Goal: Information Seeking & Learning: Learn about a topic

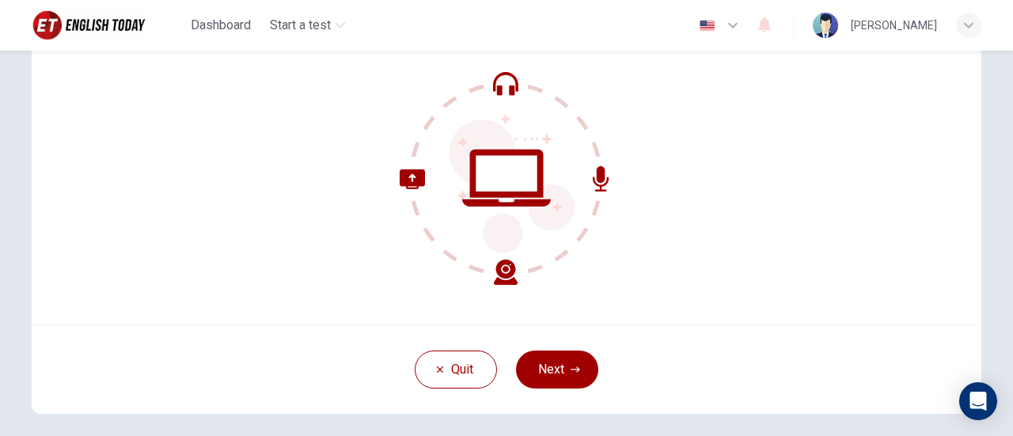
scroll to position [147, 0]
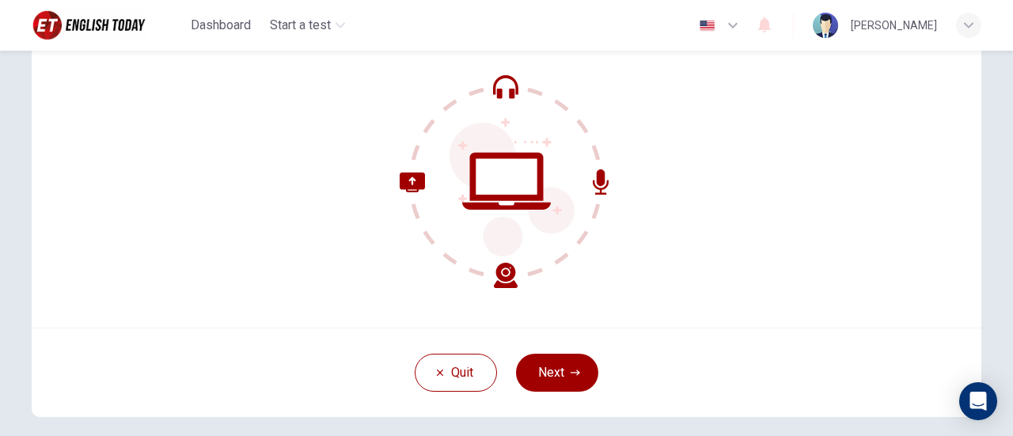
click at [237, 184] on div "Welcome to the Placement Test. We need to confirm some requirements before you …" at bounding box center [506, 138] width 949 height 380
click at [533, 373] on button "Next" at bounding box center [557, 373] width 82 height 38
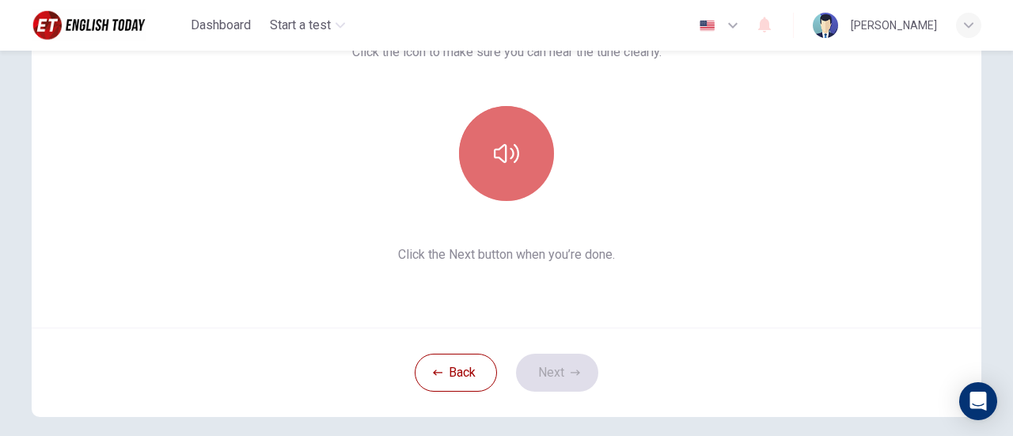
click at [480, 145] on button "button" at bounding box center [506, 153] width 95 height 95
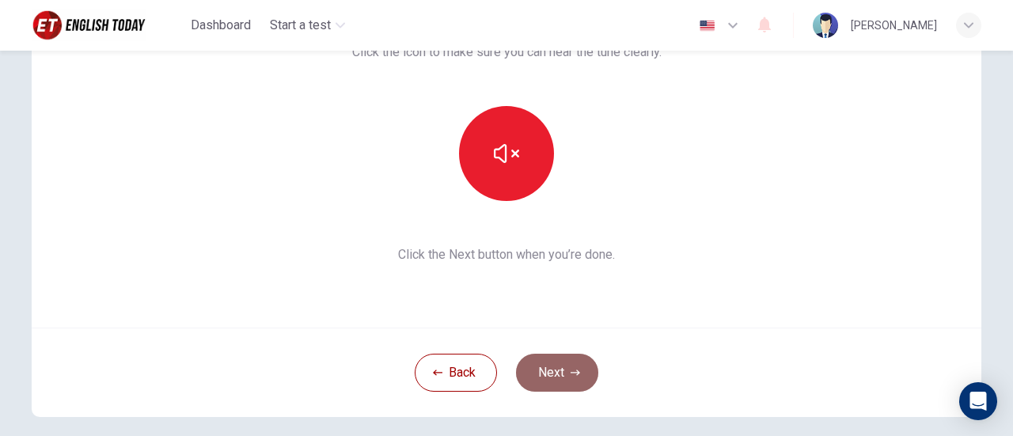
click at [548, 361] on button "Next" at bounding box center [557, 373] width 82 height 38
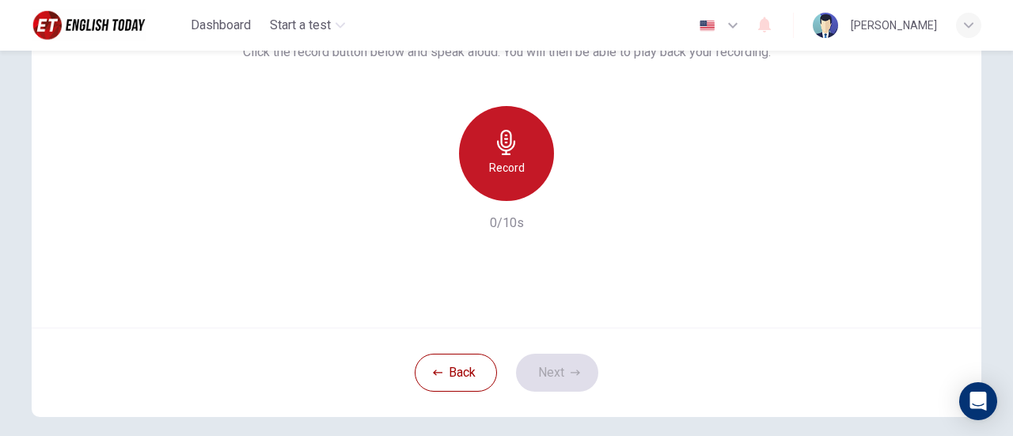
click at [504, 177] on div "Record" at bounding box center [506, 153] width 95 height 95
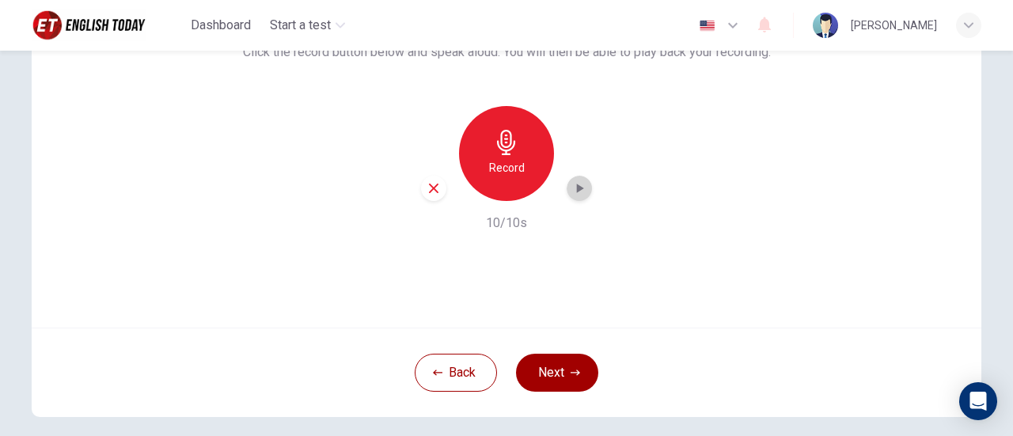
click at [585, 186] on div "button" at bounding box center [578, 188] width 25 height 25
click at [560, 369] on button "Next" at bounding box center [557, 373] width 82 height 38
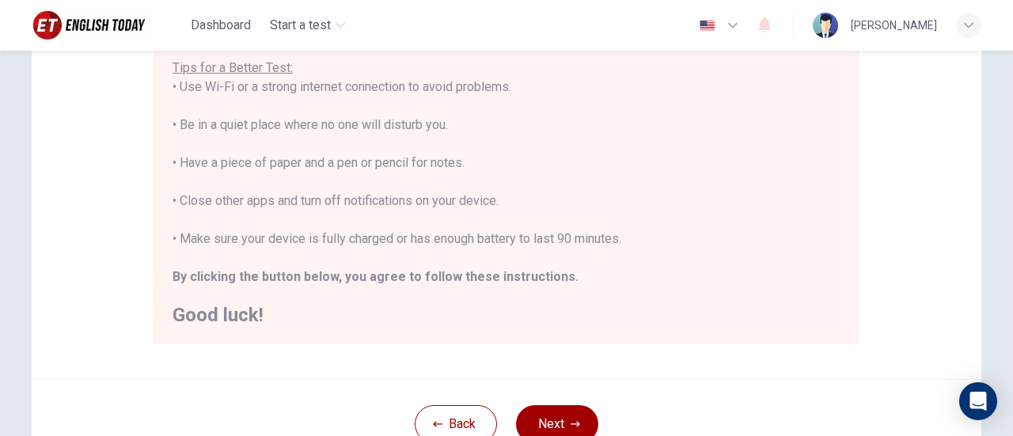
scroll to position [348, 0]
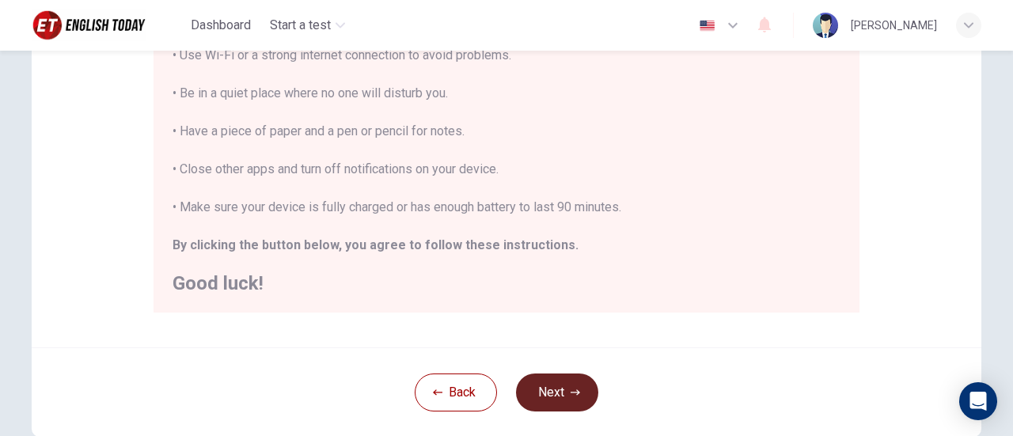
click at [560, 403] on button "Next" at bounding box center [557, 392] width 82 height 38
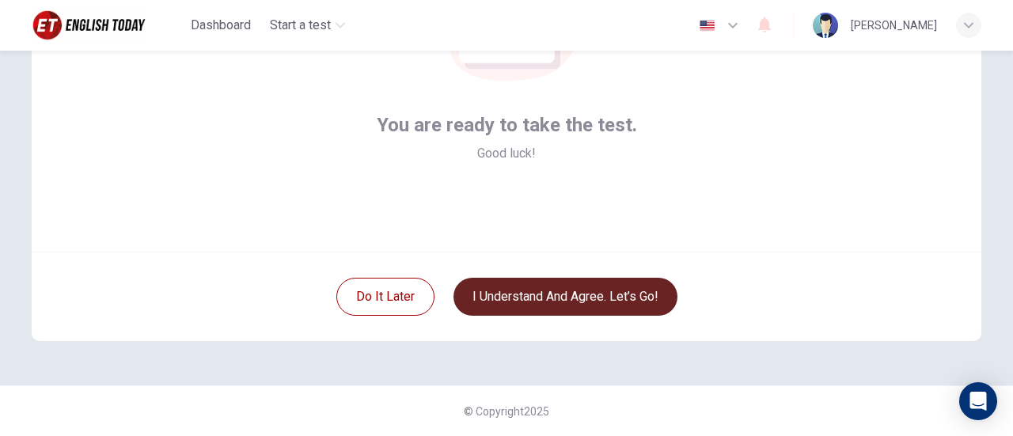
scroll to position [222, 0]
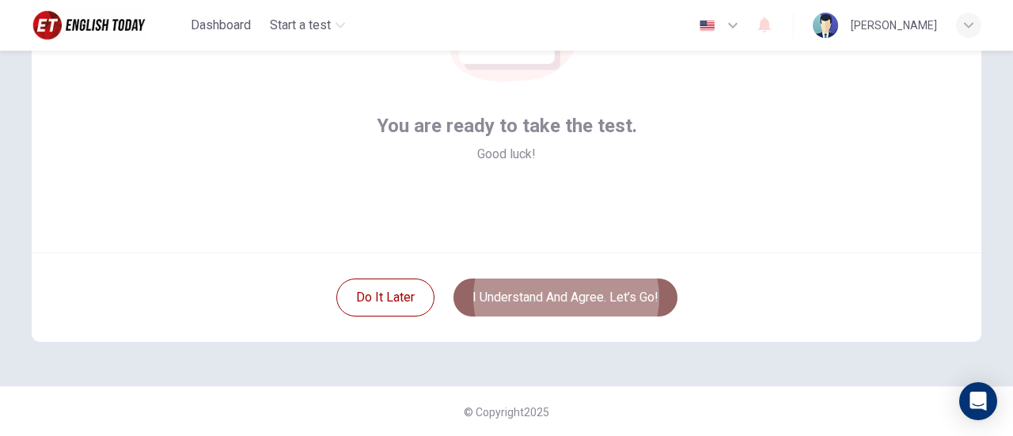
click at [558, 290] on button "I understand and agree. Let’s go!" at bounding box center [565, 297] width 224 height 38
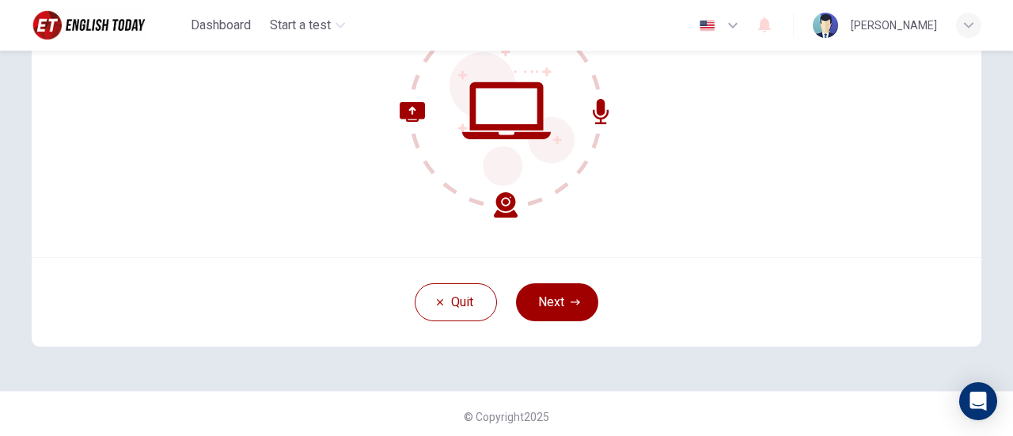
scroll to position [222, 0]
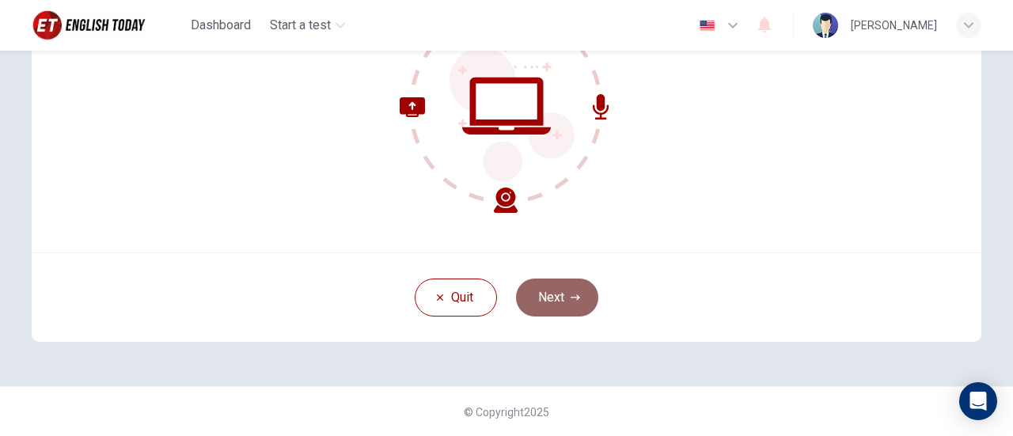
click at [547, 284] on button "Next" at bounding box center [557, 297] width 82 height 38
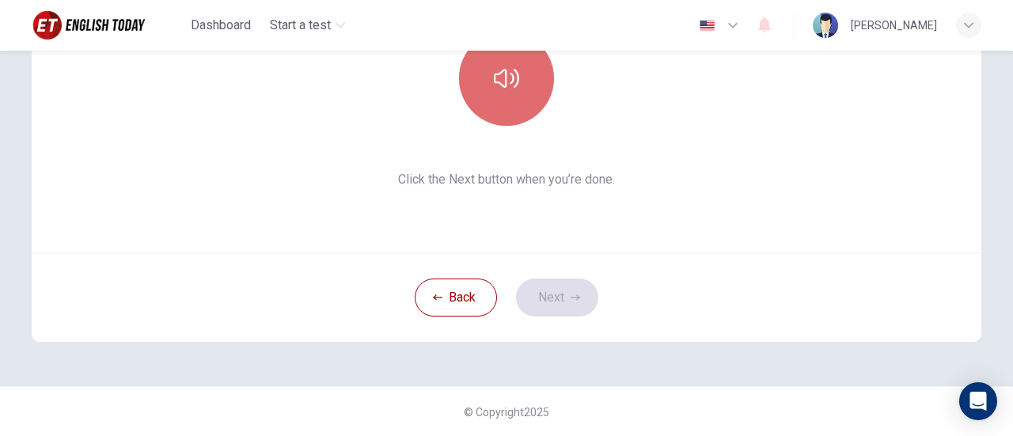
click at [519, 81] on button "button" at bounding box center [506, 78] width 95 height 95
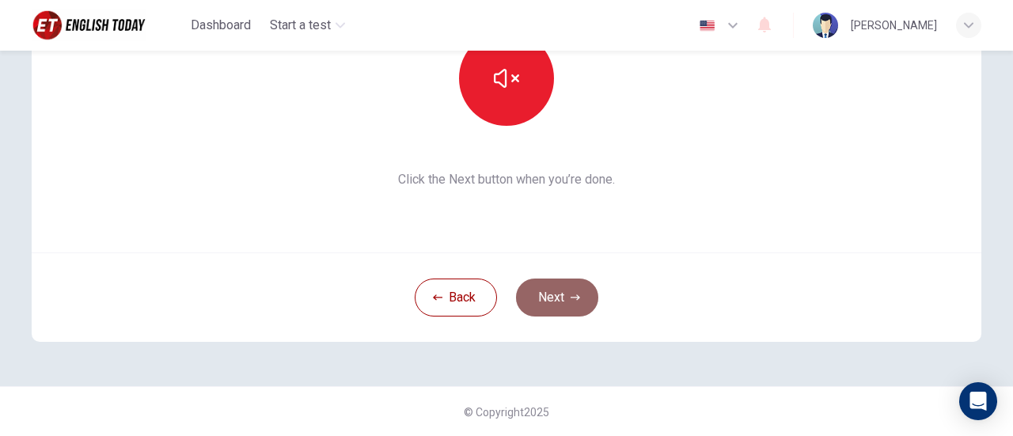
click at [549, 296] on button "Next" at bounding box center [557, 297] width 82 height 38
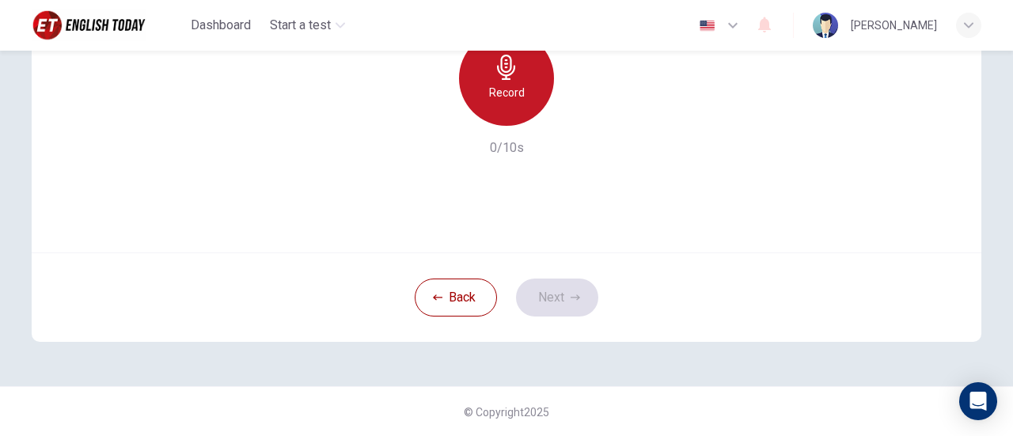
click at [503, 89] on h6 "Record" at bounding box center [507, 92] width 36 height 19
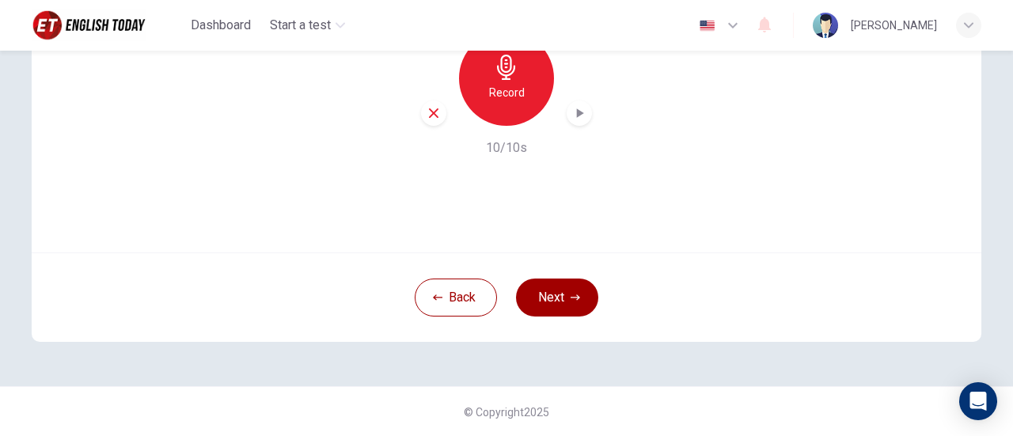
click at [574, 118] on icon "button" at bounding box center [579, 113] width 16 height 16
click at [536, 309] on button "Next" at bounding box center [557, 297] width 82 height 38
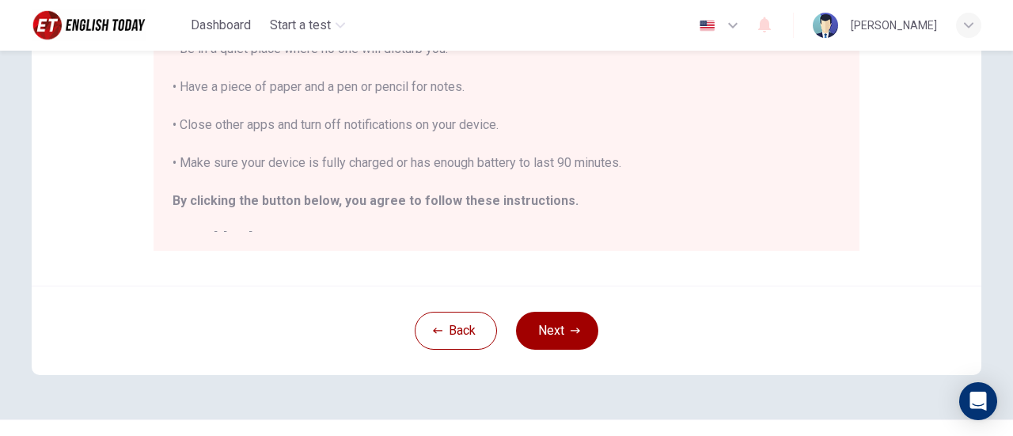
scroll to position [408, 0]
click at [572, 339] on button "Next" at bounding box center [557, 332] width 82 height 38
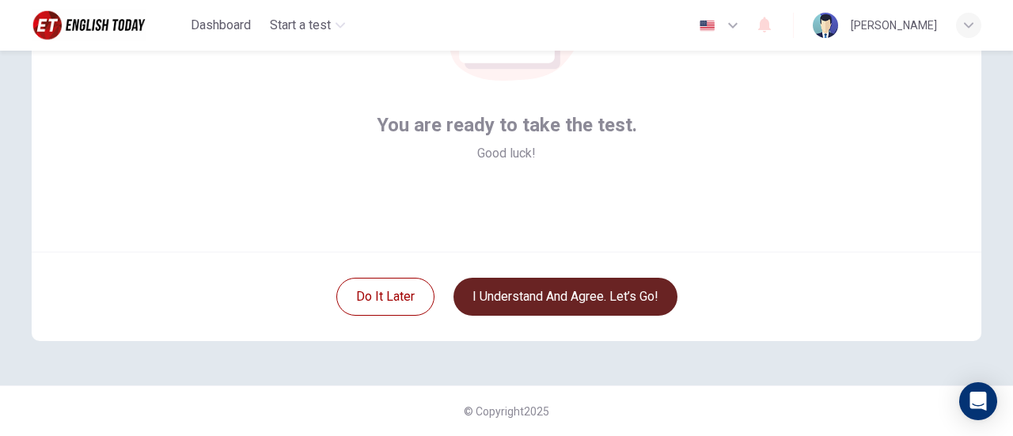
scroll to position [222, 0]
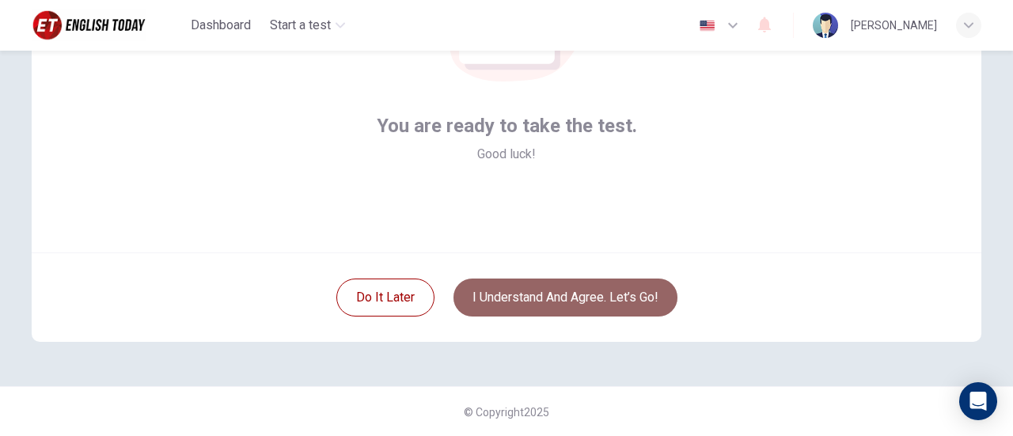
click at [562, 303] on button "I understand and agree. Let’s go!" at bounding box center [565, 297] width 224 height 38
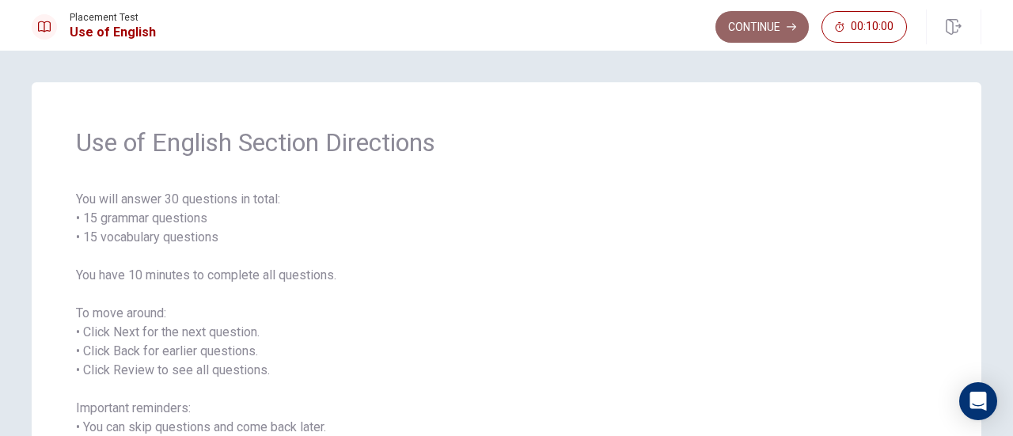
click at [747, 24] on button "Continue" at bounding box center [761, 27] width 93 height 32
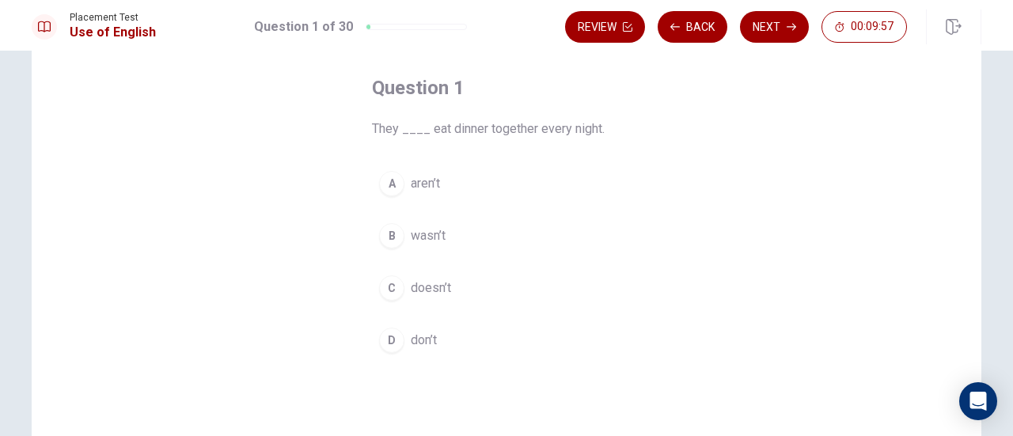
scroll to position [71, 0]
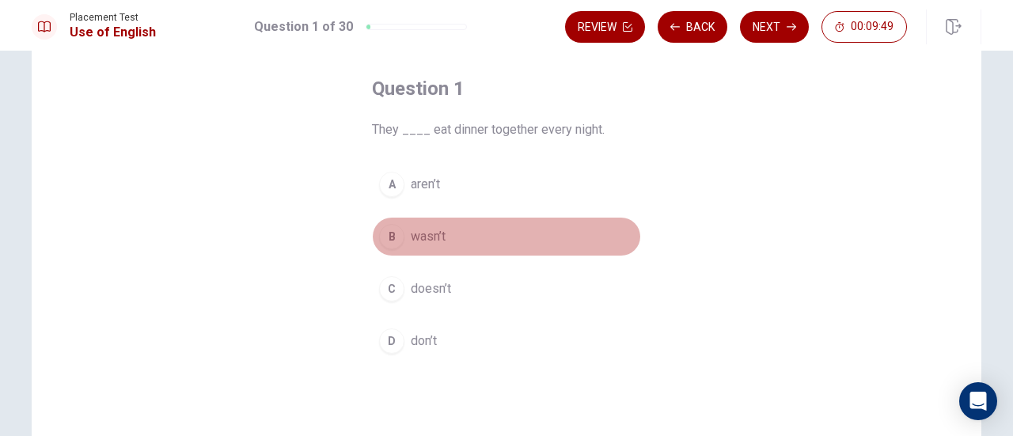
click at [416, 232] on span "wasn’t" at bounding box center [428, 236] width 35 height 19
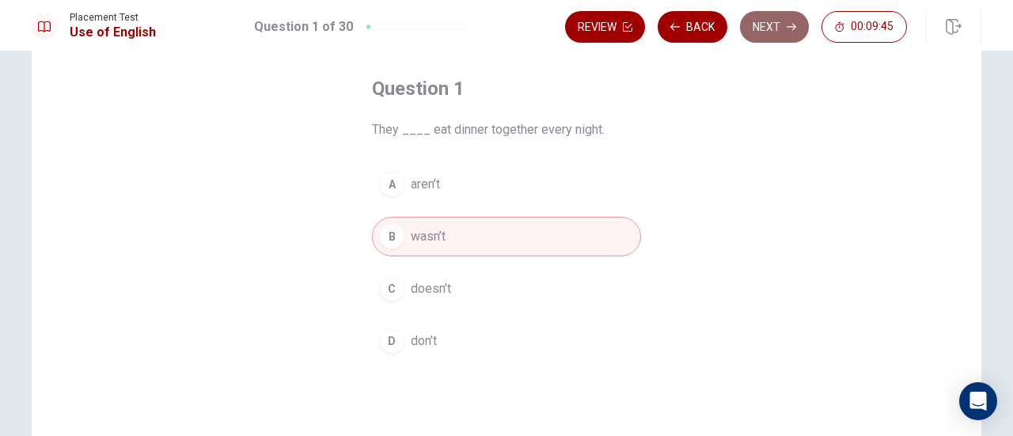
click at [785, 20] on button "Next" at bounding box center [774, 27] width 69 height 32
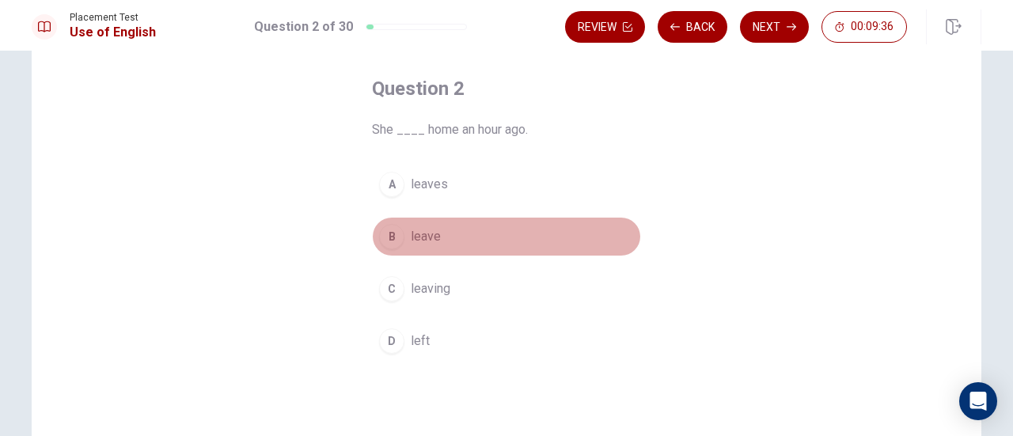
click at [417, 236] on span "leave" at bounding box center [426, 236] width 30 height 19
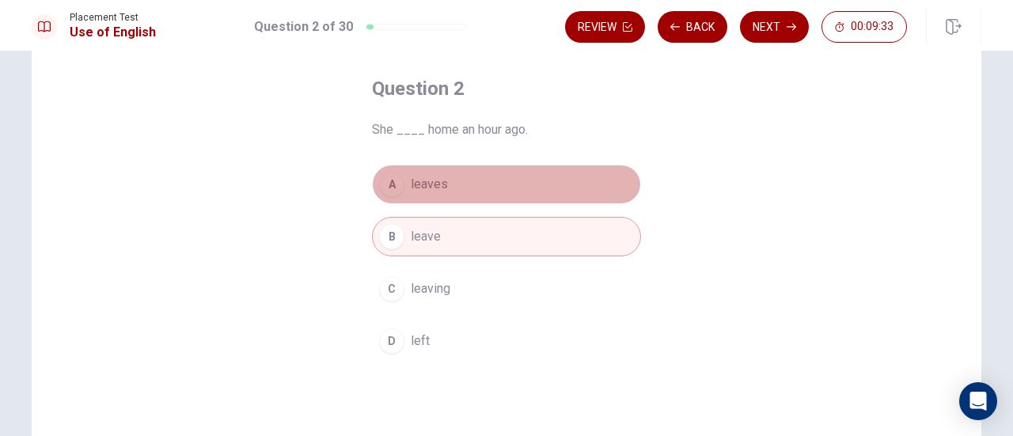
click at [470, 184] on button "A leaves" at bounding box center [506, 185] width 269 height 40
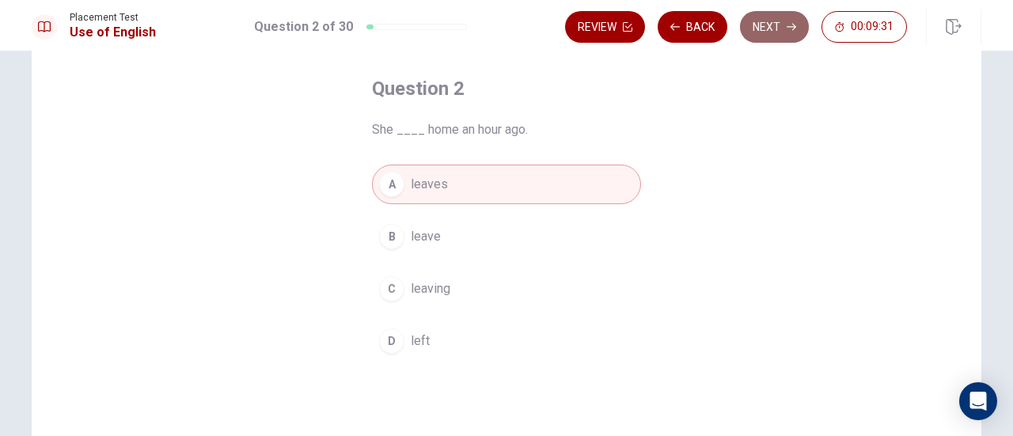
click at [770, 35] on button "Next" at bounding box center [774, 27] width 69 height 32
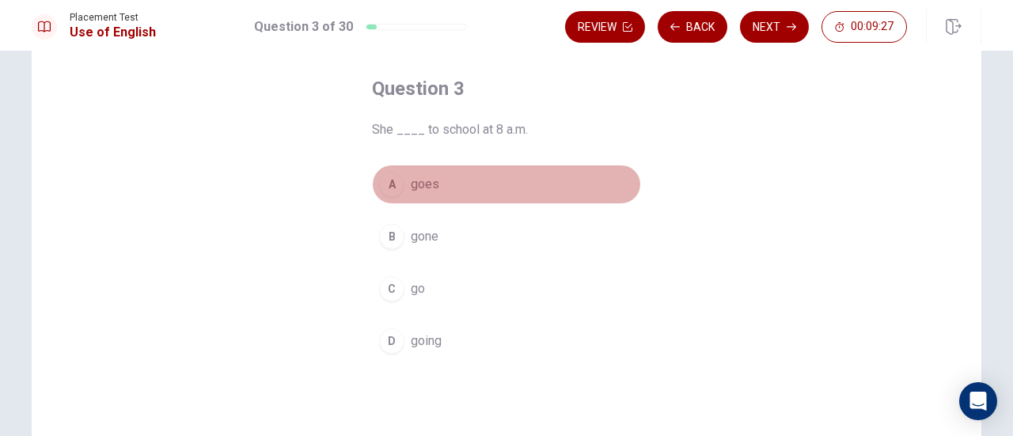
click at [447, 183] on button "A goes" at bounding box center [506, 185] width 269 height 40
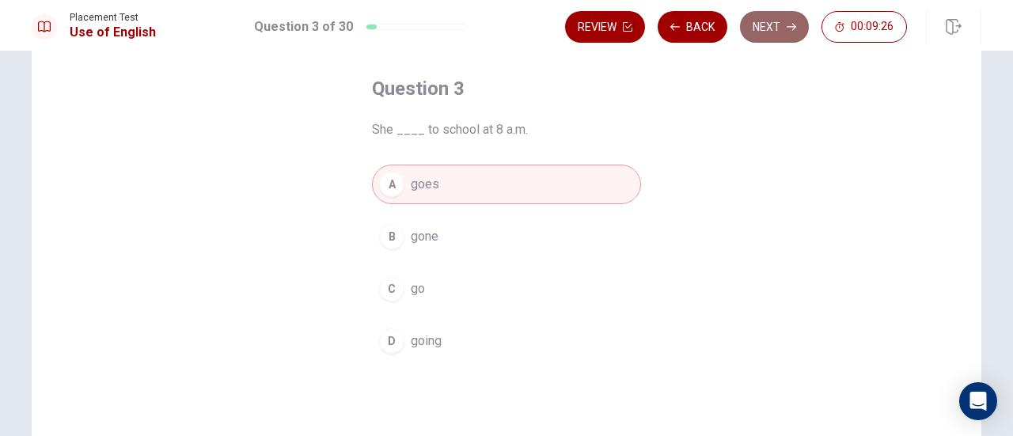
click at [789, 21] on button "Next" at bounding box center [774, 27] width 69 height 32
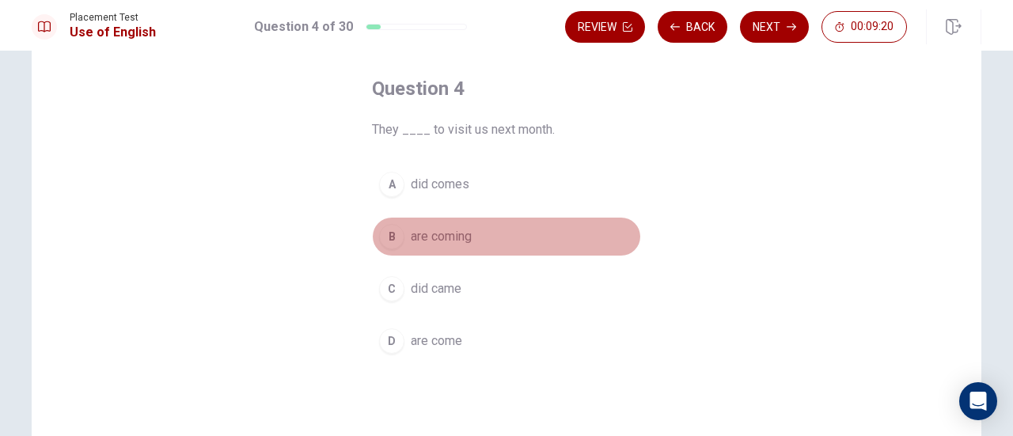
click at [452, 234] on span "are coming" at bounding box center [441, 236] width 61 height 19
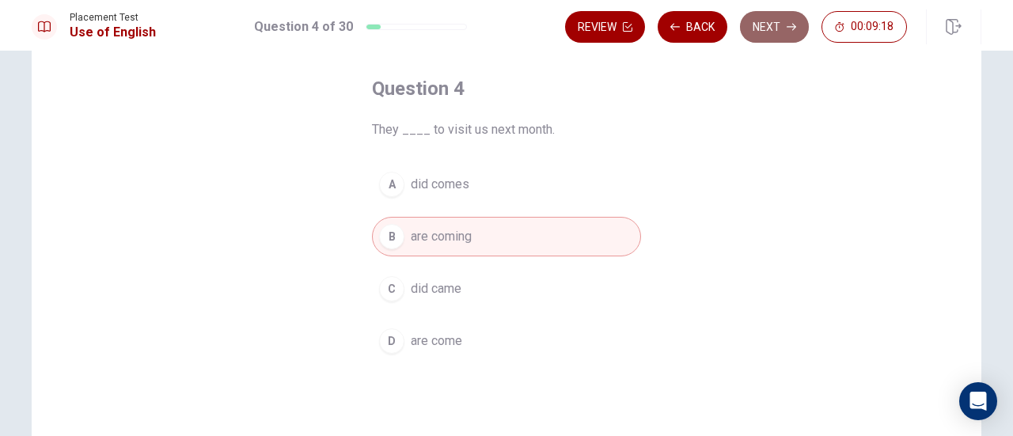
click at [779, 20] on button "Next" at bounding box center [774, 27] width 69 height 32
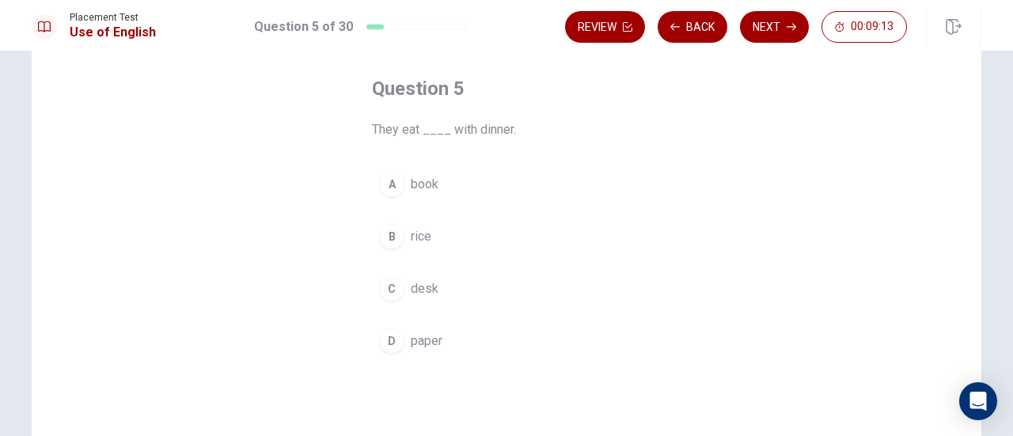
click at [401, 232] on button "B rice" at bounding box center [506, 237] width 269 height 40
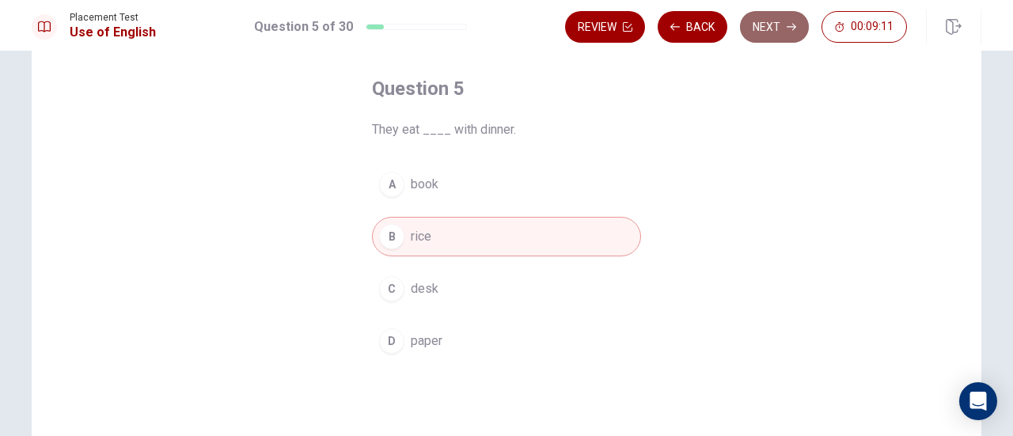
click at [766, 17] on button "Next" at bounding box center [774, 27] width 69 height 32
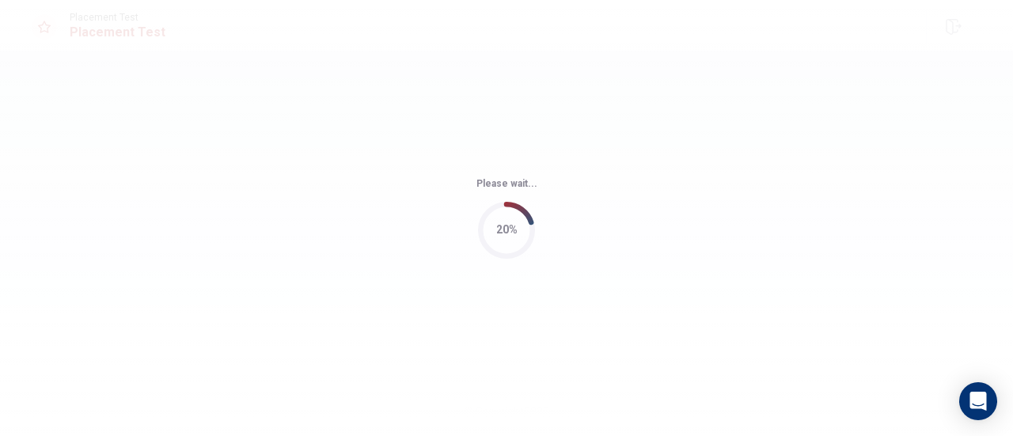
scroll to position [0, 0]
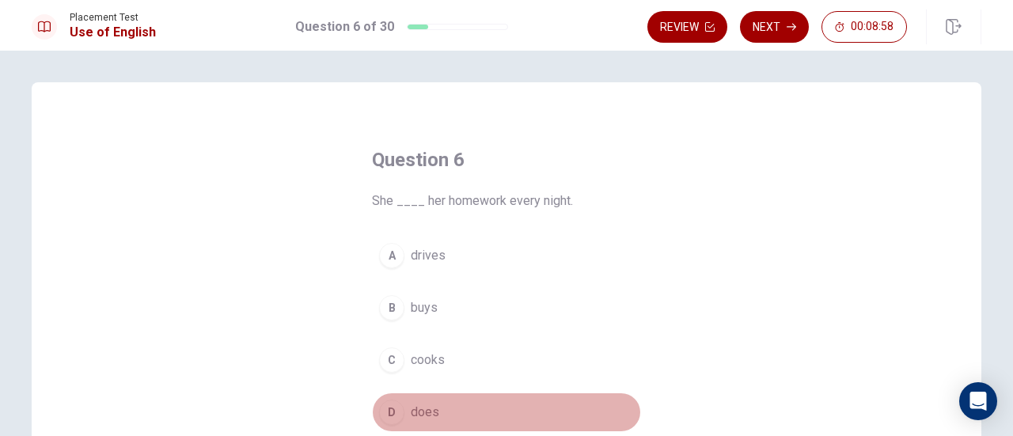
click at [441, 401] on button "D does" at bounding box center [506, 412] width 269 height 40
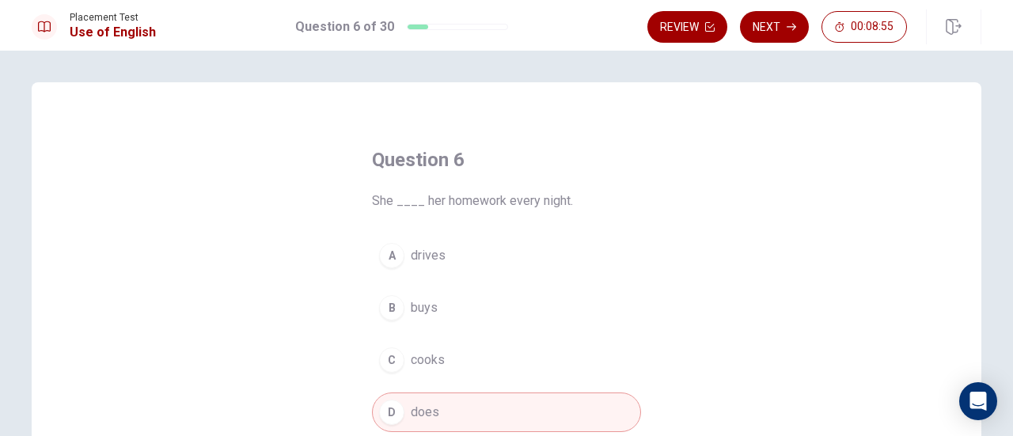
click at [773, 7] on div "Placement Test Use of English Question 6 of 30 Review Next 00:08:55" at bounding box center [506, 25] width 1013 height 51
click at [772, 21] on button "Next" at bounding box center [774, 27] width 69 height 32
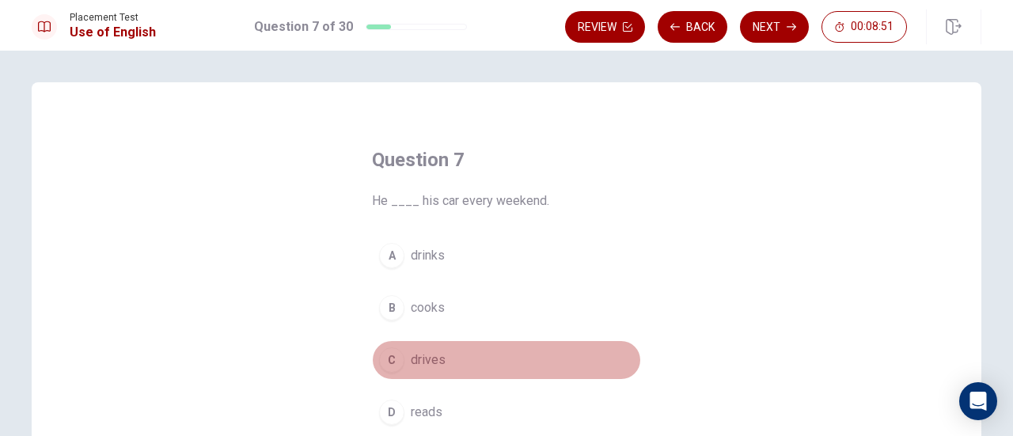
click at [411, 357] on span "drives" at bounding box center [428, 359] width 35 height 19
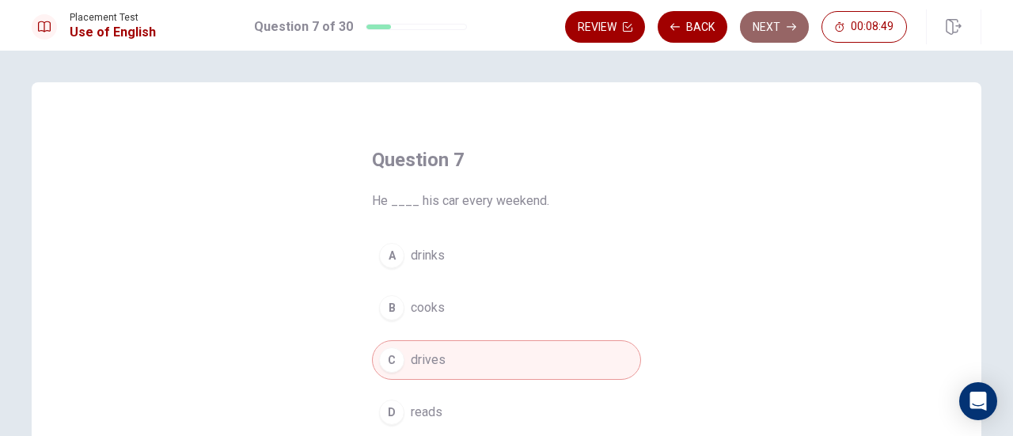
click at [788, 28] on icon "button" at bounding box center [790, 26] width 9 height 9
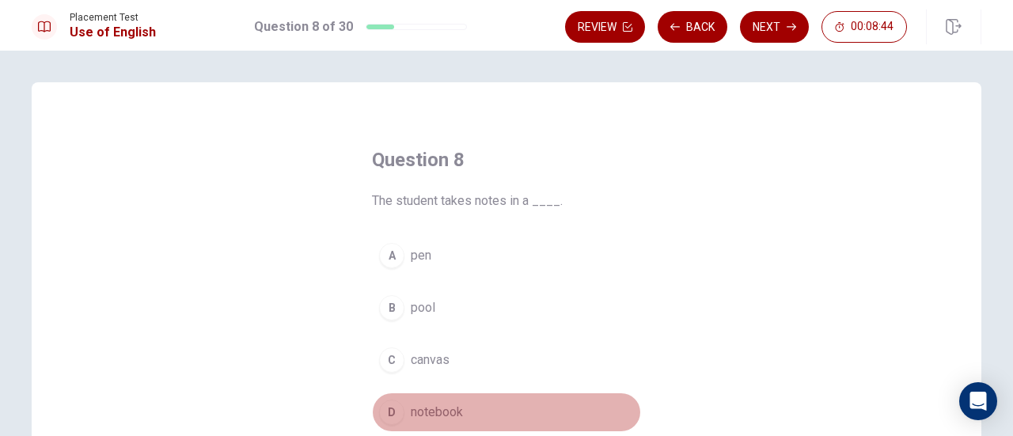
click at [412, 406] on span "notebook" at bounding box center [437, 412] width 52 height 19
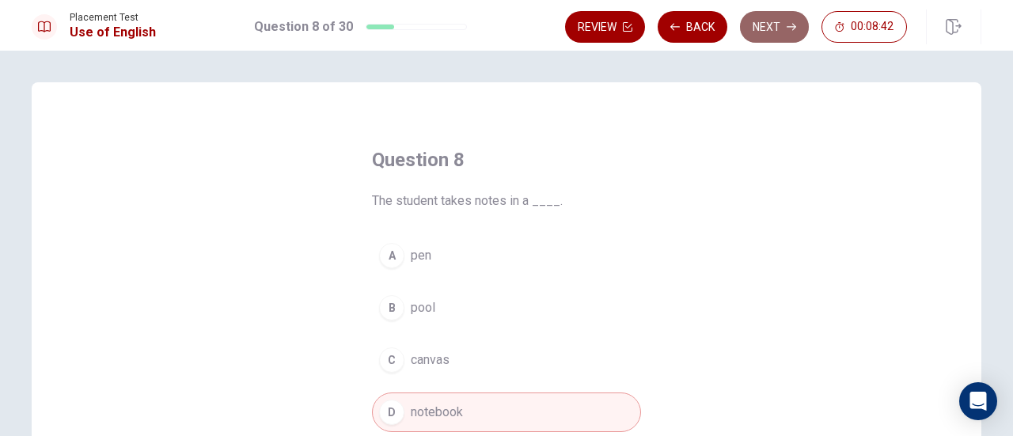
click at [765, 40] on button "Next" at bounding box center [774, 27] width 69 height 32
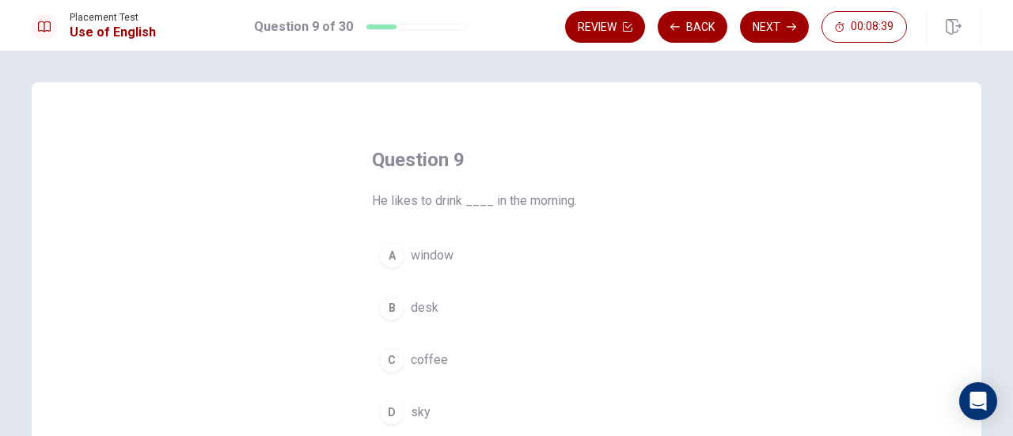
click at [449, 380] on div "A window B desk C coffee D sky" at bounding box center [506, 334] width 269 height 196
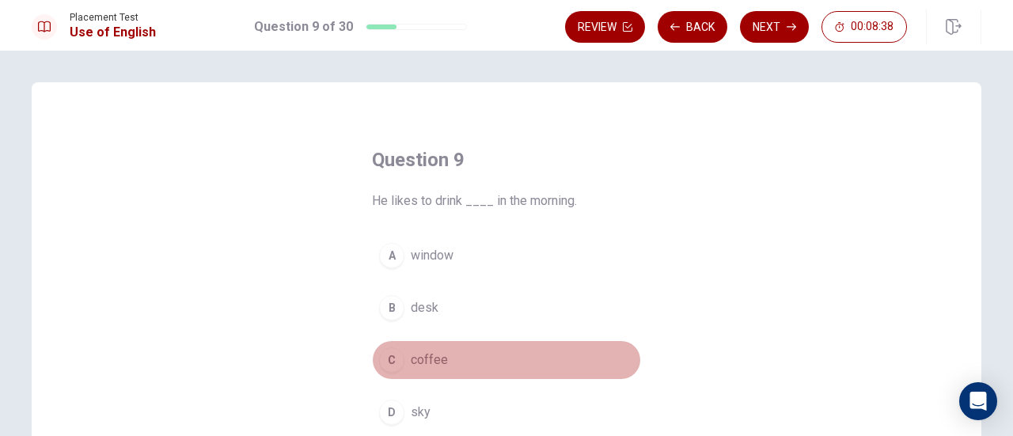
click at [460, 359] on button "C coffee" at bounding box center [506, 360] width 269 height 40
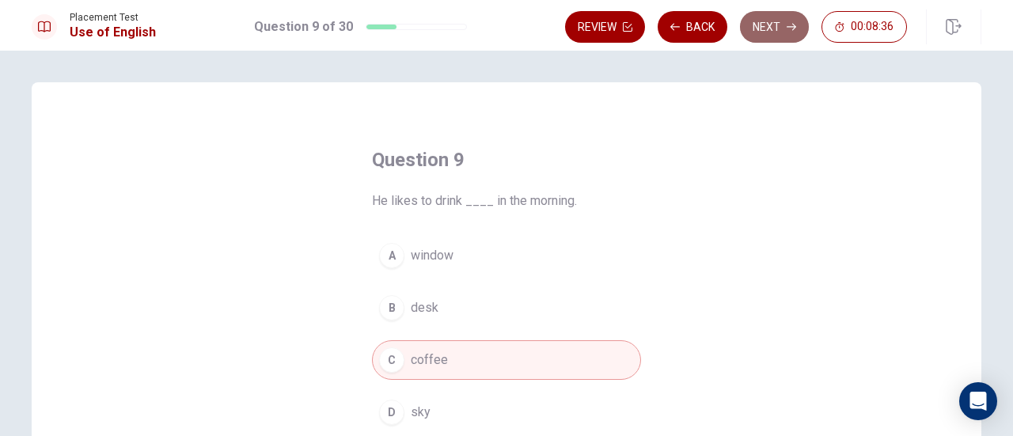
click at [775, 21] on button "Next" at bounding box center [774, 27] width 69 height 32
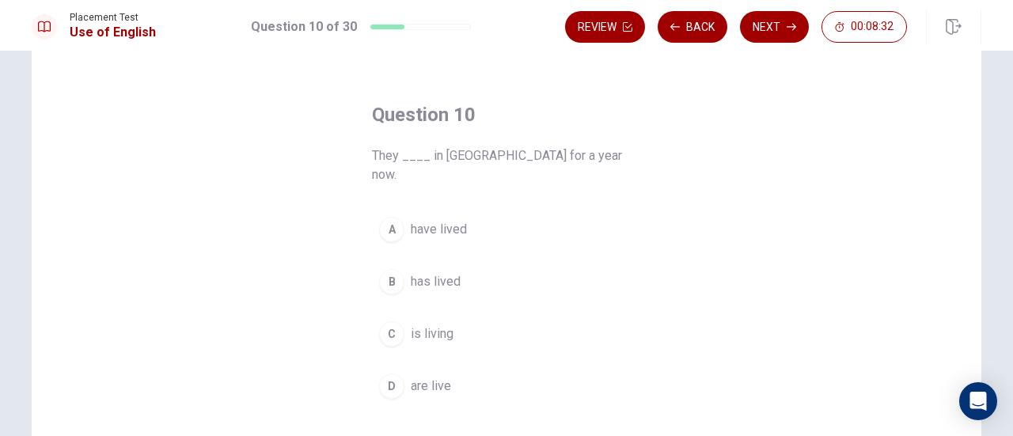
scroll to position [43, 0]
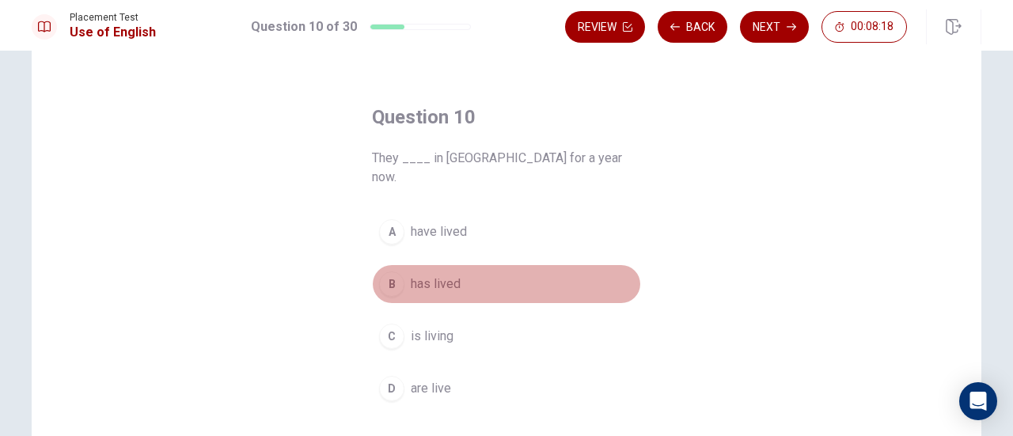
click at [434, 274] on span "has lived" at bounding box center [436, 283] width 50 height 19
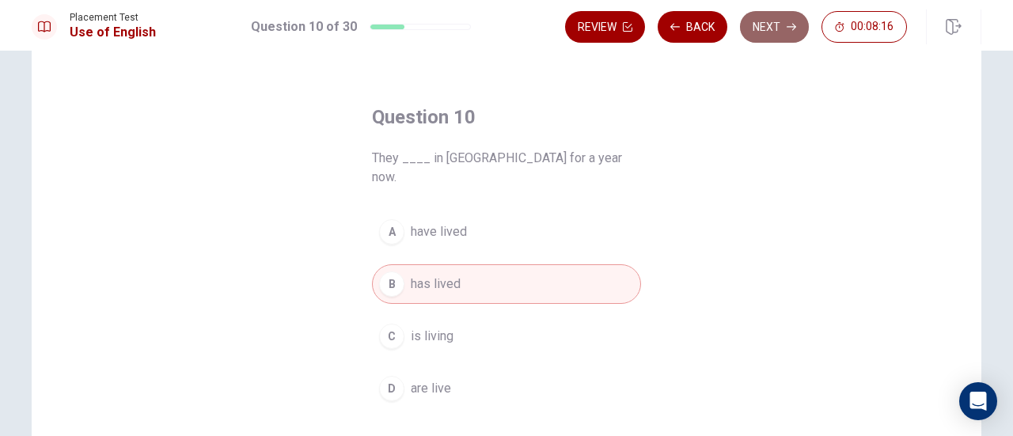
click at [774, 28] on button "Next" at bounding box center [774, 27] width 69 height 32
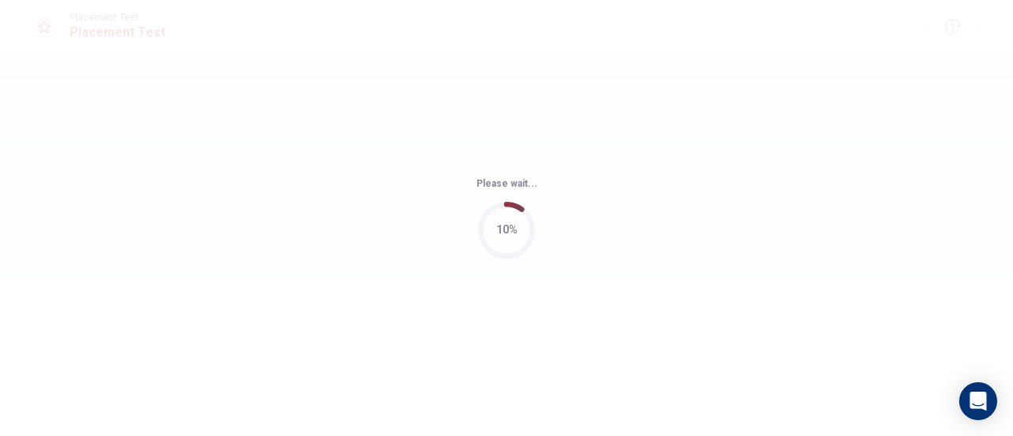
scroll to position [0, 0]
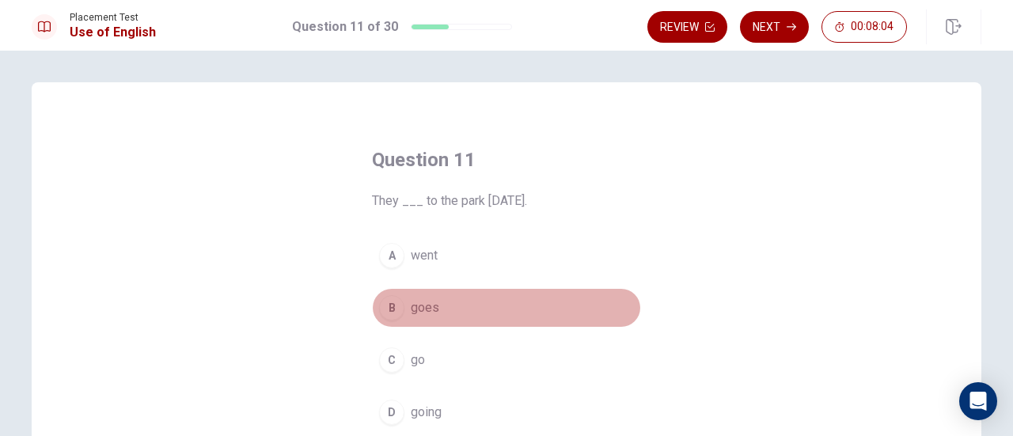
click at [394, 297] on div "B" at bounding box center [391, 307] width 25 height 25
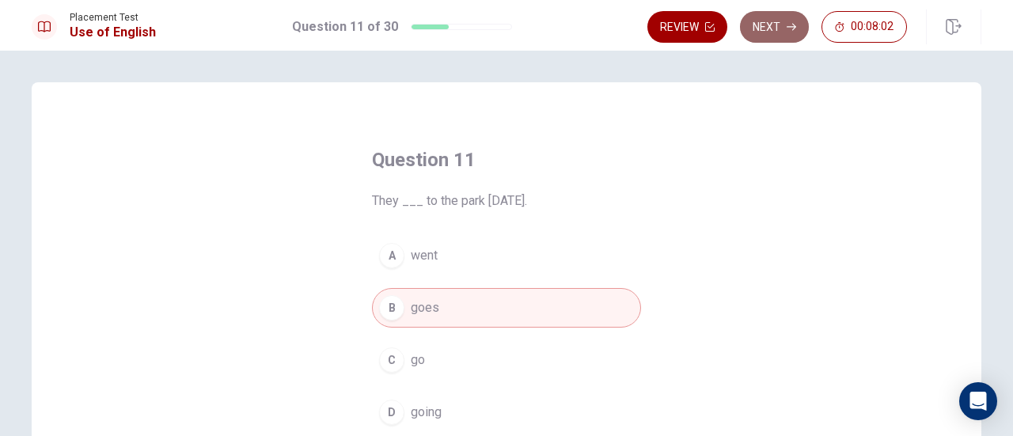
click at [765, 32] on button "Next" at bounding box center [774, 27] width 69 height 32
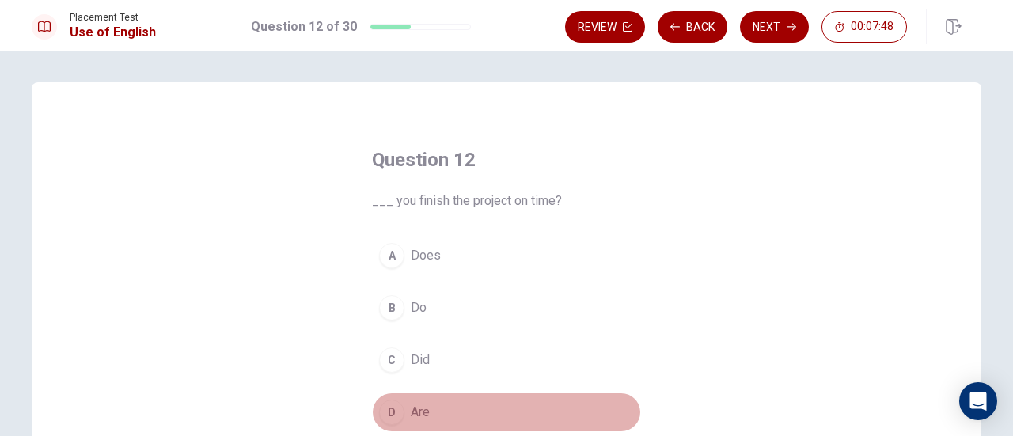
click at [422, 396] on button "D Are" at bounding box center [506, 412] width 269 height 40
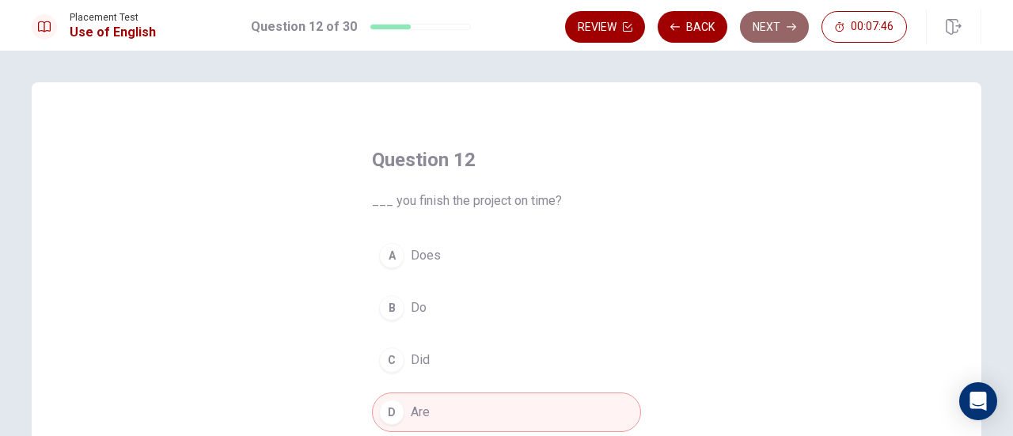
click at [748, 28] on button "Next" at bounding box center [774, 27] width 69 height 32
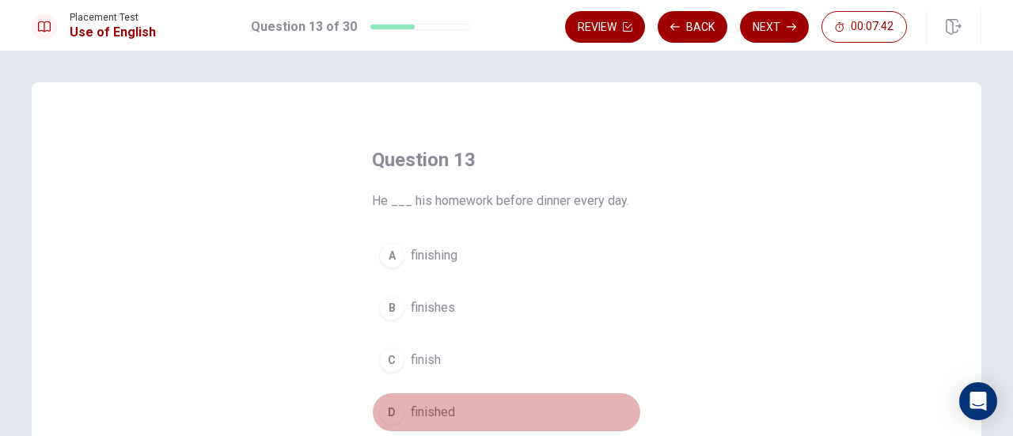
click at [452, 406] on button "D finished" at bounding box center [506, 412] width 269 height 40
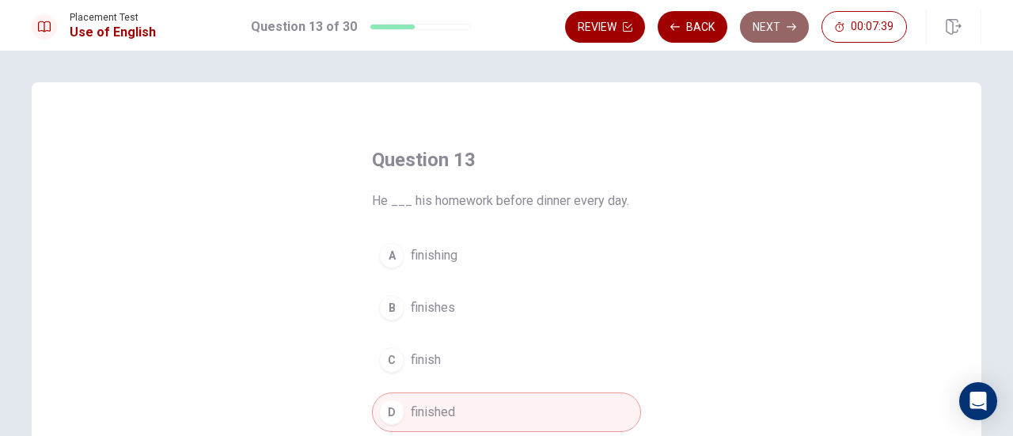
click at [764, 15] on button "Next" at bounding box center [774, 27] width 69 height 32
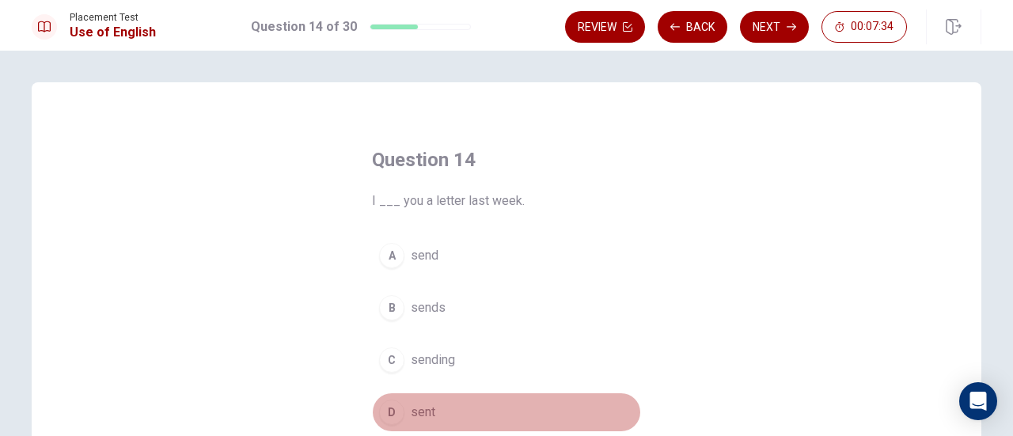
click at [423, 412] on span "sent" at bounding box center [423, 412] width 25 height 19
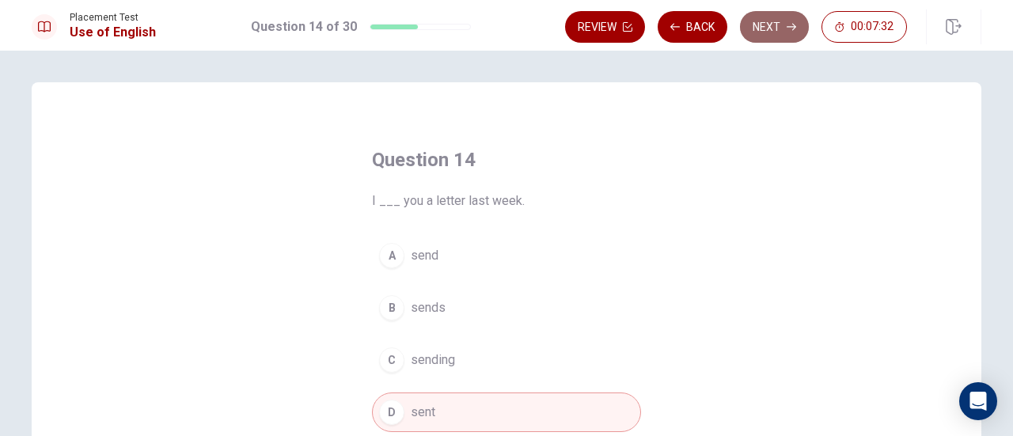
click at [775, 36] on button "Next" at bounding box center [774, 27] width 69 height 32
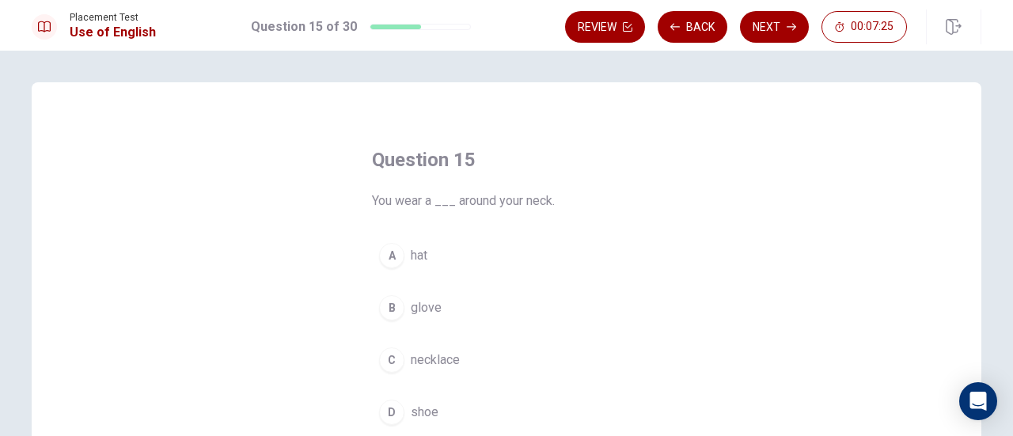
click at [415, 346] on button "C necklace" at bounding box center [506, 360] width 269 height 40
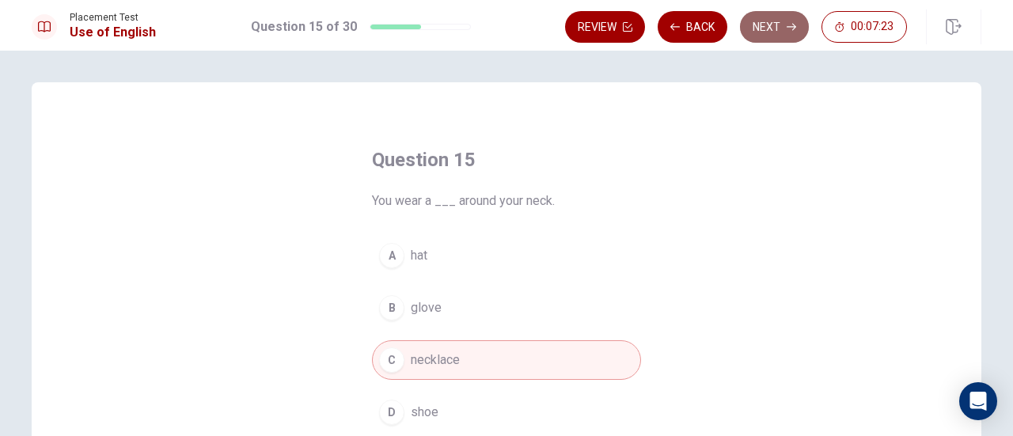
click at [763, 32] on button "Next" at bounding box center [774, 27] width 69 height 32
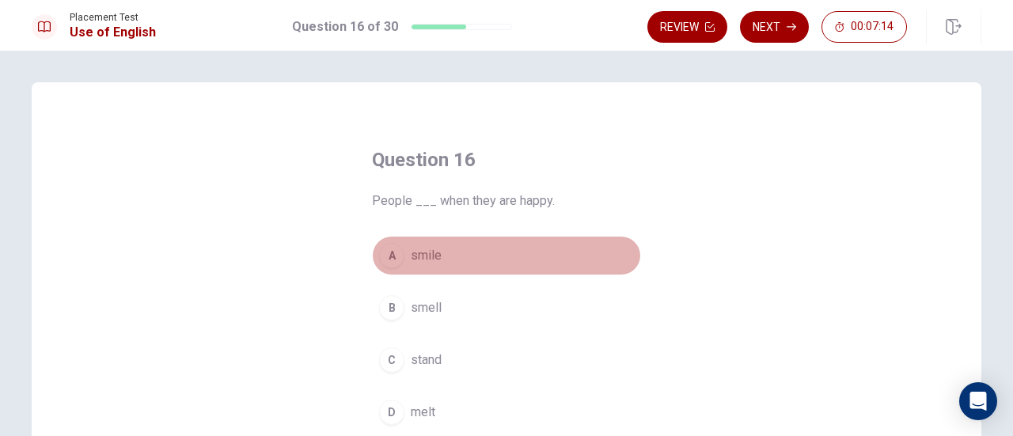
click at [427, 259] on span "smile" at bounding box center [426, 255] width 31 height 19
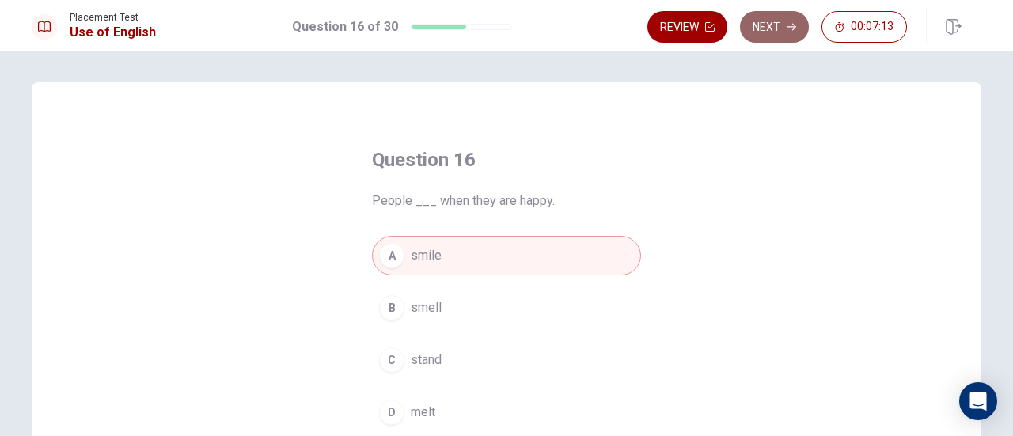
click at [768, 31] on button "Next" at bounding box center [774, 27] width 69 height 32
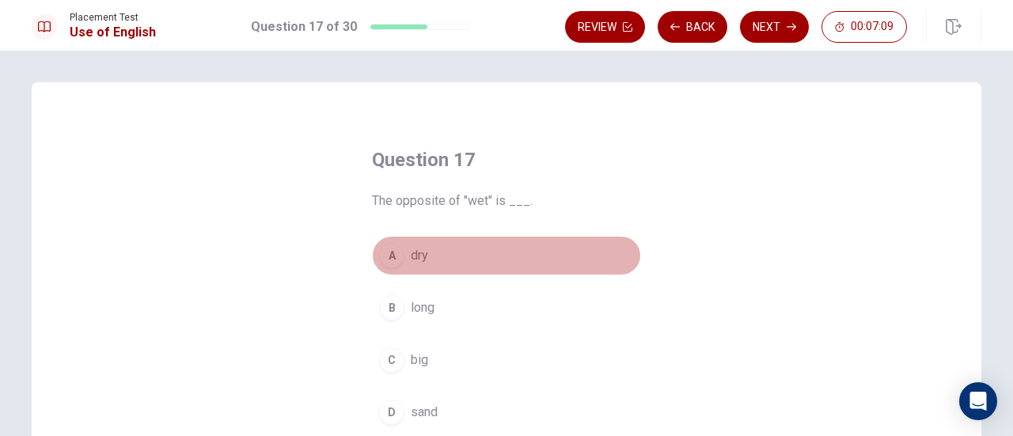
click at [419, 255] on span "dry" at bounding box center [419, 255] width 17 height 19
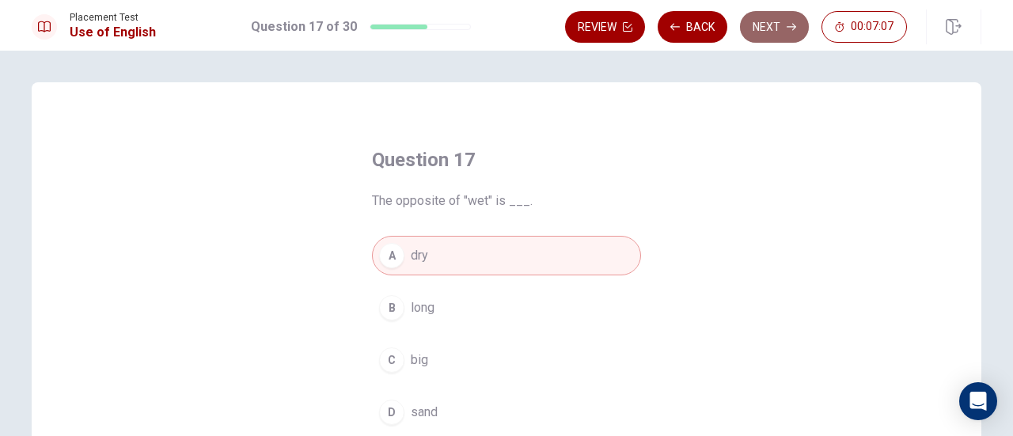
click at [783, 32] on button "Next" at bounding box center [774, 27] width 69 height 32
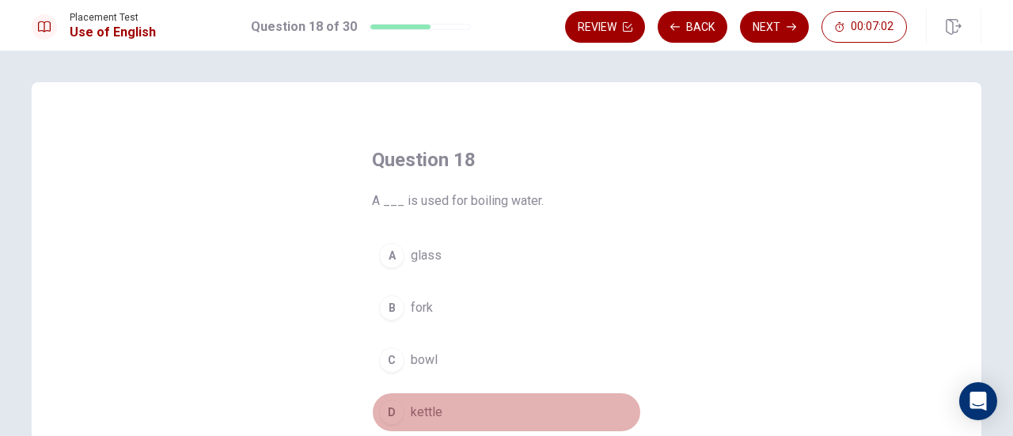
click at [429, 403] on span "kettle" at bounding box center [427, 412] width 32 height 19
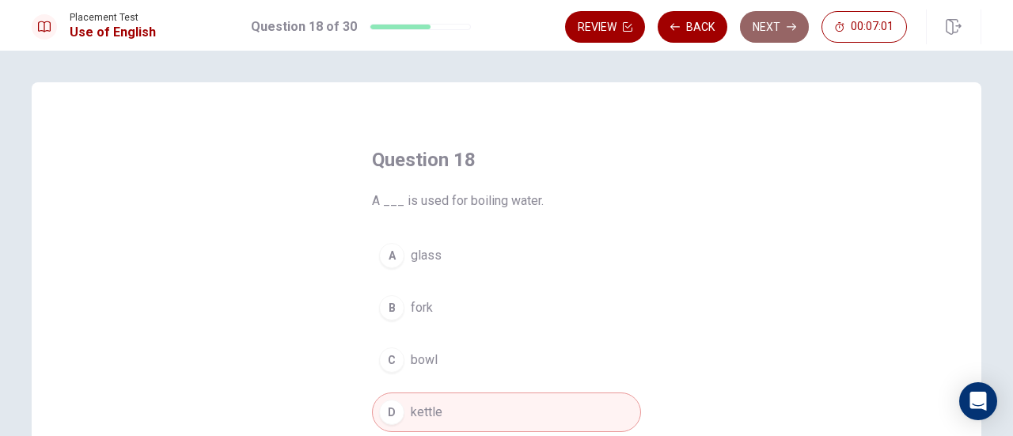
click at [759, 32] on button "Next" at bounding box center [774, 27] width 69 height 32
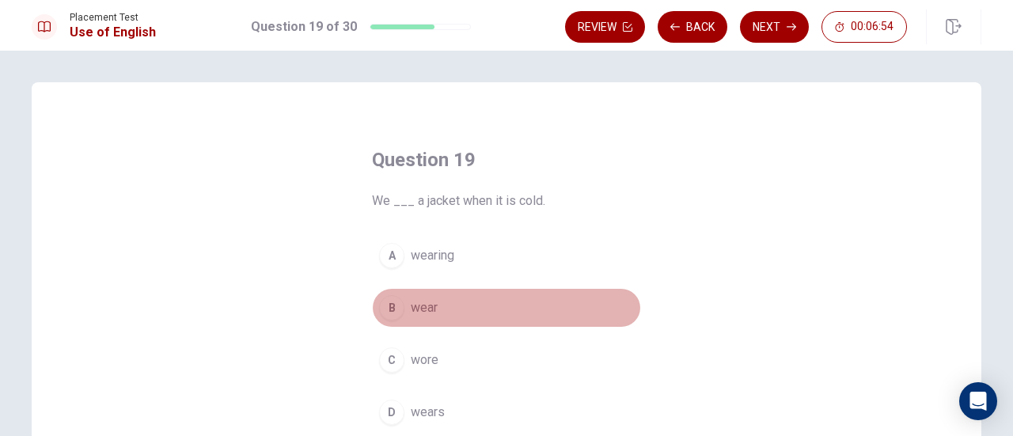
click at [404, 312] on button "B wear" at bounding box center [506, 308] width 269 height 40
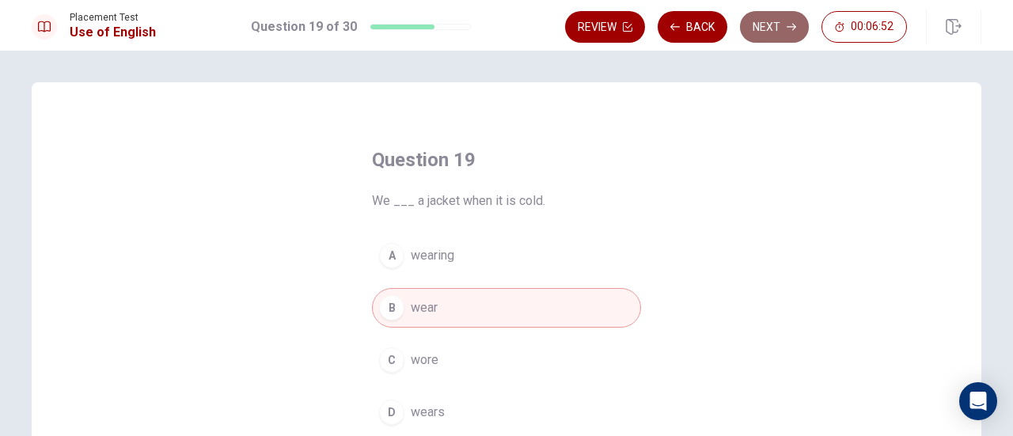
click at [774, 32] on button "Next" at bounding box center [774, 27] width 69 height 32
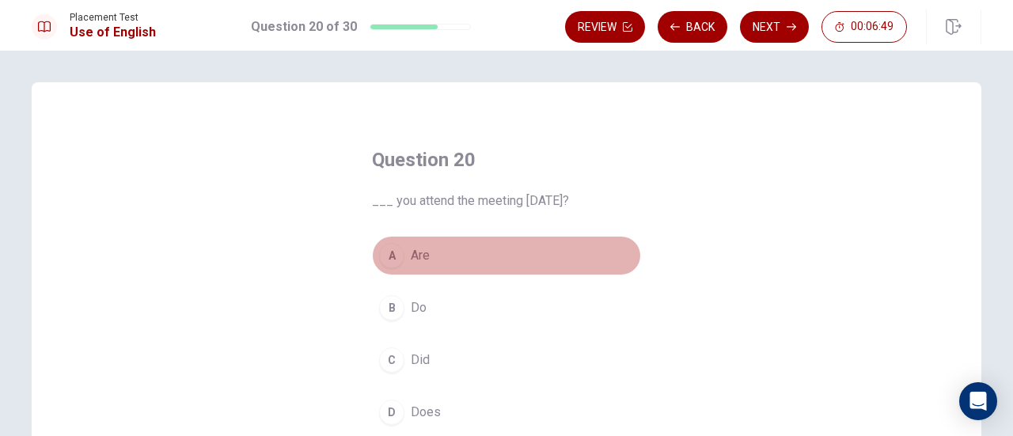
click at [448, 260] on button "A Are" at bounding box center [506, 256] width 269 height 40
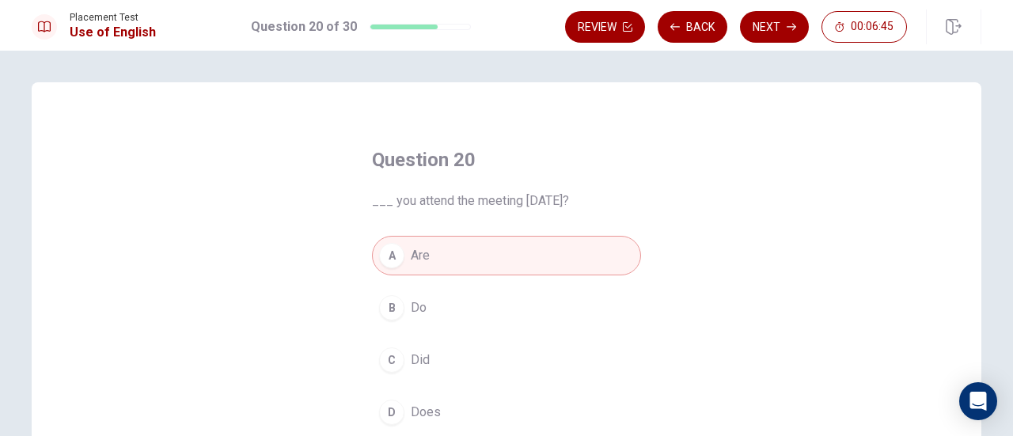
click at [479, 320] on button "B Do" at bounding box center [506, 308] width 269 height 40
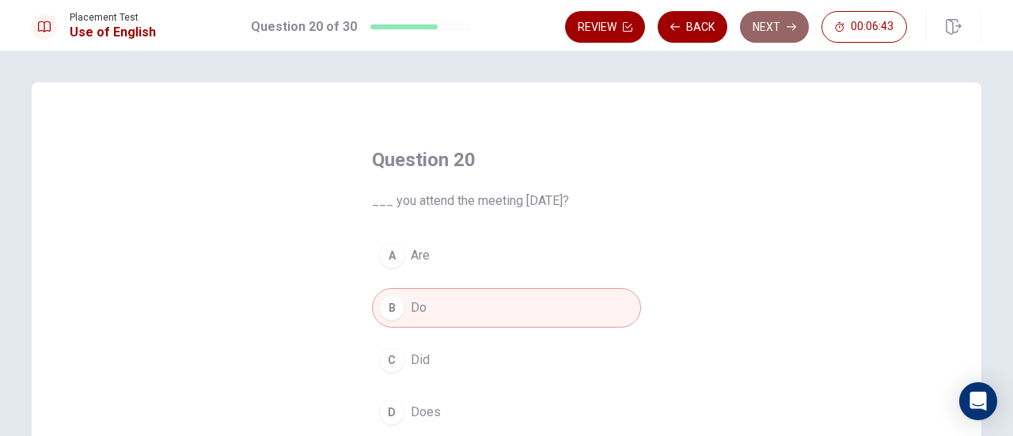
click at [798, 17] on button "Next" at bounding box center [774, 27] width 69 height 32
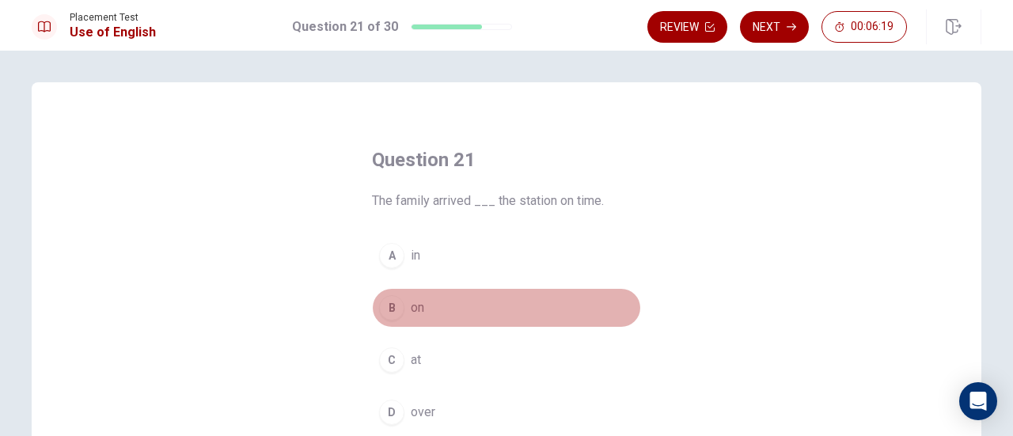
click at [414, 320] on button "B on" at bounding box center [506, 308] width 269 height 40
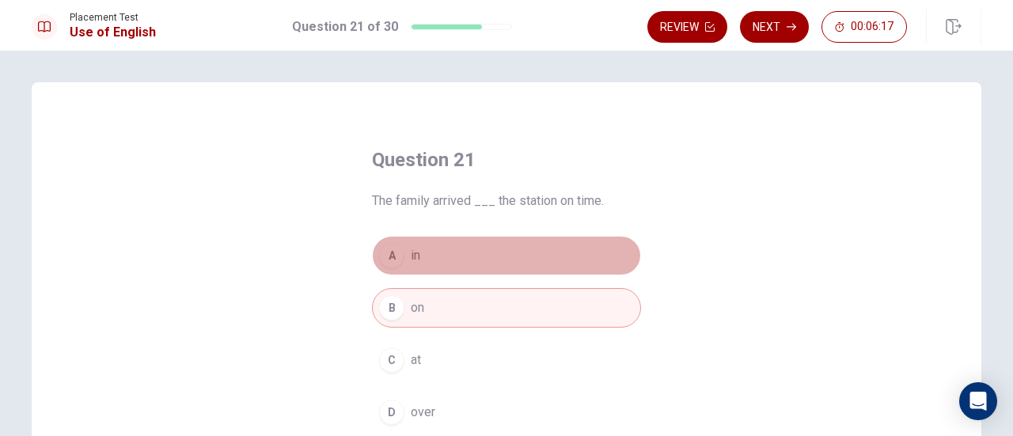
click at [464, 250] on button "A in" at bounding box center [506, 256] width 269 height 40
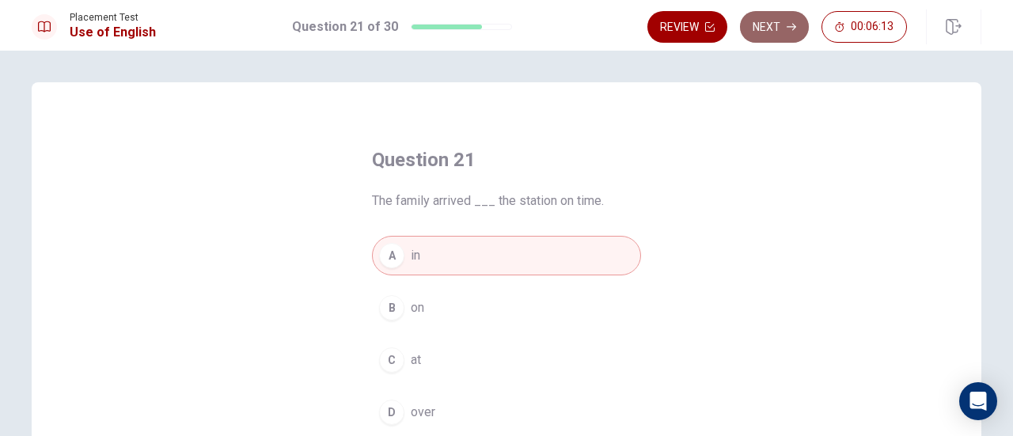
click at [773, 31] on button "Next" at bounding box center [774, 27] width 69 height 32
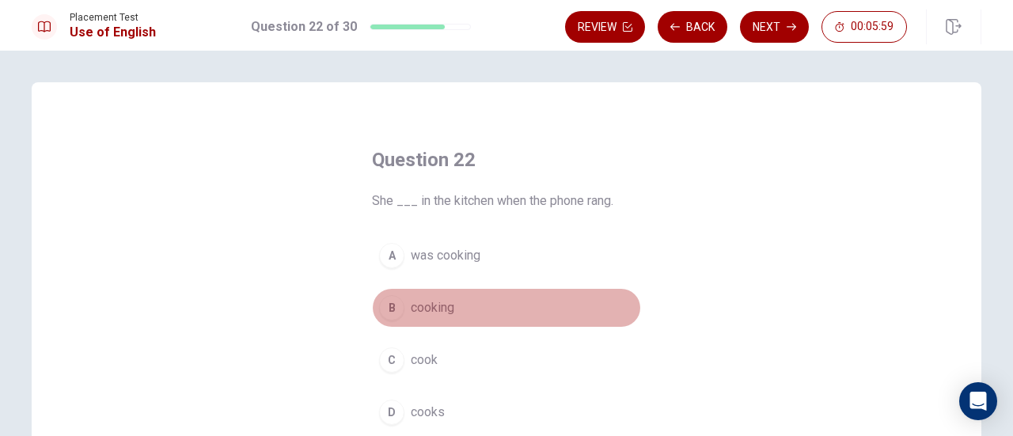
click at [431, 309] on span "cooking" at bounding box center [433, 307] width 44 height 19
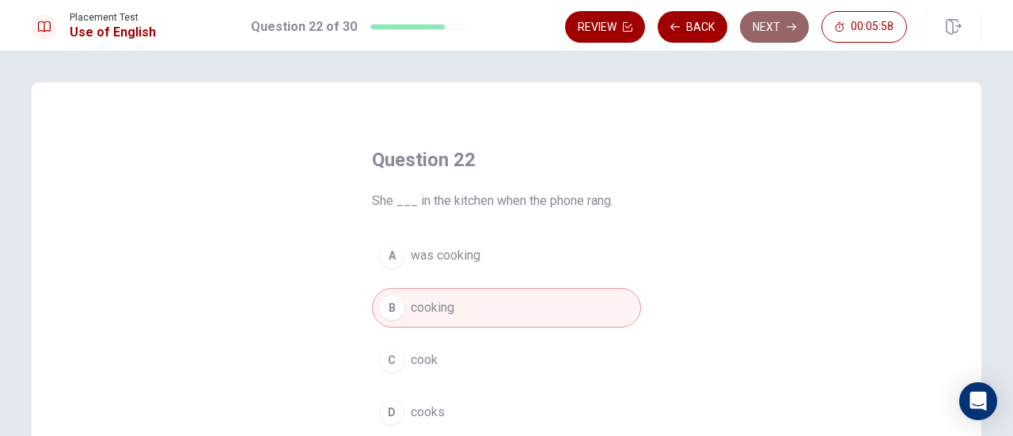
click at [763, 28] on button "Next" at bounding box center [774, 27] width 69 height 32
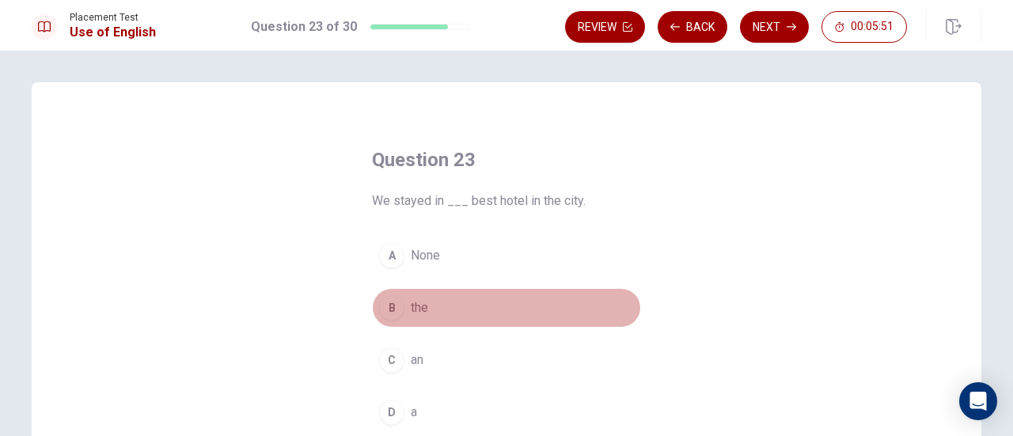
click at [422, 303] on span "the" at bounding box center [419, 307] width 17 height 19
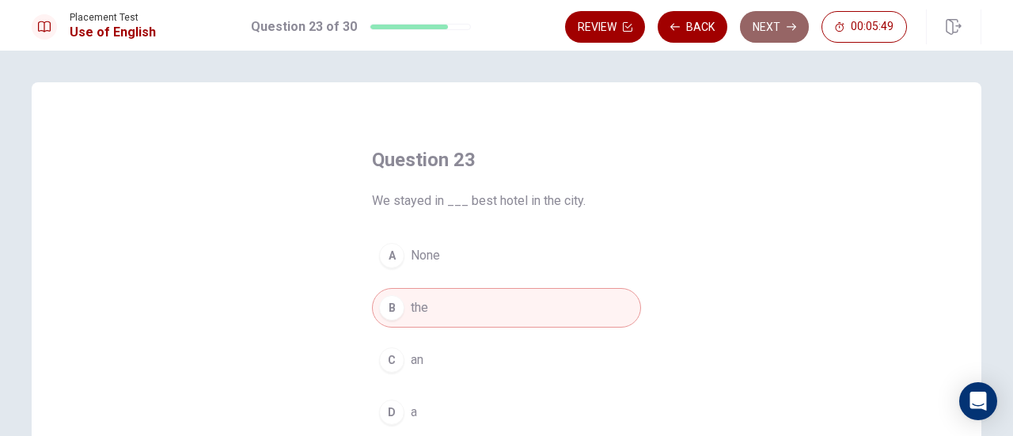
click at [758, 31] on button "Next" at bounding box center [774, 27] width 69 height 32
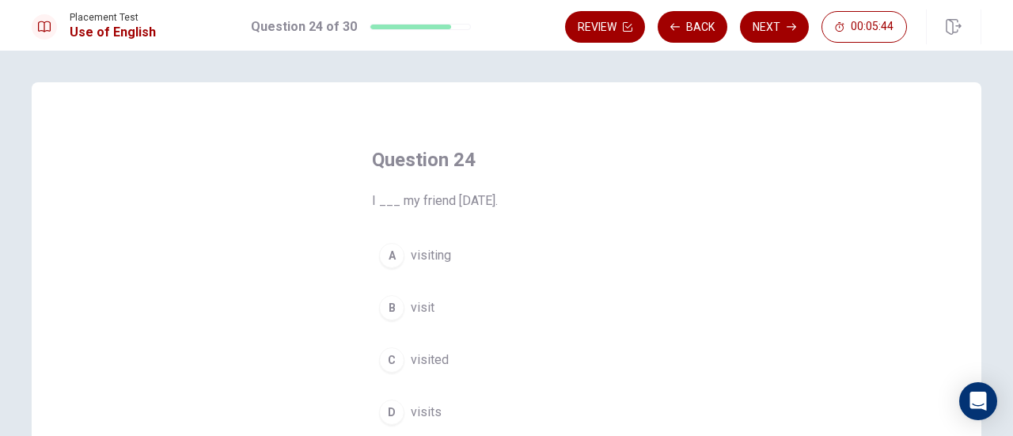
click at [433, 352] on span "visited" at bounding box center [430, 359] width 38 height 19
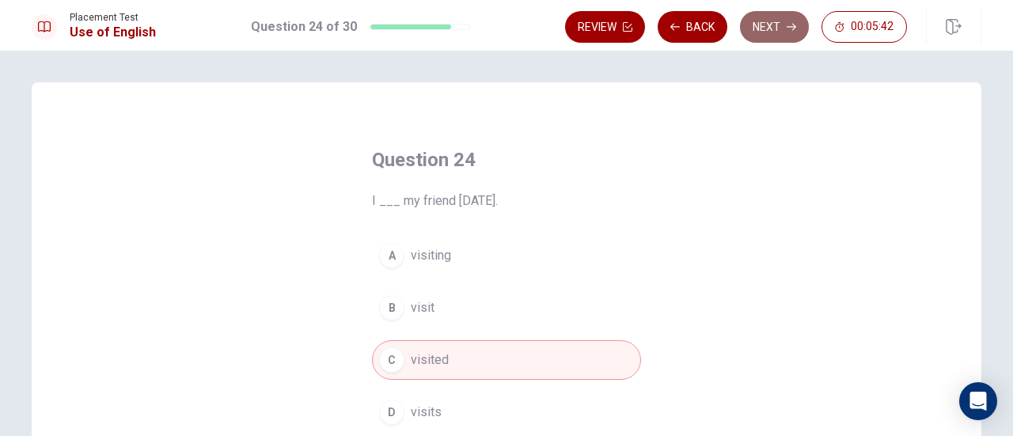
click at [783, 17] on button "Next" at bounding box center [774, 27] width 69 height 32
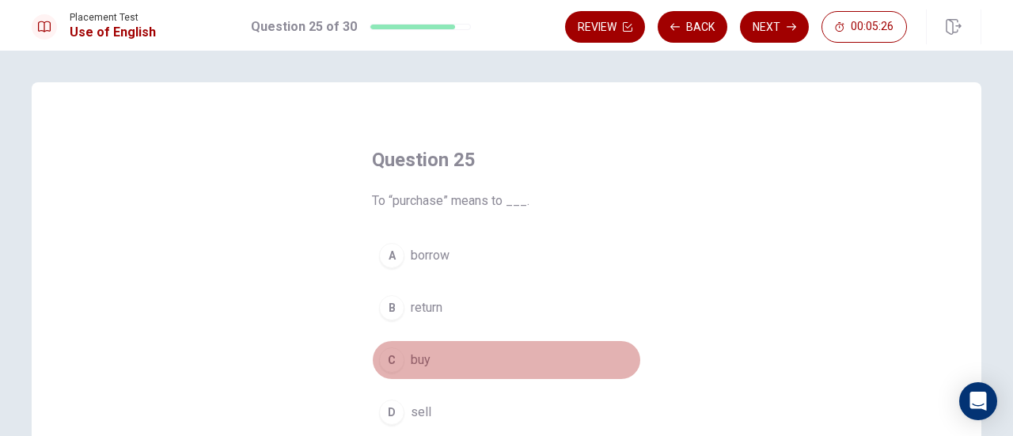
click at [418, 358] on span "buy" at bounding box center [421, 359] width 20 height 19
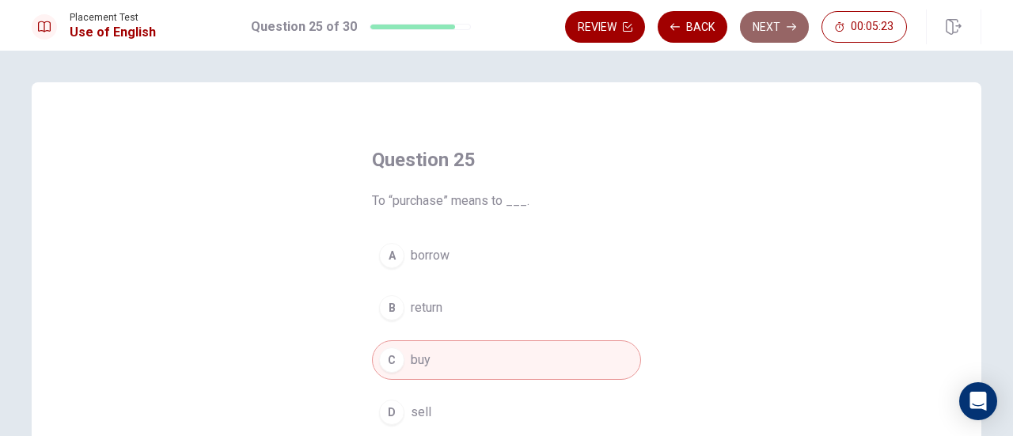
click at [775, 30] on button "Next" at bounding box center [774, 27] width 69 height 32
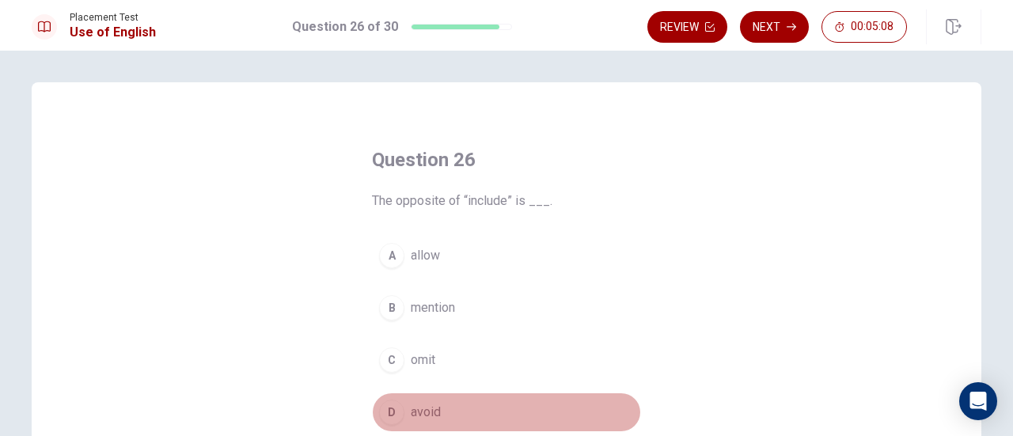
click at [424, 403] on span "avoid" at bounding box center [426, 412] width 30 height 19
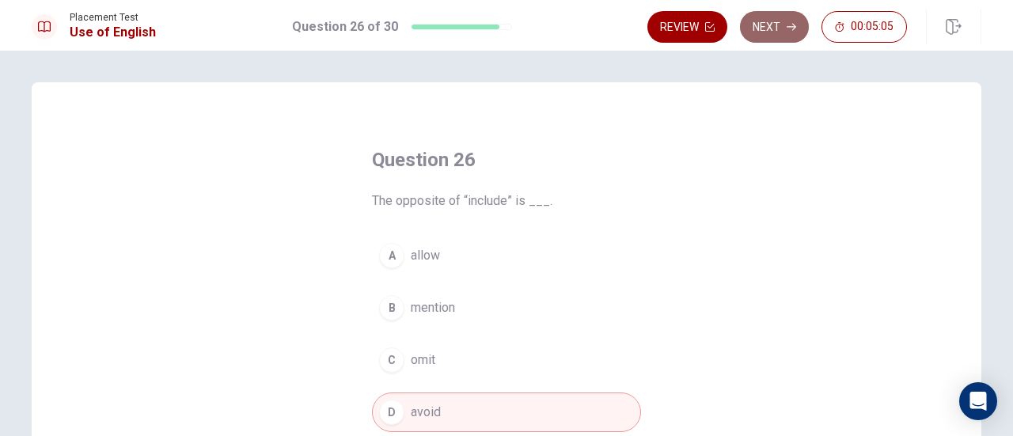
click at [789, 24] on icon "button" at bounding box center [790, 26] width 9 height 9
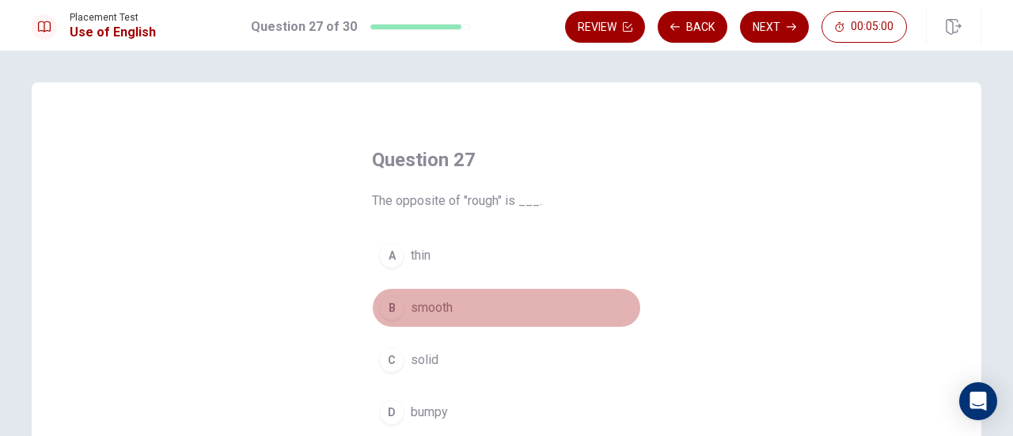
click at [434, 305] on span "smooth" at bounding box center [432, 307] width 42 height 19
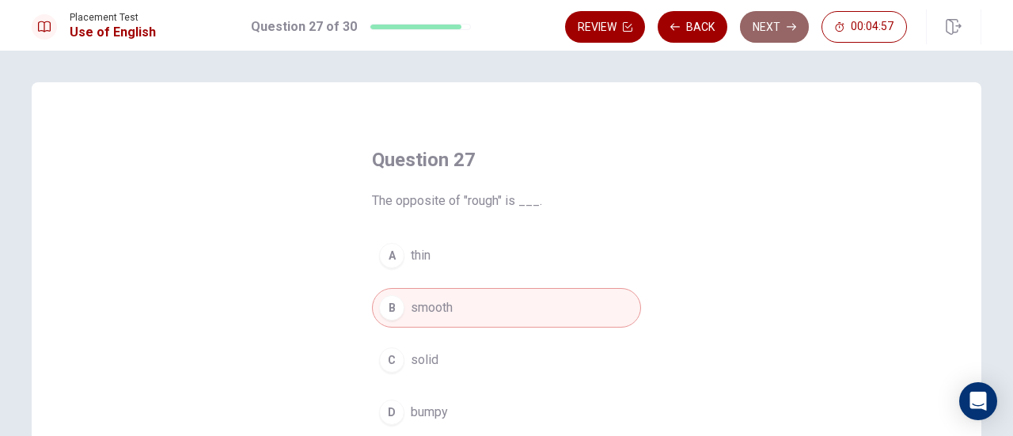
click at [777, 29] on button "Next" at bounding box center [774, 27] width 69 height 32
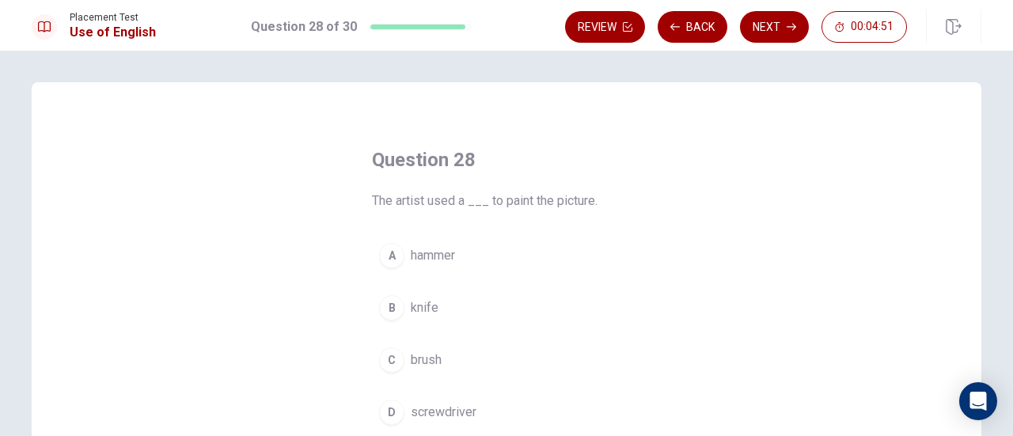
click at [427, 365] on span "brush" at bounding box center [426, 359] width 31 height 19
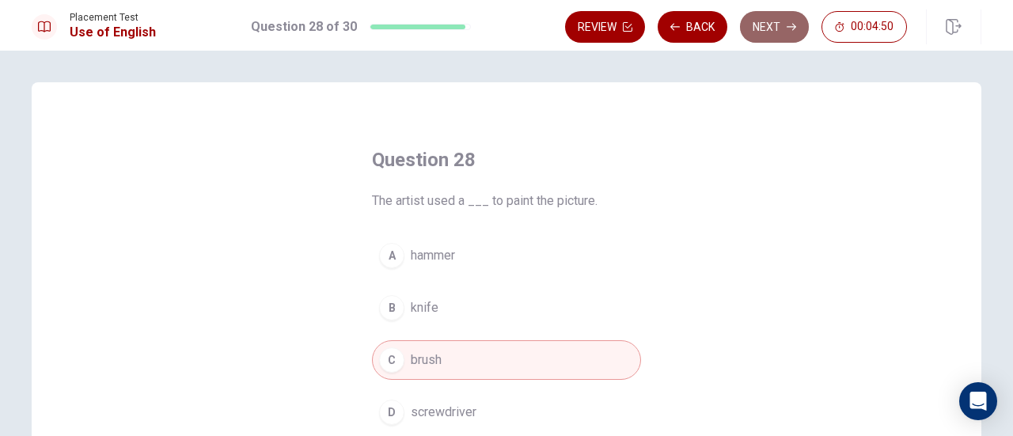
click at [762, 26] on button "Next" at bounding box center [774, 27] width 69 height 32
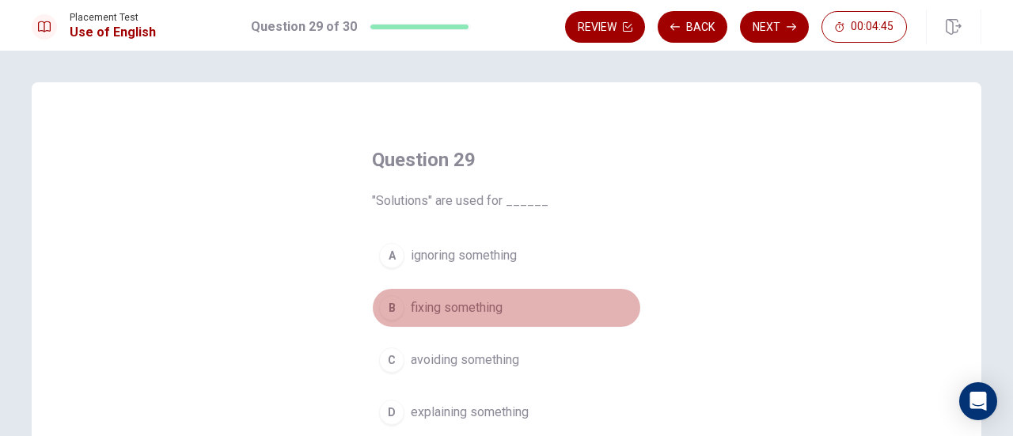
click at [487, 308] on span "fixing something" at bounding box center [457, 307] width 92 height 19
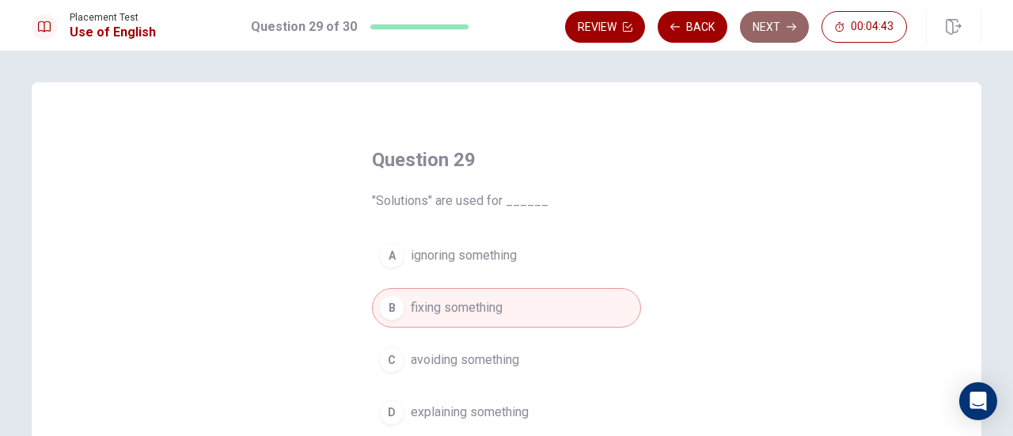
click at [763, 32] on button "Next" at bounding box center [774, 27] width 69 height 32
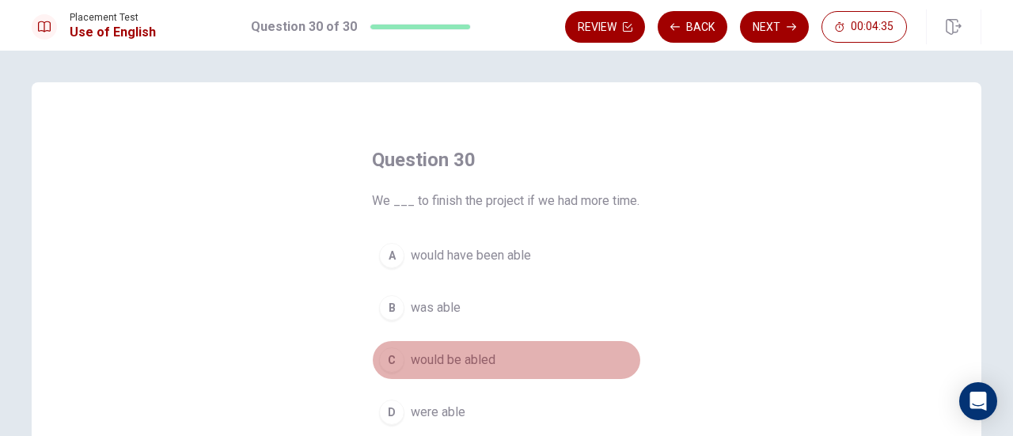
click at [457, 365] on span "would be abled" at bounding box center [453, 359] width 85 height 19
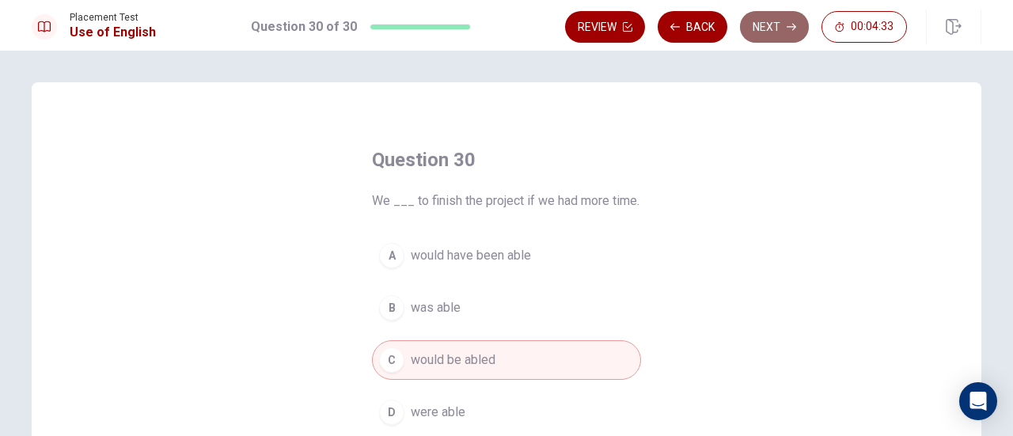
click at [771, 23] on button "Next" at bounding box center [774, 27] width 69 height 32
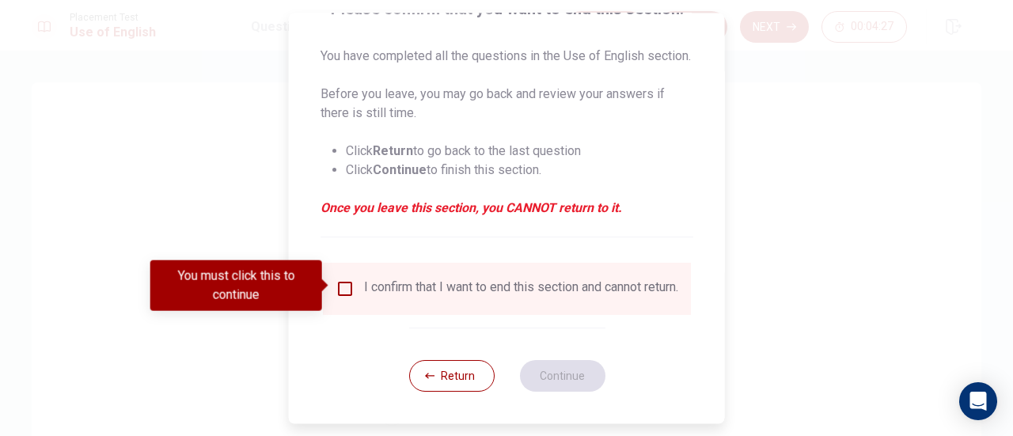
scroll to position [172, 0]
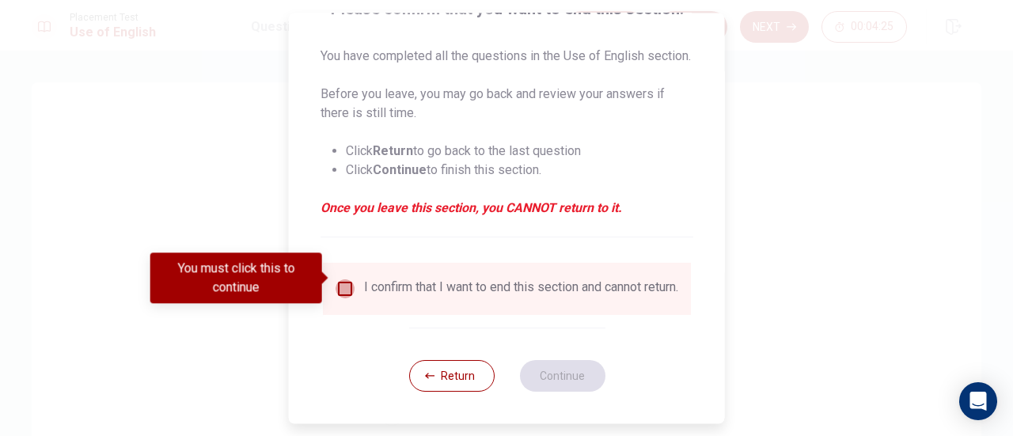
click at [347, 279] on input "You must click this to continue" at bounding box center [344, 288] width 19 height 19
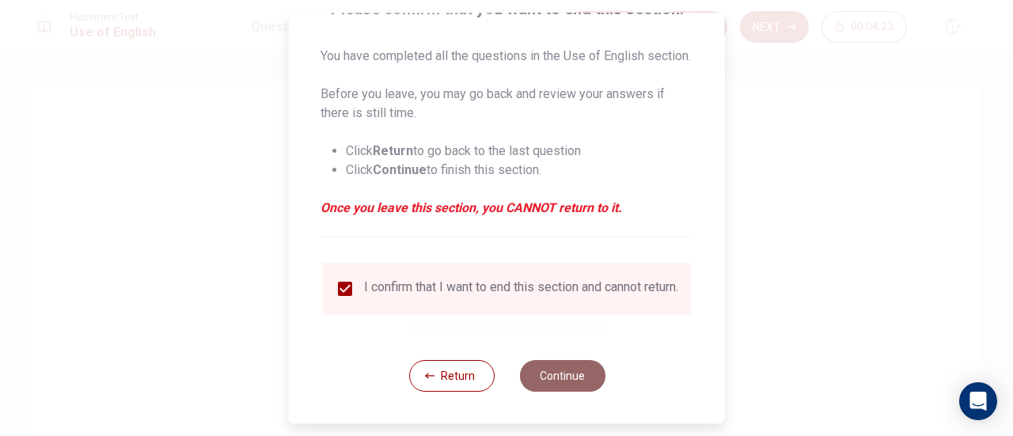
click at [571, 377] on button "Continue" at bounding box center [561, 376] width 85 height 32
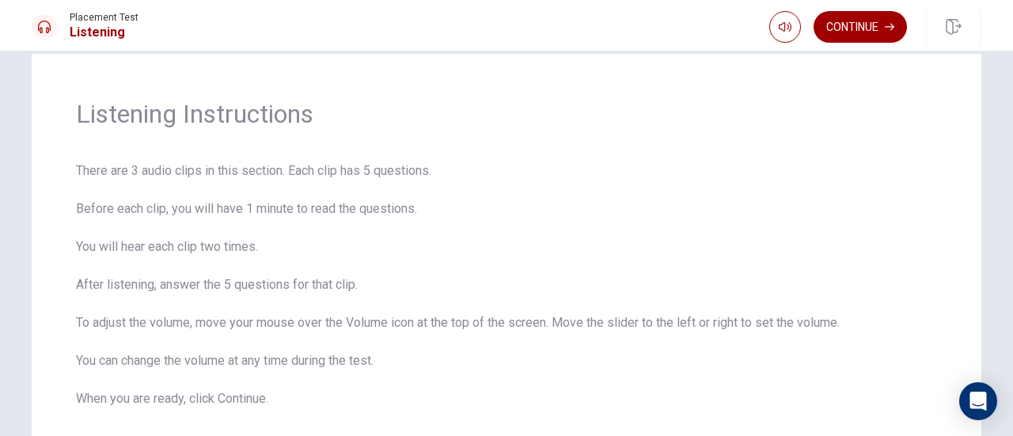
scroll to position [0, 0]
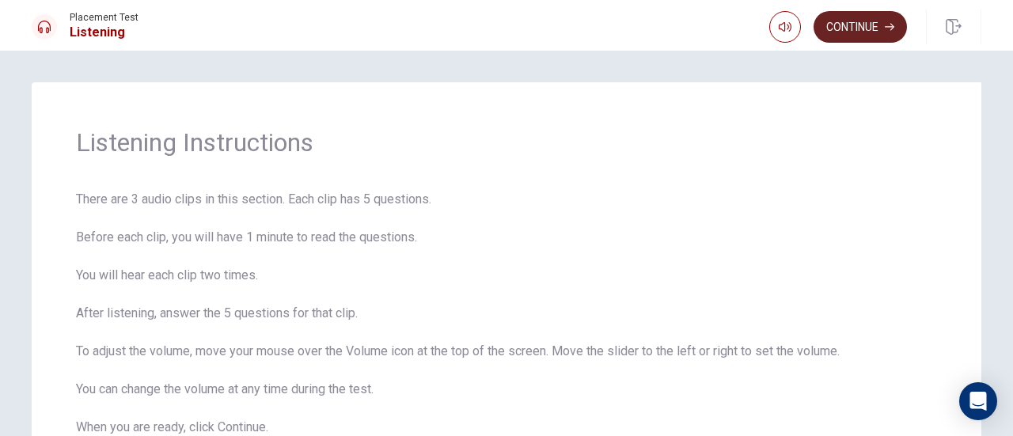
click at [838, 33] on button "Continue" at bounding box center [859, 27] width 93 height 32
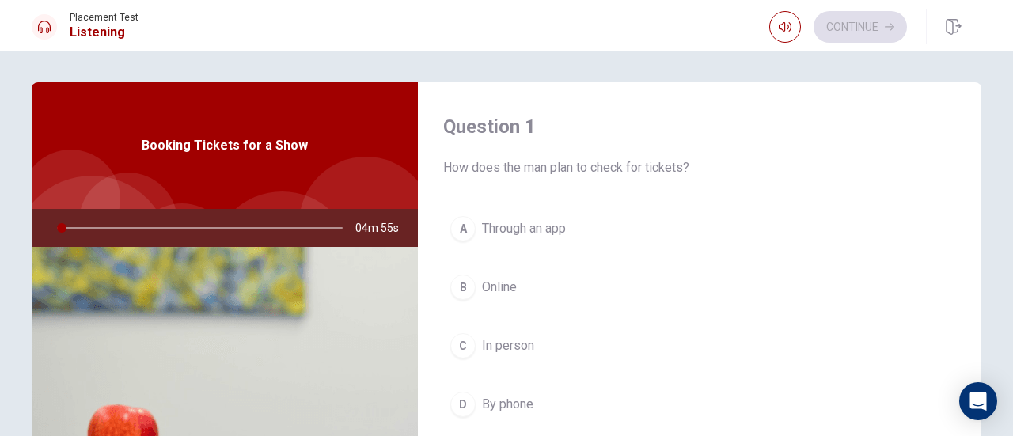
drag, startPoint x: 978, startPoint y: 184, endPoint x: 981, endPoint y: 261, distance: 76.8
click at [981, 261] on div "Question 1 How does the man plan to check for tickets? A Through an app B Onlin…" at bounding box center [506, 357] width 1000 height 550
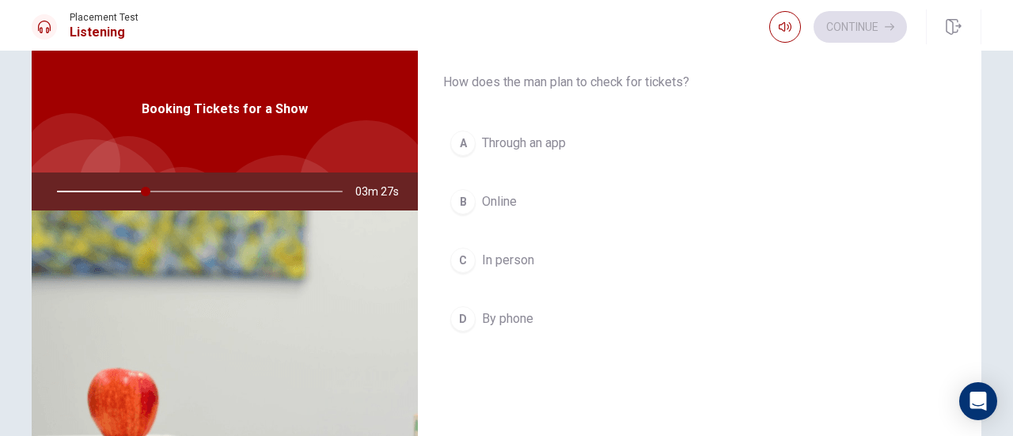
scroll to position [51, 0]
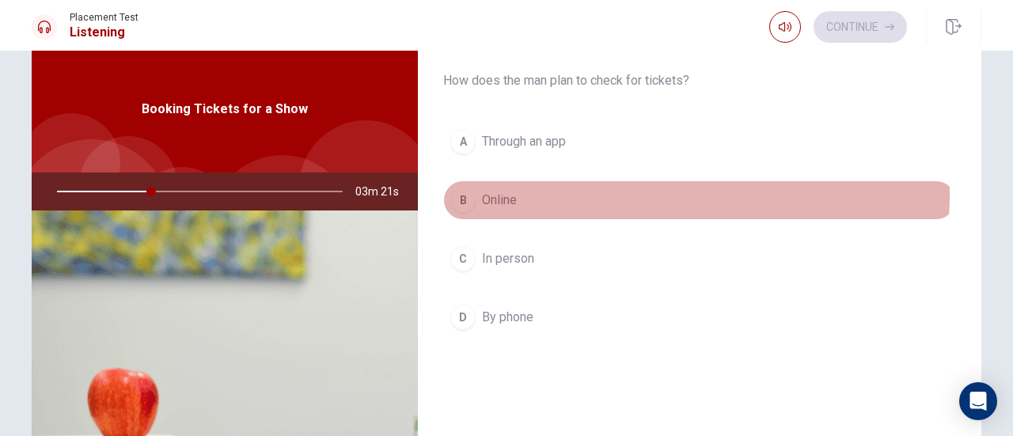
click at [617, 193] on button "B Online" at bounding box center [699, 200] width 513 height 40
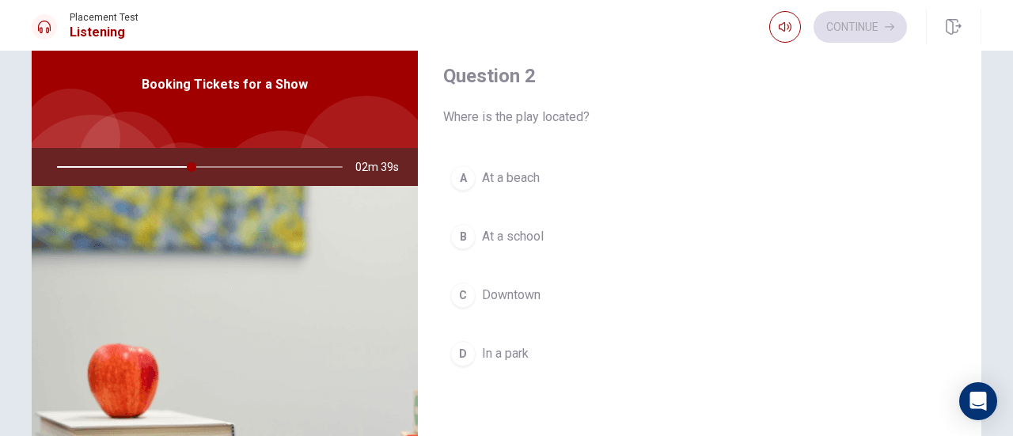
scroll to position [65, 0]
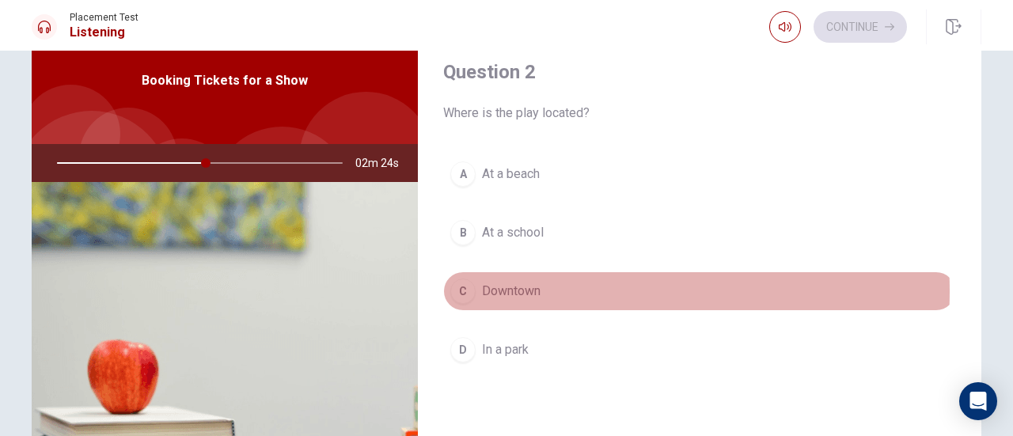
click at [533, 287] on span "Downtown" at bounding box center [511, 291] width 59 height 19
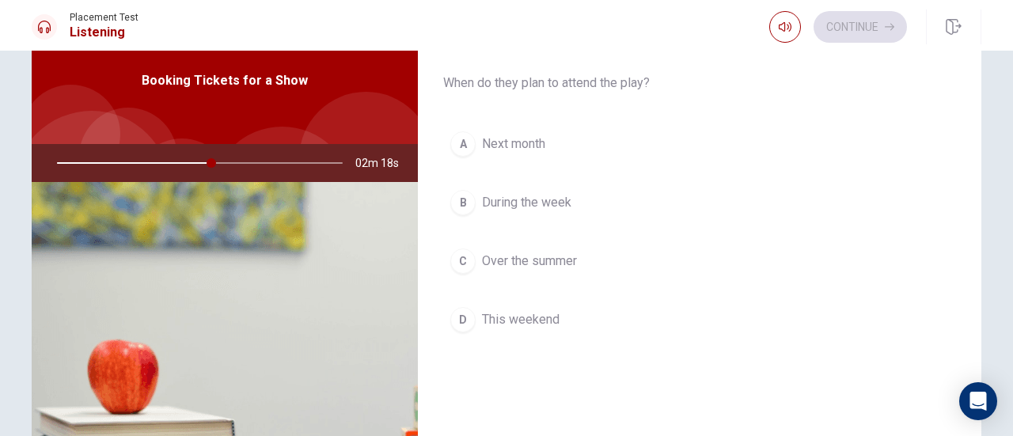
scroll to position [814, 0]
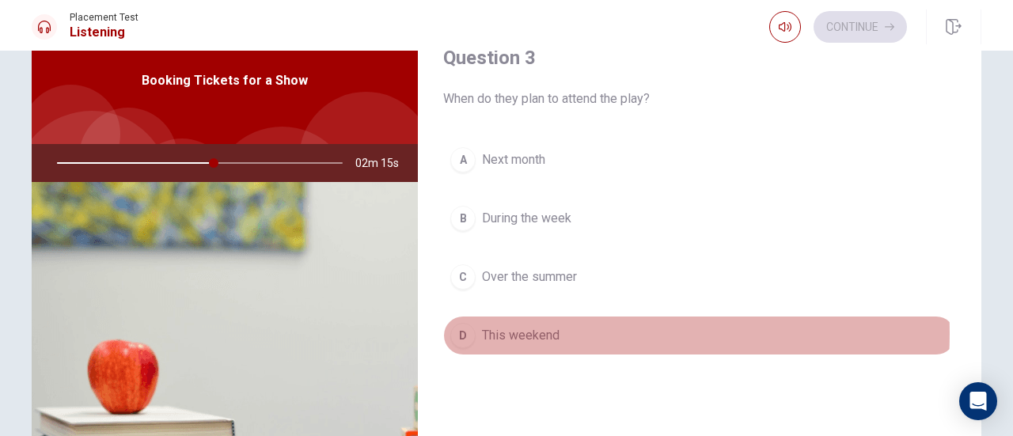
click at [532, 327] on span "This weekend" at bounding box center [521, 335] width 78 height 19
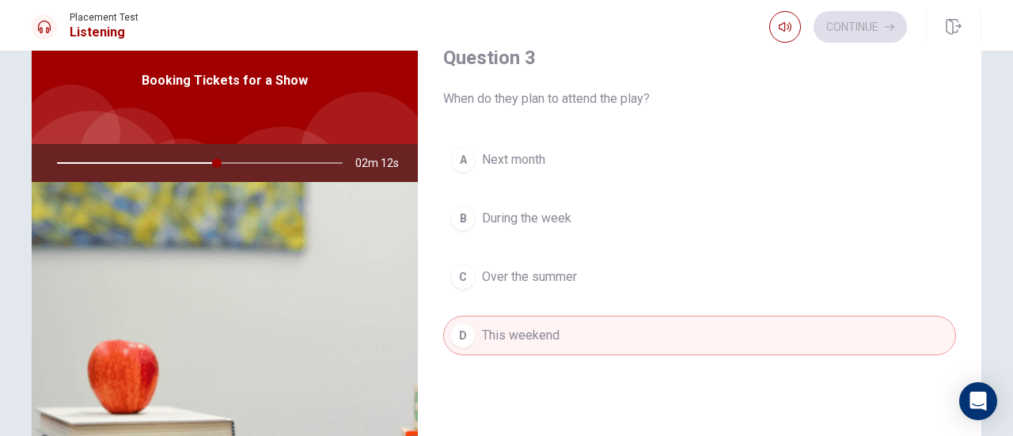
drag, startPoint x: 965, startPoint y: 270, endPoint x: 974, endPoint y: 289, distance: 20.9
click at [974, 289] on div "Question 1 How does the man plan to check for tickets? A Through an app B Onlin…" at bounding box center [699, 292] width 563 height 550
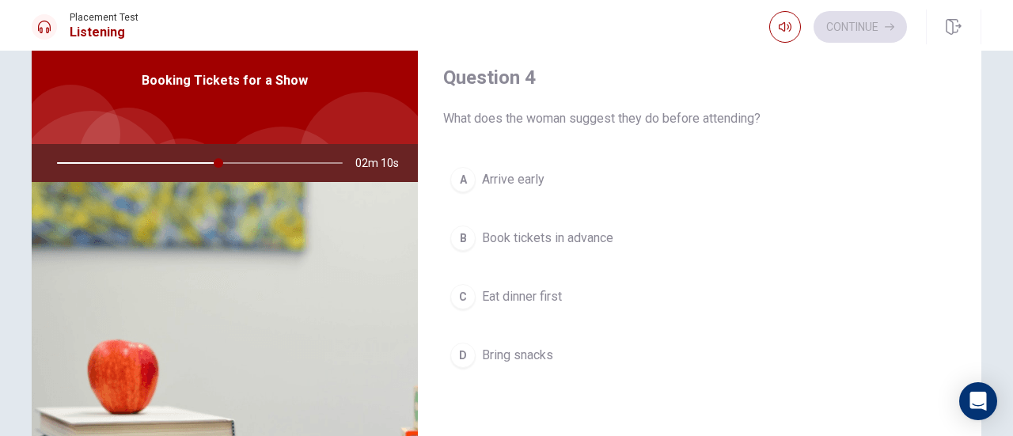
scroll to position [1195, 0]
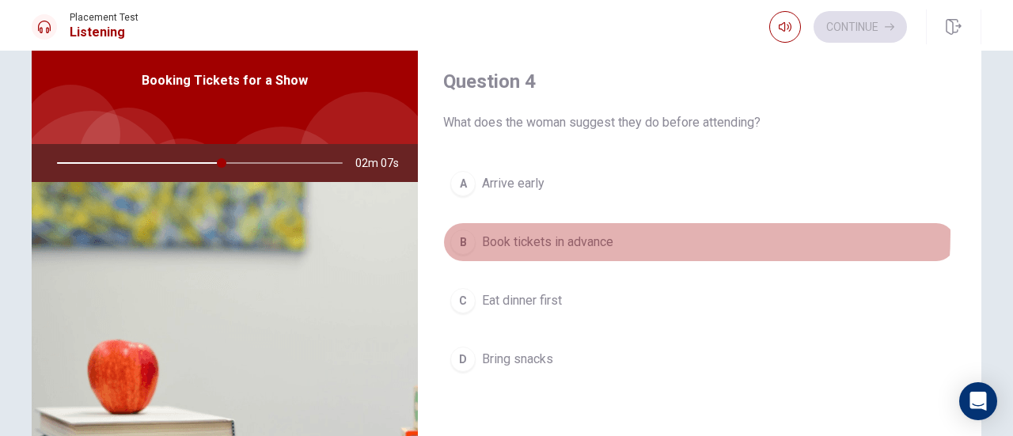
click at [626, 227] on button "B Book tickets in advance" at bounding box center [699, 242] width 513 height 40
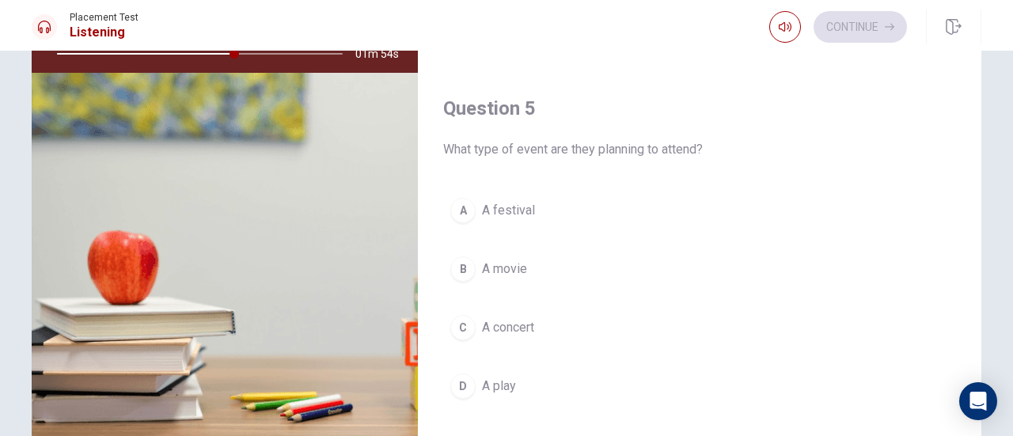
scroll to position [169, 0]
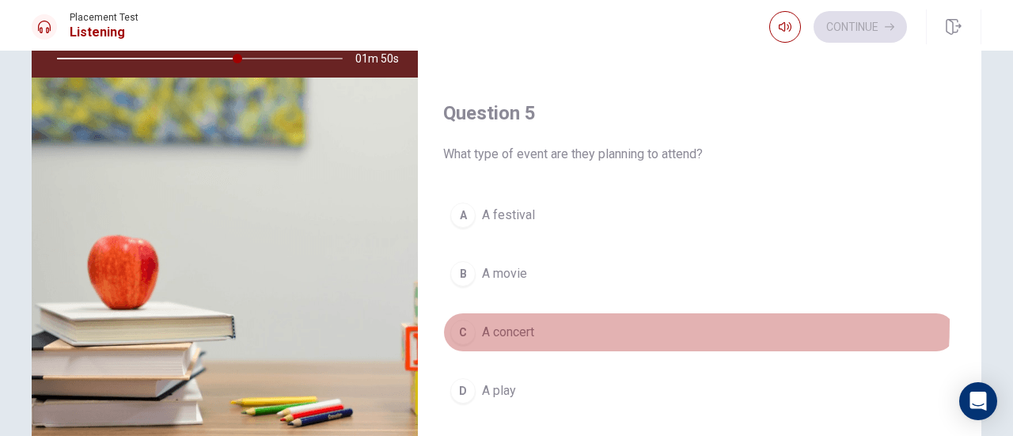
click at [502, 323] on span "A concert" at bounding box center [508, 332] width 52 height 19
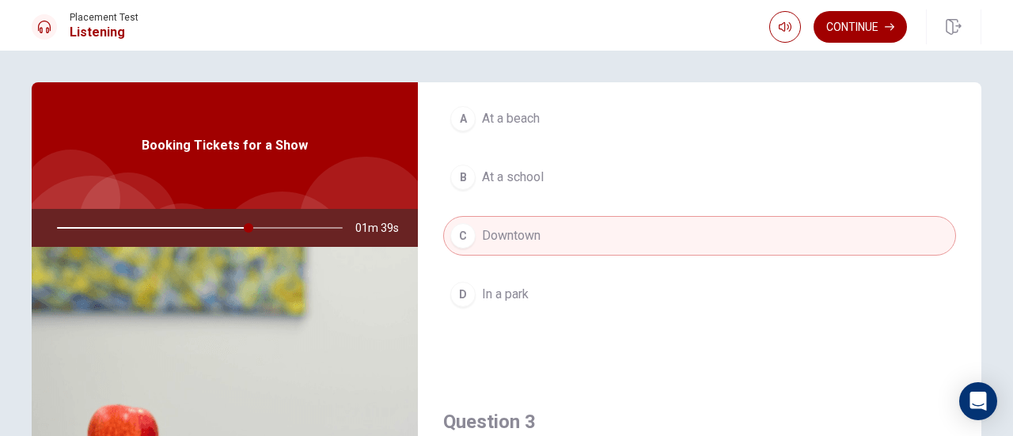
scroll to position [473, 0]
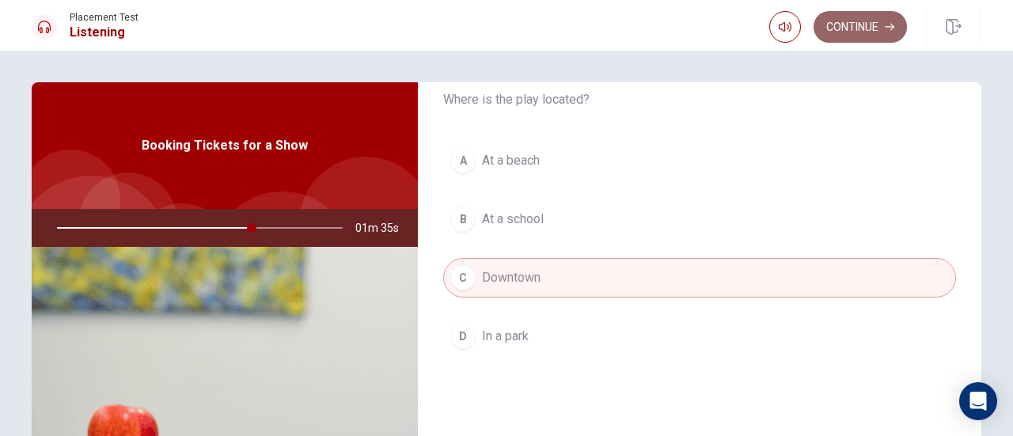
click at [856, 29] on button "Continue" at bounding box center [859, 27] width 93 height 32
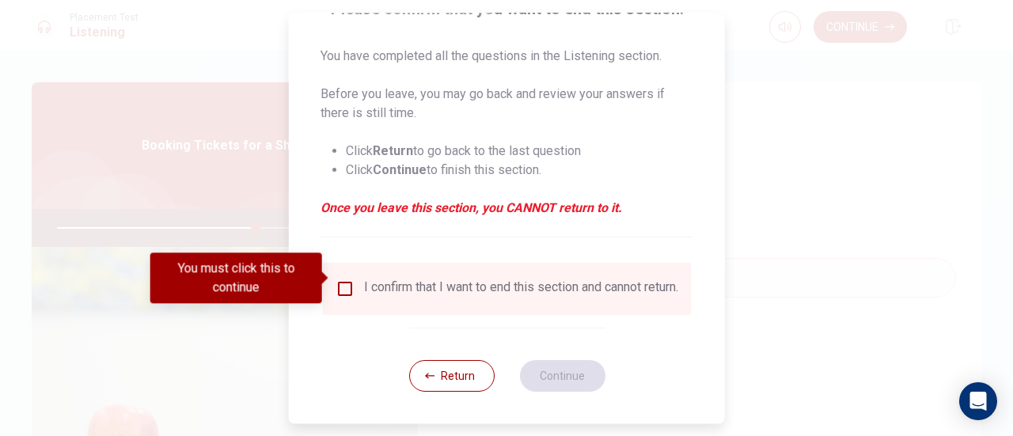
scroll to position [153, 0]
click at [340, 279] on input "You must click this to continue" at bounding box center [344, 288] width 19 height 19
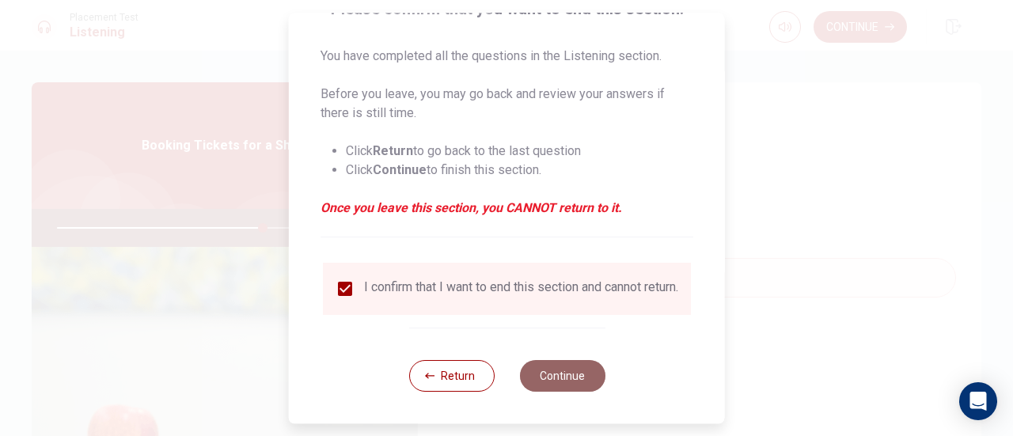
click at [559, 377] on button "Continue" at bounding box center [561, 376] width 85 height 32
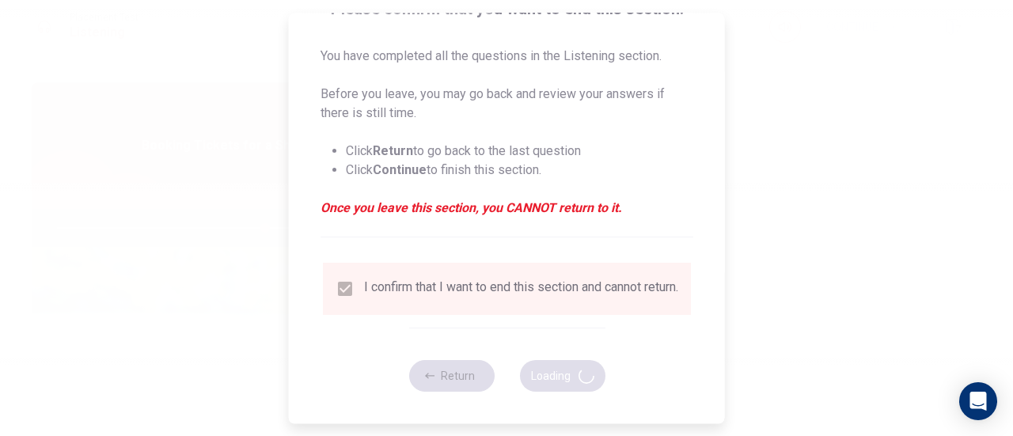
type input "73"
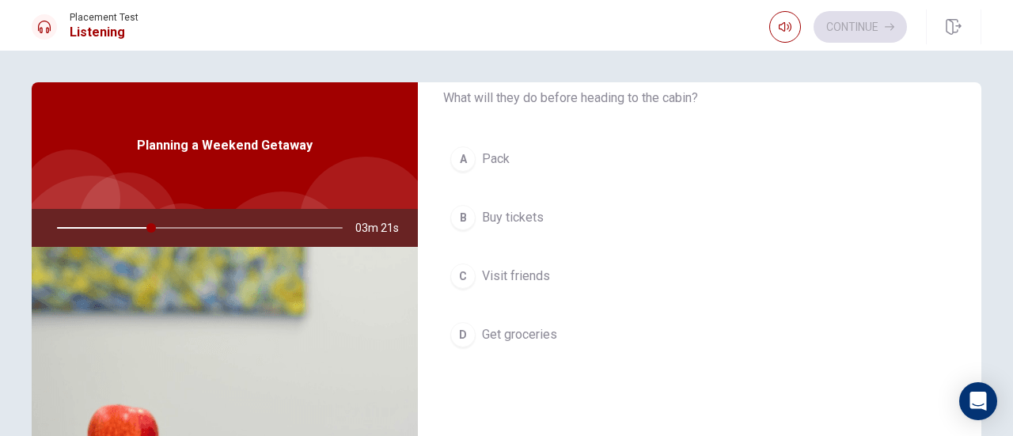
scroll to position [72, 0]
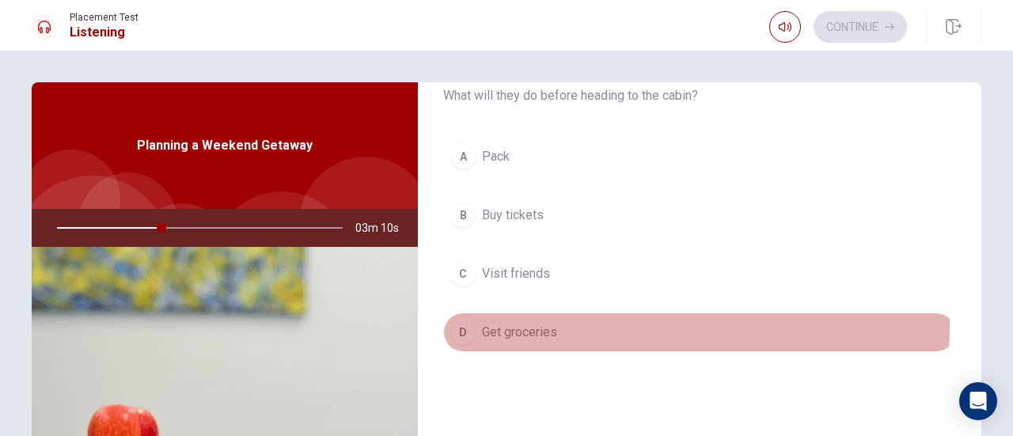
click at [532, 325] on span "Get groceries" at bounding box center [519, 332] width 75 height 19
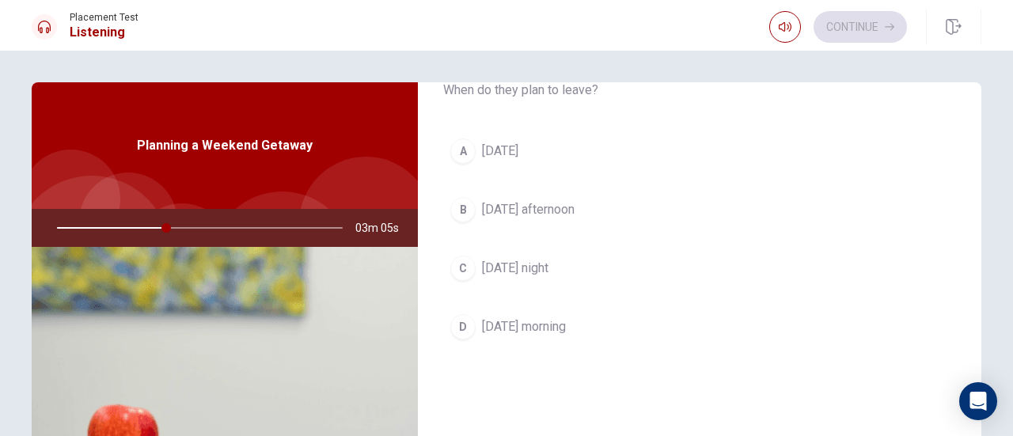
scroll to position [475, 0]
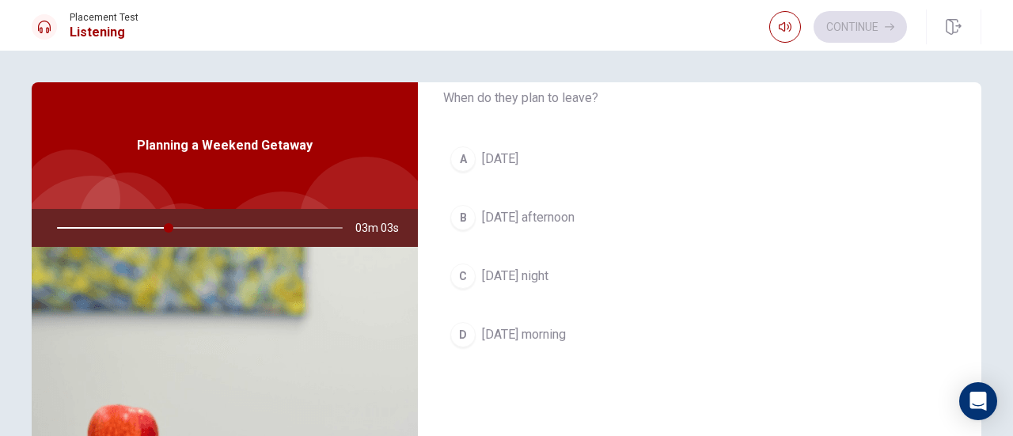
click at [555, 222] on span "[DATE] afternoon" at bounding box center [528, 217] width 93 height 19
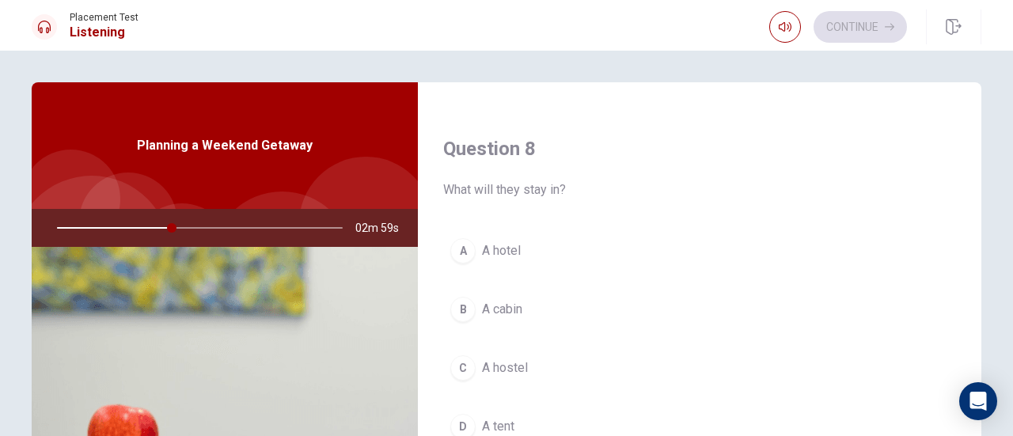
scroll to position [822, 0]
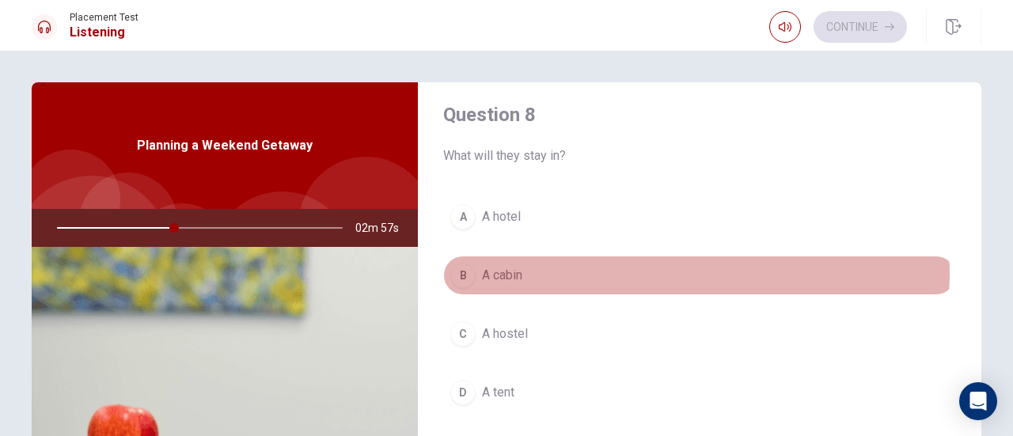
click at [691, 268] on button "B A cabin" at bounding box center [699, 275] width 513 height 40
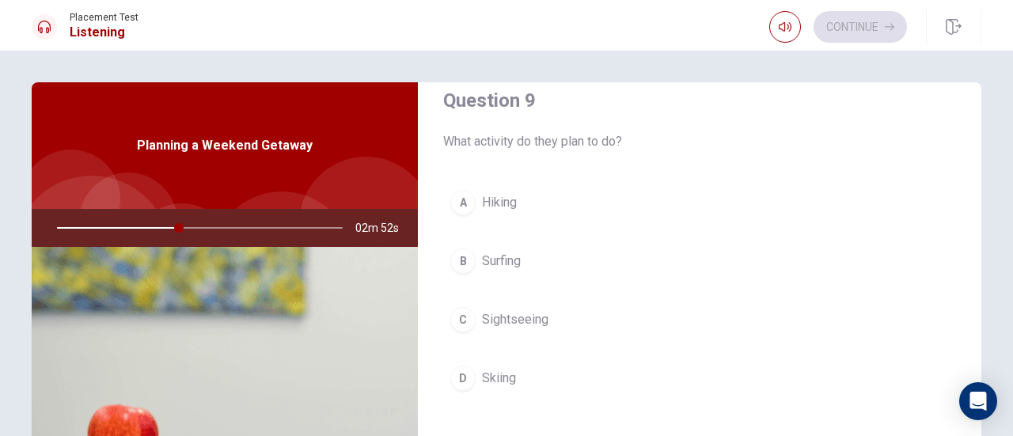
scroll to position [1239, 0]
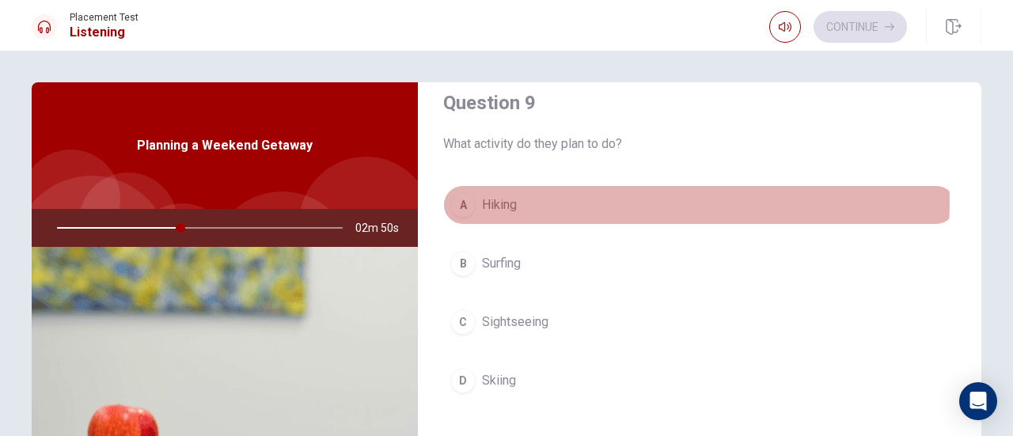
click at [611, 195] on button "A Hiking" at bounding box center [699, 205] width 513 height 40
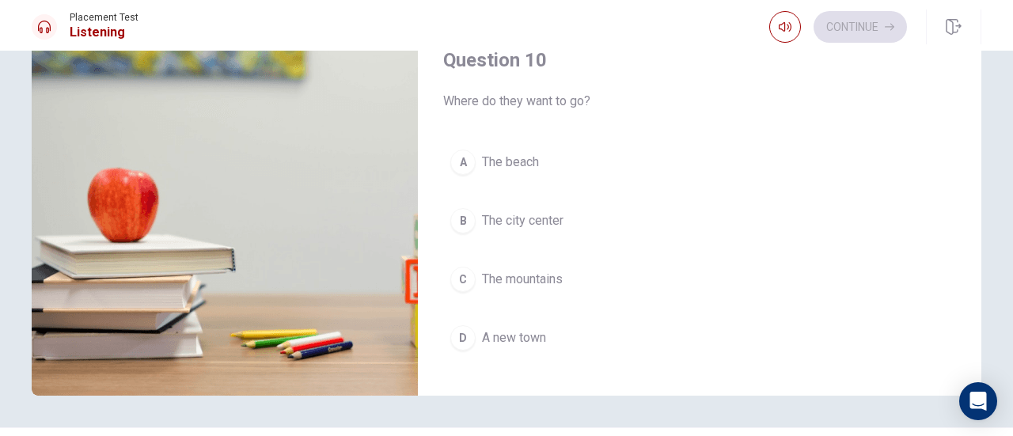
scroll to position [1464, 0]
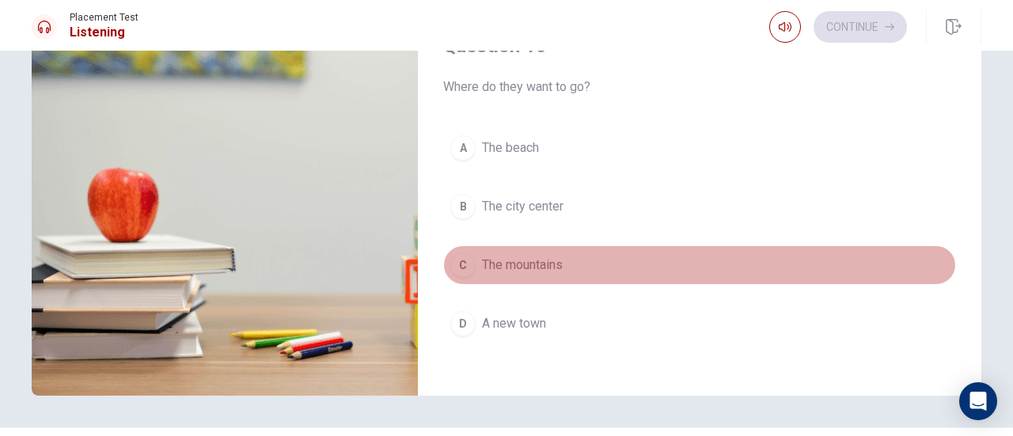
click at [713, 250] on button "C The mountains" at bounding box center [699, 265] width 513 height 40
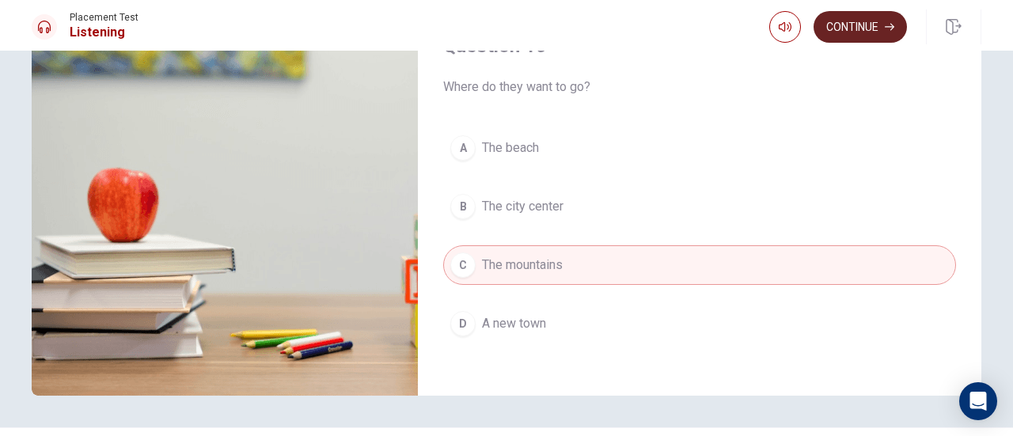
click at [841, 25] on button "Continue" at bounding box center [859, 27] width 93 height 32
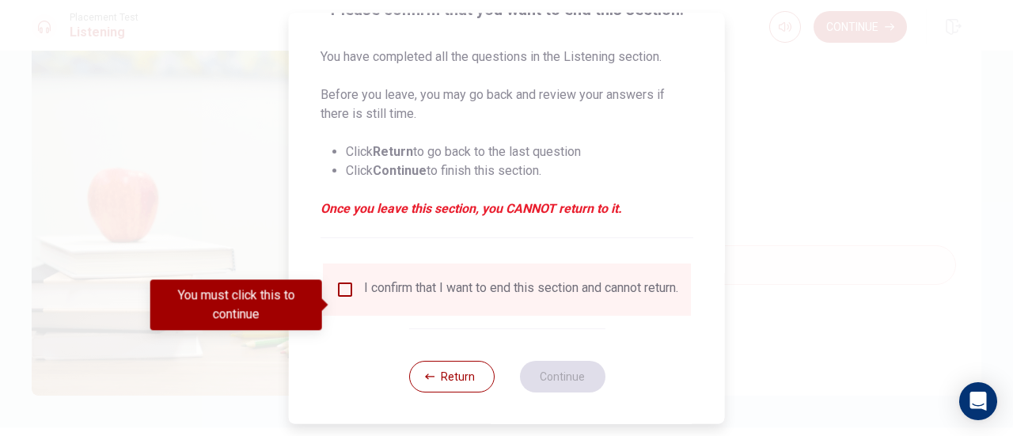
scroll to position [145, 0]
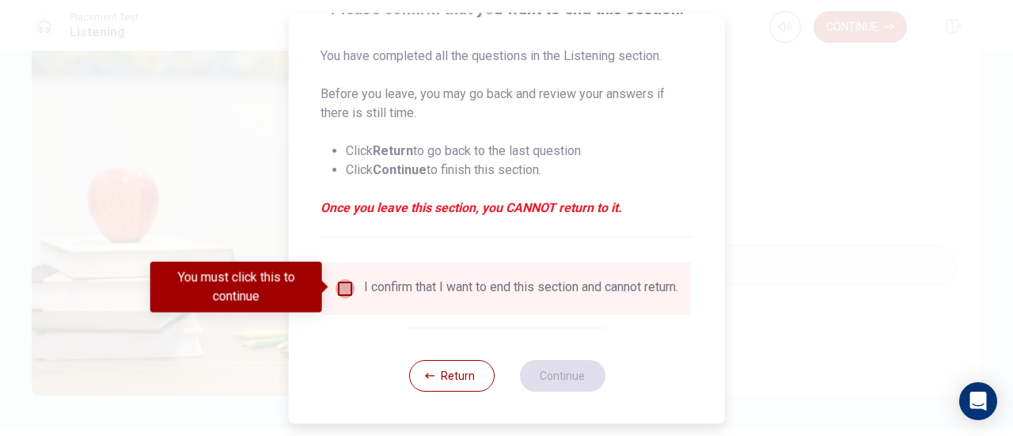
click at [345, 290] on input "You must click this to continue" at bounding box center [344, 288] width 19 height 19
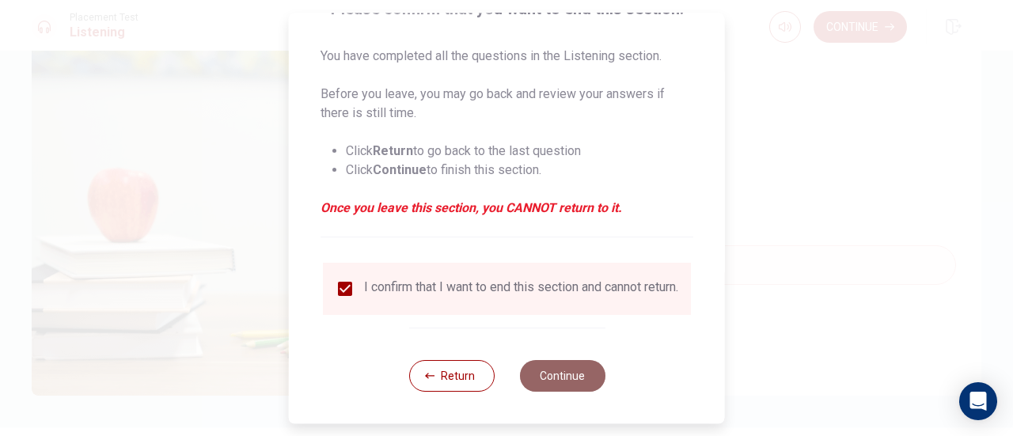
click at [546, 383] on button "Continue" at bounding box center [561, 376] width 85 height 32
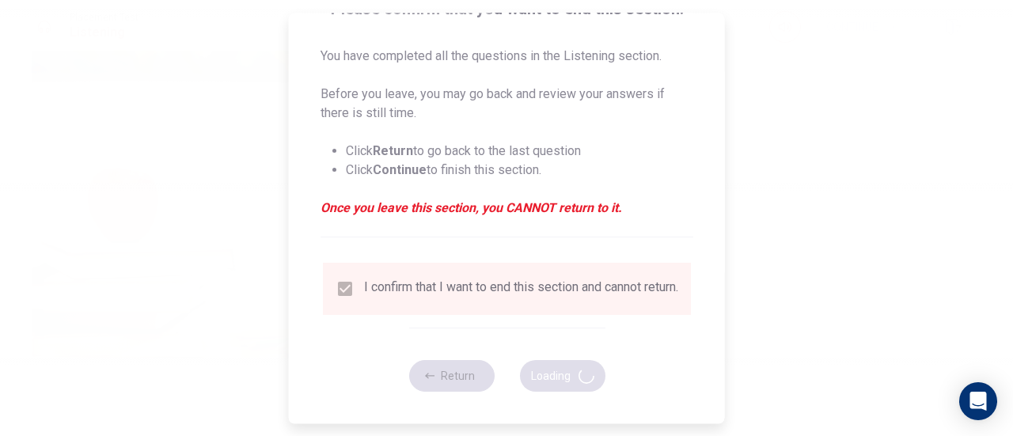
type input "64"
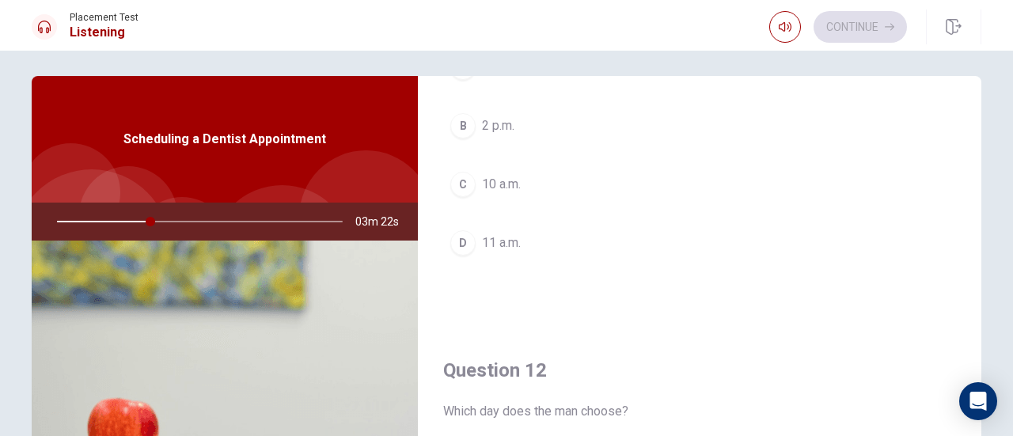
scroll to position [171, 0]
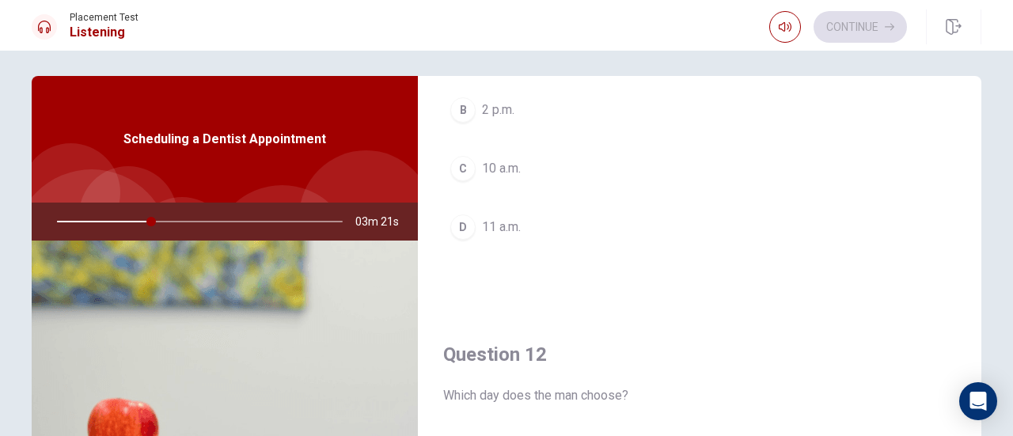
click at [674, 156] on button "C 10 a.m." at bounding box center [699, 169] width 513 height 40
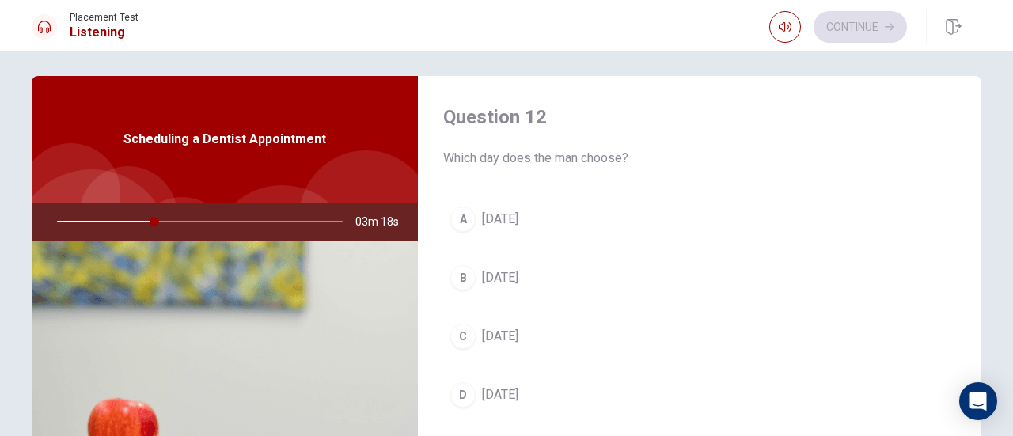
scroll to position [416, 0]
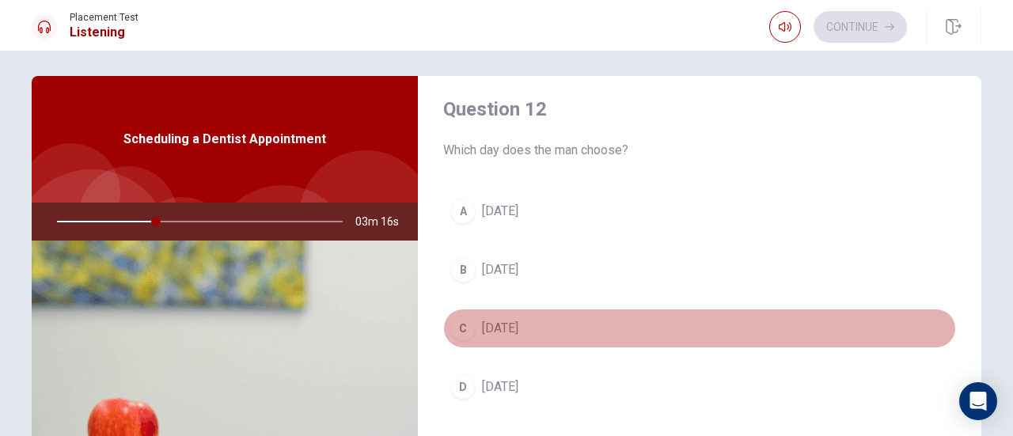
click at [702, 314] on button "C [DATE]" at bounding box center [699, 328] width 513 height 40
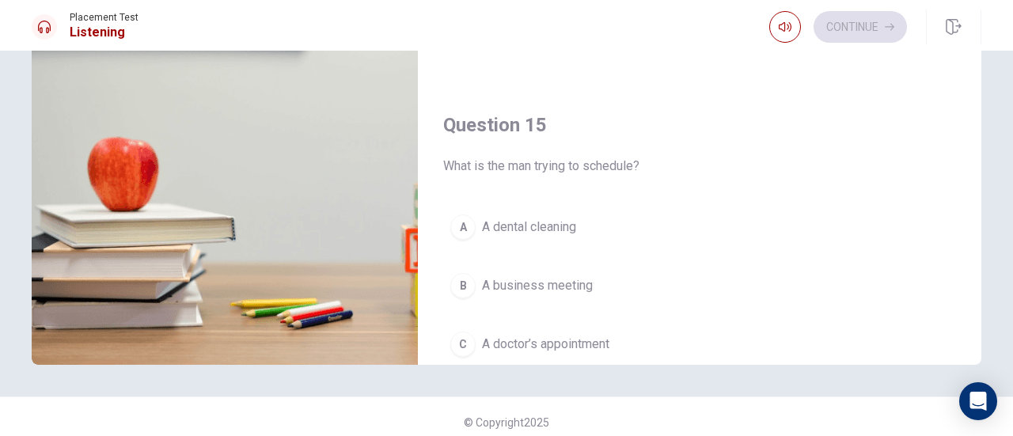
scroll to position [1362, 0]
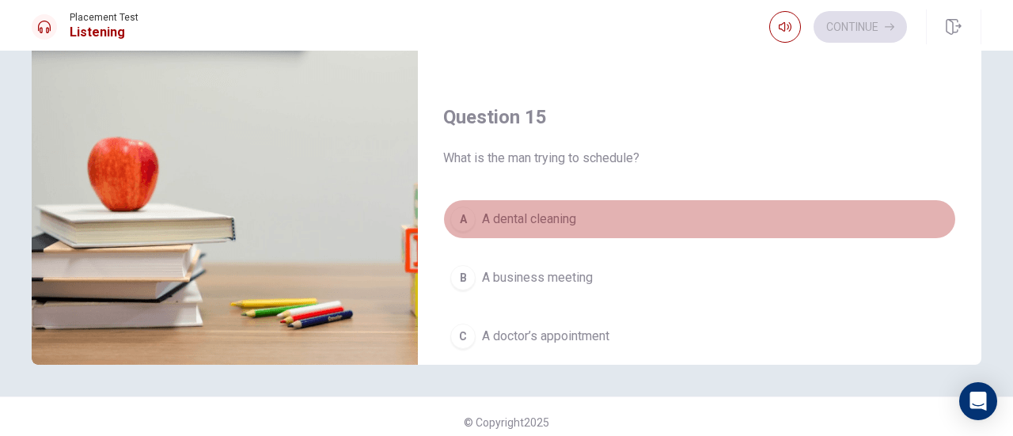
click at [781, 221] on button "A A dental cleaning" at bounding box center [699, 219] width 513 height 40
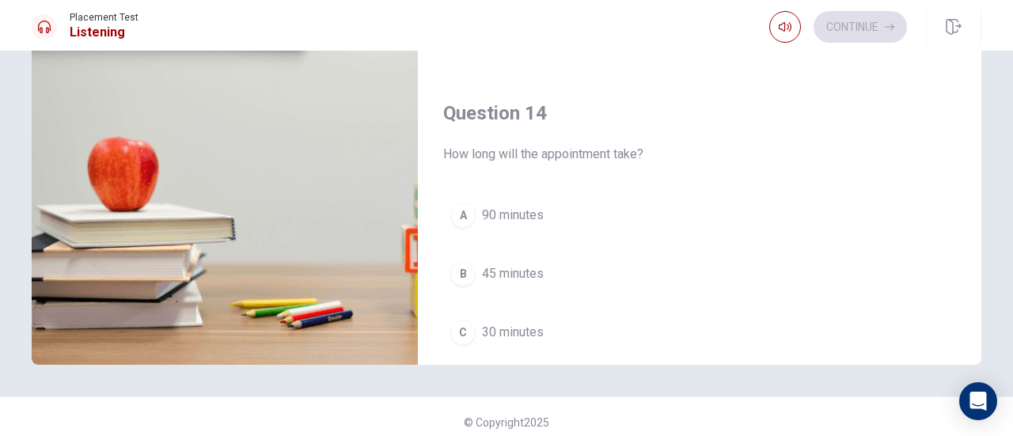
scroll to position [975, 0]
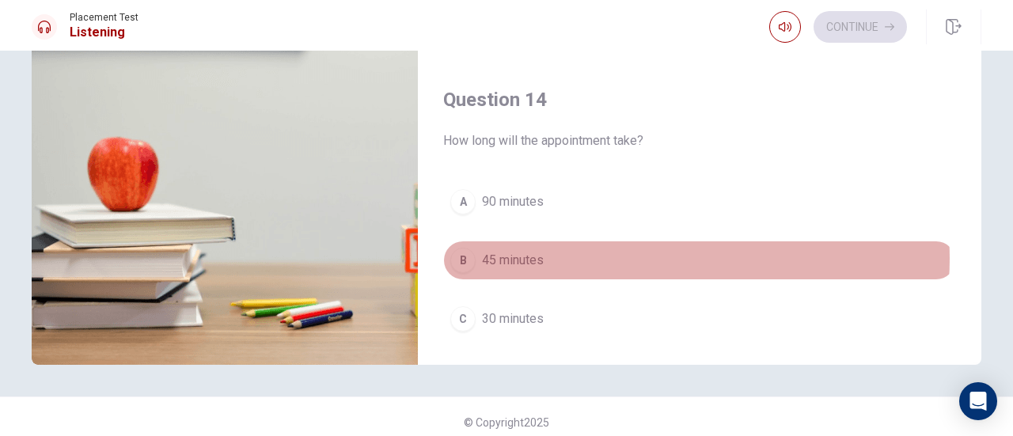
click at [645, 251] on button "B 45 minutes" at bounding box center [699, 260] width 513 height 40
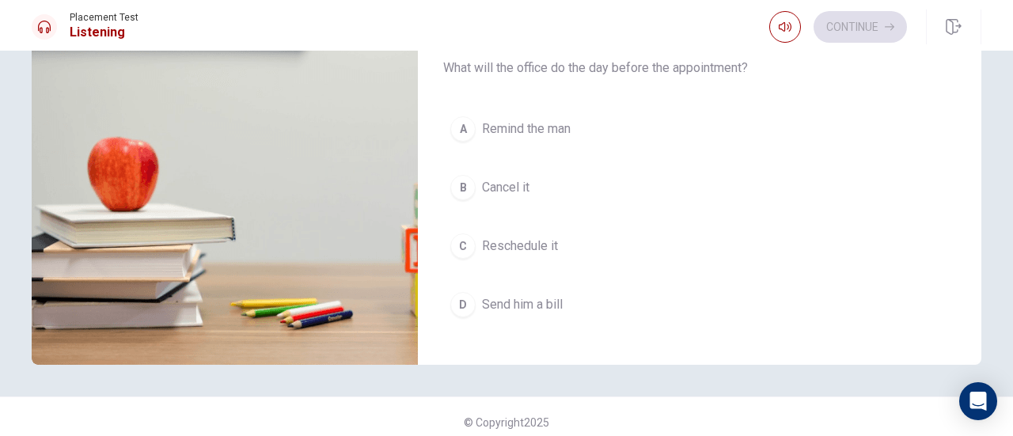
scroll to position [644, 0]
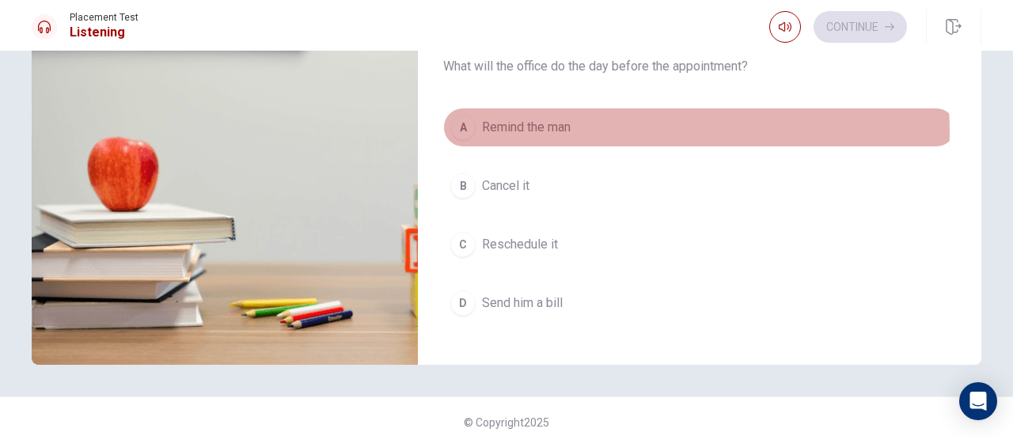
click at [633, 126] on button "A Remind the man" at bounding box center [699, 128] width 513 height 40
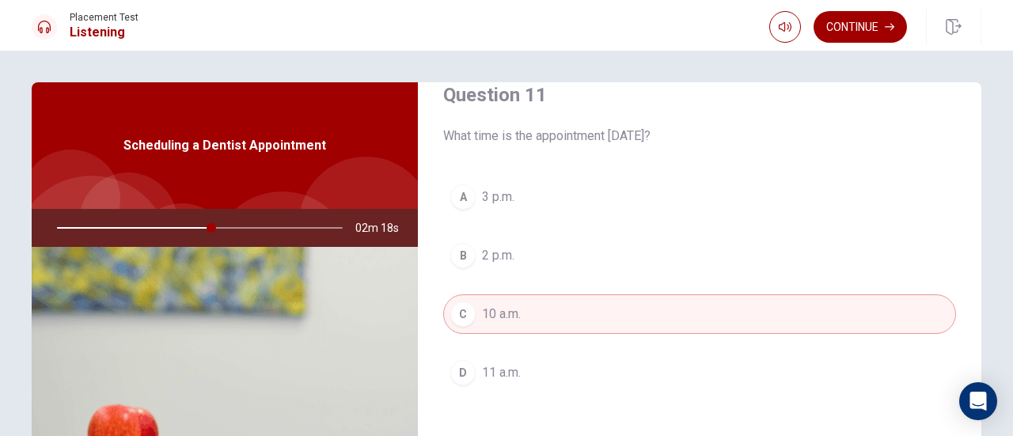
scroll to position [0, 0]
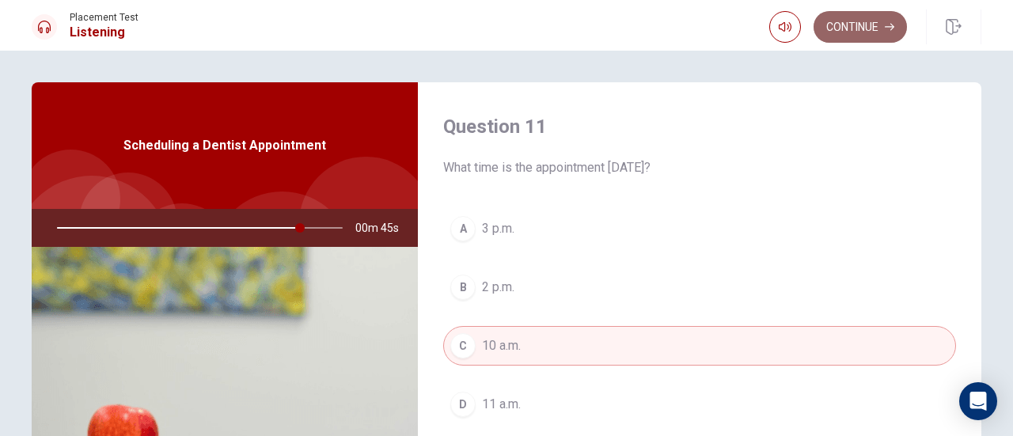
click at [857, 17] on button "Continue" at bounding box center [859, 27] width 93 height 32
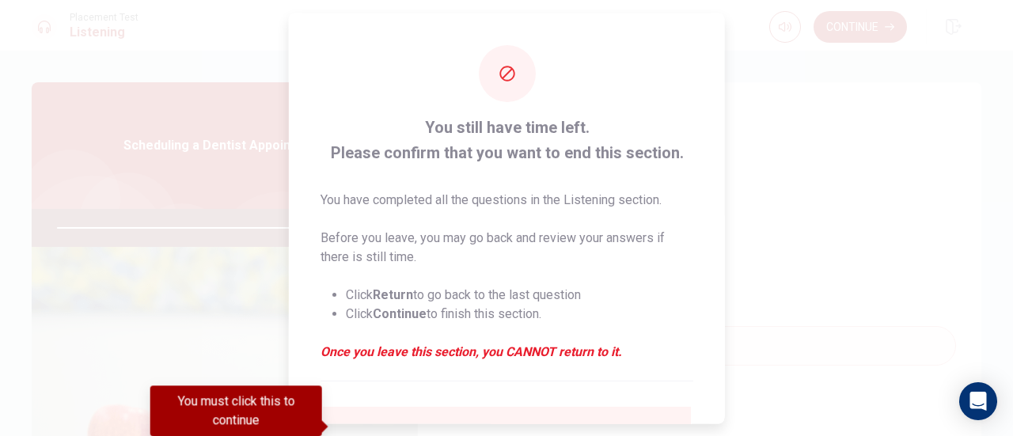
drag, startPoint x: 725, startPoint y: 225, endPoint x: 729, endPoint y: 218, distance: 8.1
click at [729, 218] on div at bounding box center [506, 218] width 1013 height 436
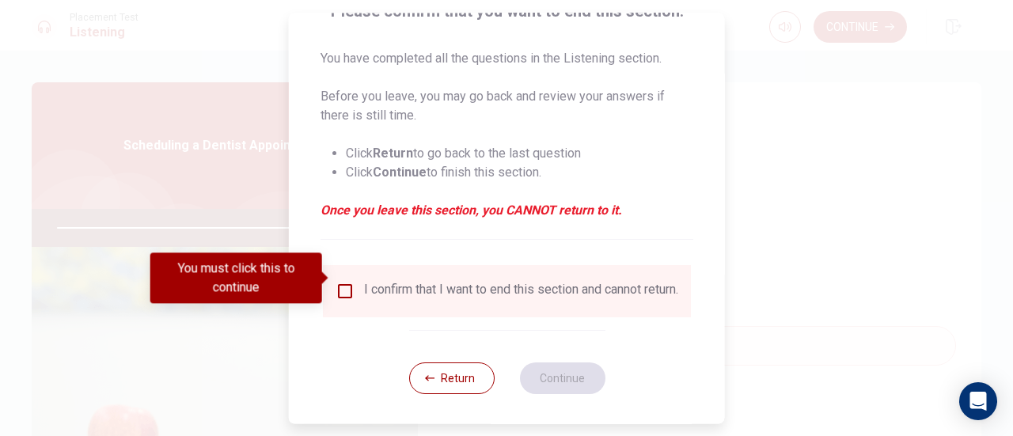
scroll to position [153, 0]
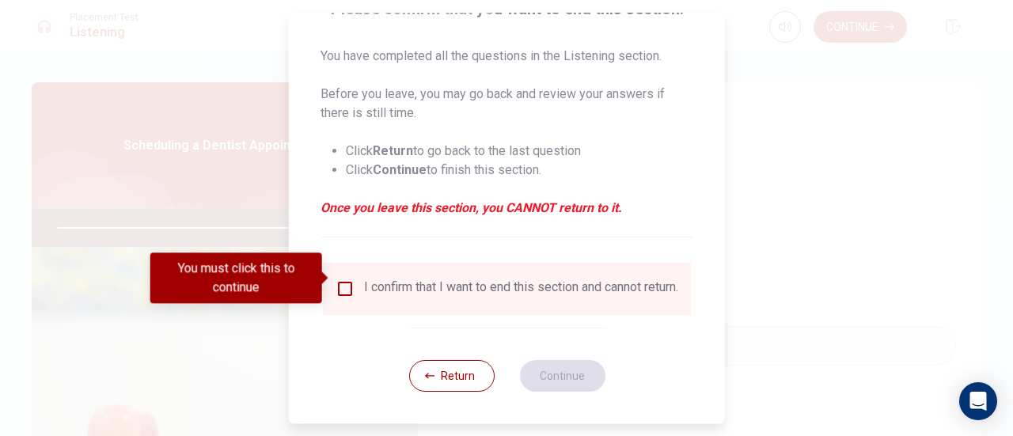
click at [419, 299] on div "I confirm that I want to end this section and cannot return." at bounding box center [507, 289] width 368 height 52
click at [332, 282] on div "You must click this to continue" at bounding box center [241, 277] width 183 height 51
click at [339, 281] on input "You must click this to continue" at bounding box center [344, 288] width 19 height 19
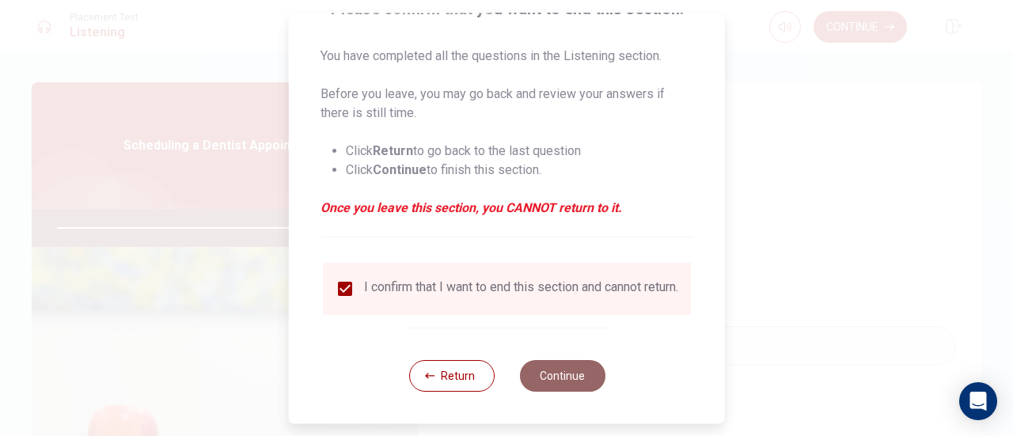
click at [551, 379] on button "Continue" at bounding box center [561, 376] width 85 height 32
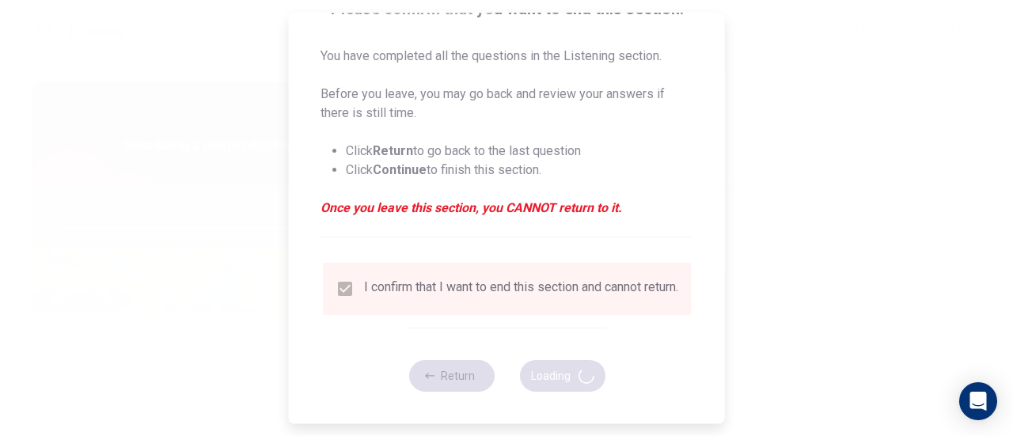
type input "90"
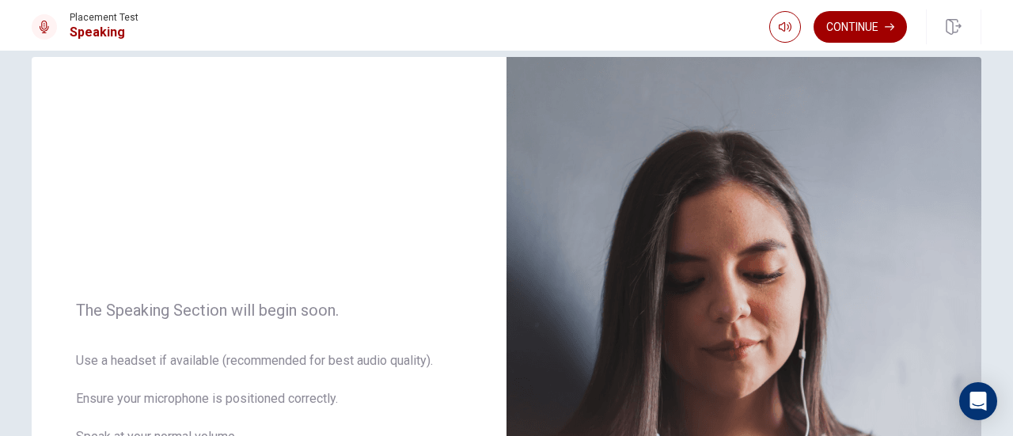
scroll to position [0, 0]
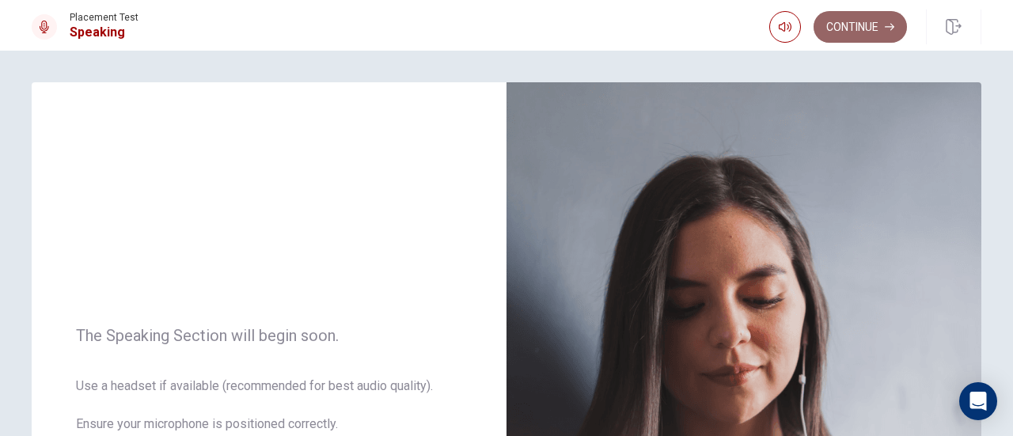
click at [883, 13] on button "Continue" at bounding box center [859, 27] width 93 height 32
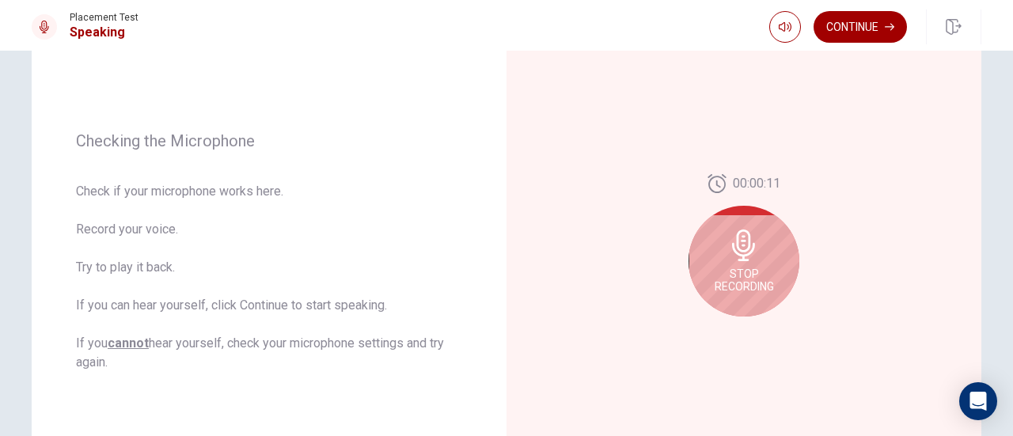
scroll to position [174, 0]
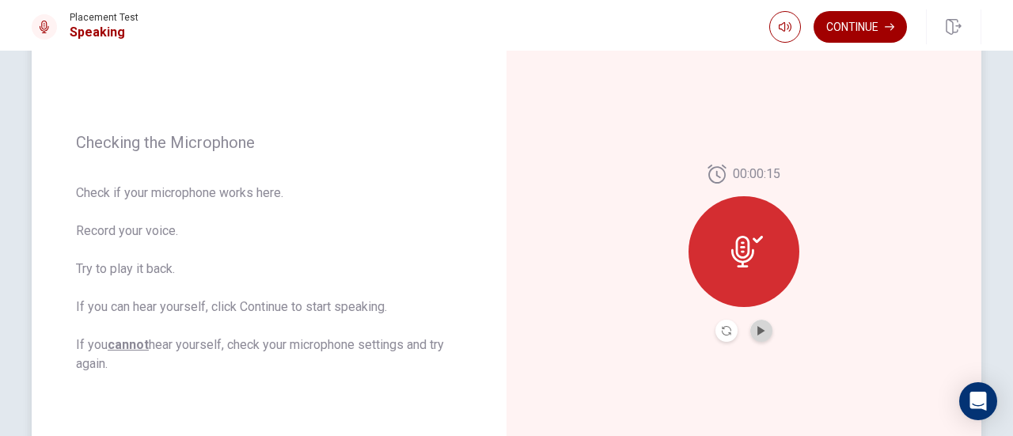
click at [759, 324] on button "Play Audio" at bounding box center [761, 331] width 22 height 22
click at [869, 29] on button "Continue" at bounding box center [859, 27] width 93 height 32
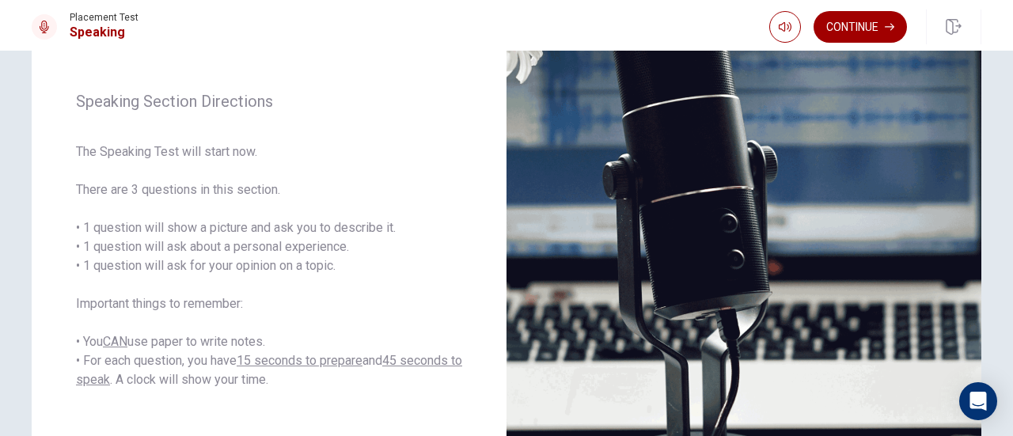
scroll to position [182, 0]
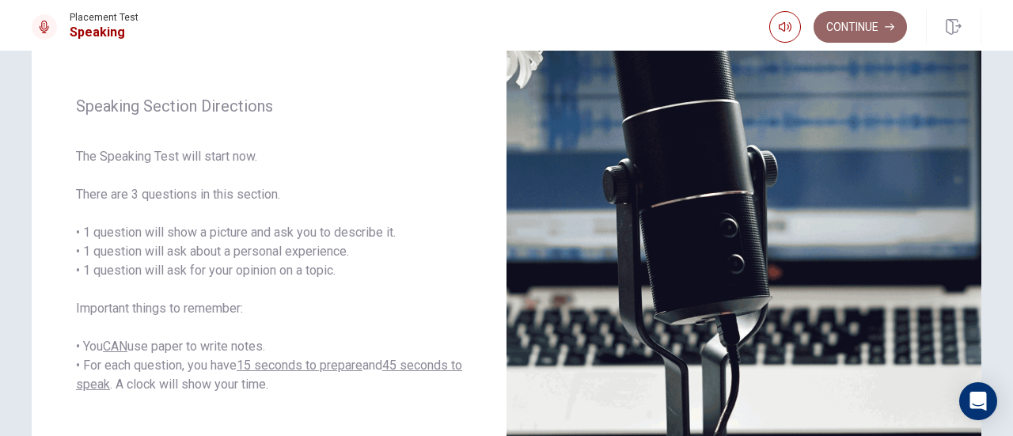
click at [878, 25] on button "Continue" at bounding box center [859, 27] width 93 height 32
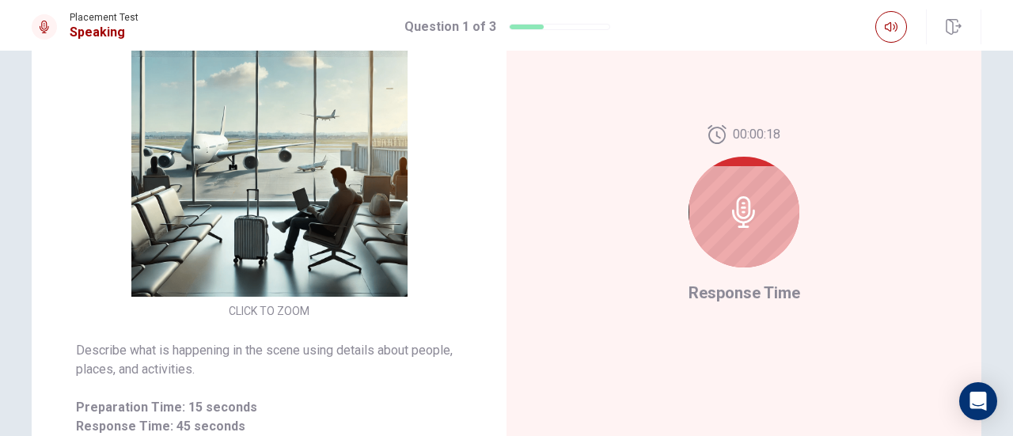
scroll to position [210, 0]
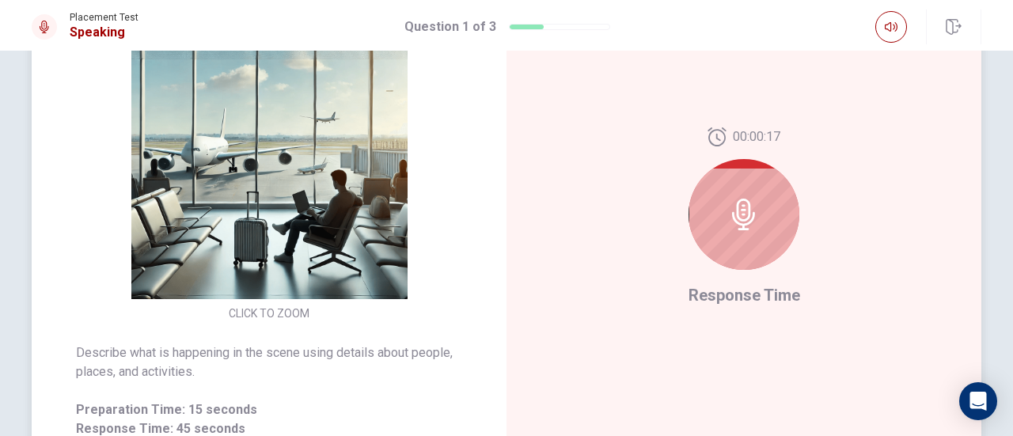
click at [754, 194] on div at bounding box center [743, 214] width 111 height 111
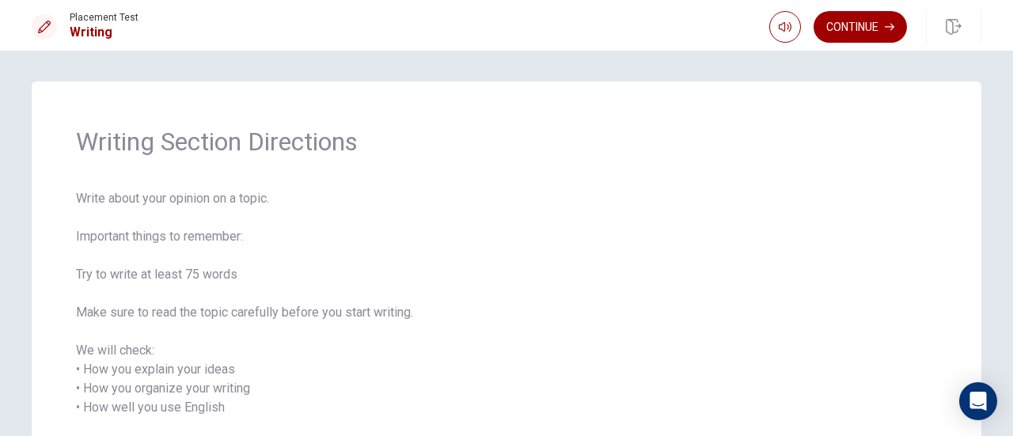
scroll to position [0, 0]
click at [835, 25] on button "Continue" at bounding box center [859, 27] width 93 height 32
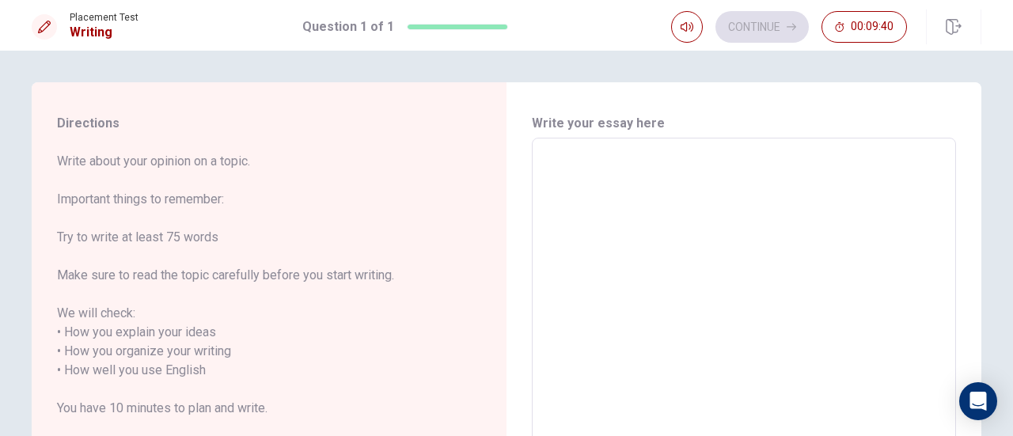
click at [780, 180] on textarea at bounding box center [744, 361] width 402 height 420
type textarea "I"
type textarea "x"
type textarea "I"
type textarea "x"
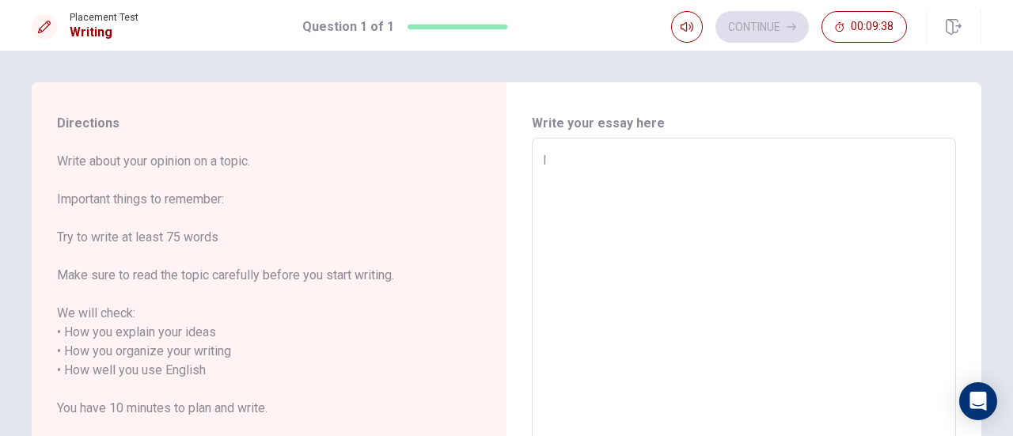
type textarea "I c"
type textarea "x"
type textarea "I ca"
type textarea "x"
type textarea "I cam"
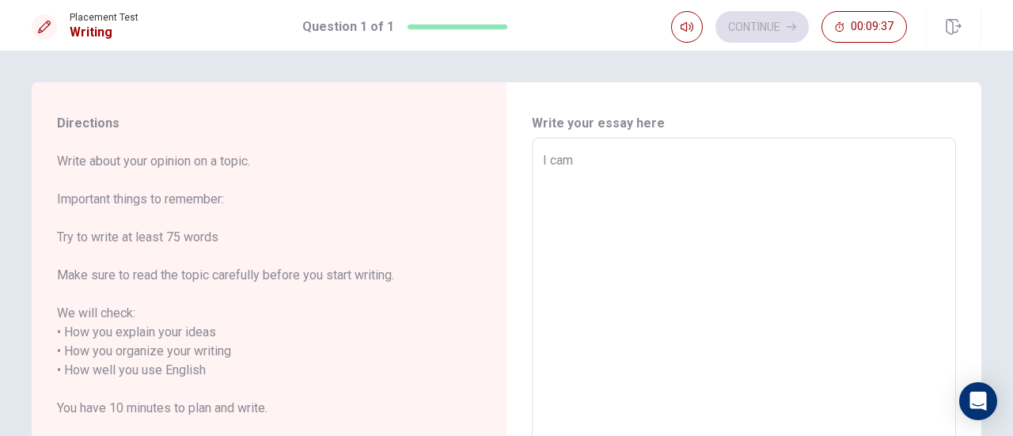
type textarea "x"
type textarea "I cam"
type textarea "x"
type textarea "I cam"
type textarea "x"
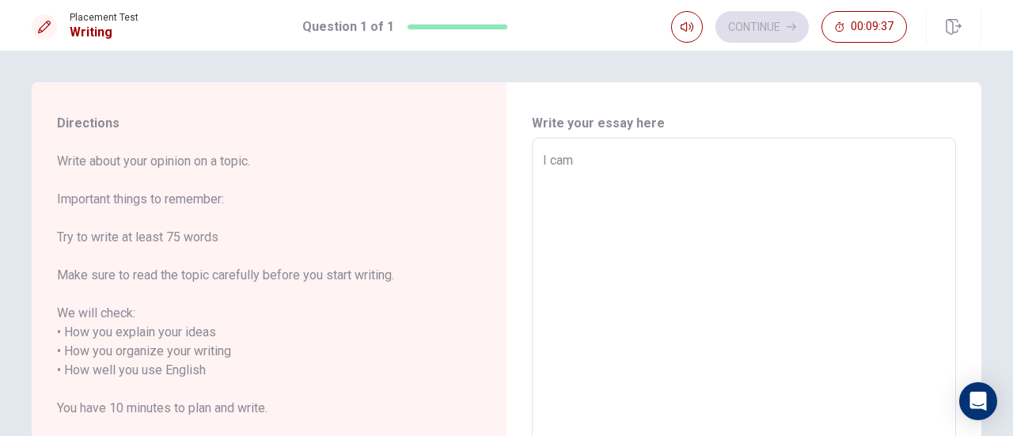
type textarea "I came"
type textarea "x"
type textarea "I came"
type textarea "x"
type textarea "I came f"
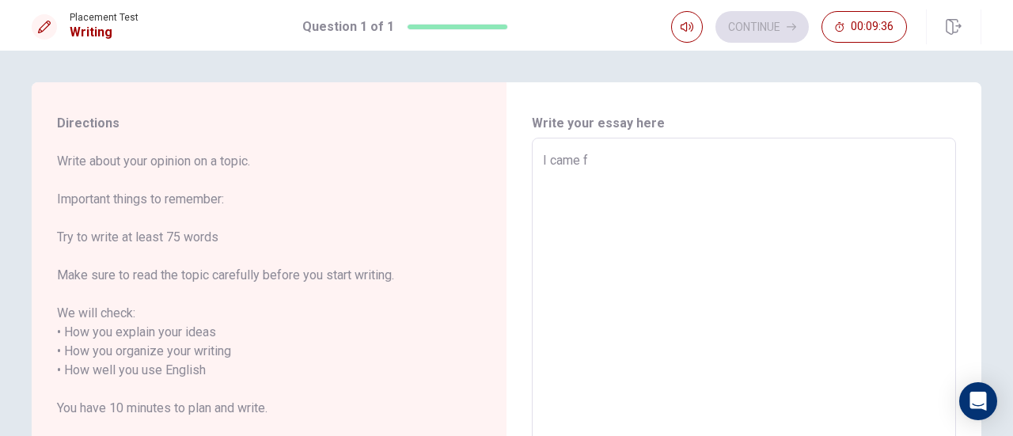
type textarea "x"
type textarea "I came fr"
type textarea "x"
type textarea "I came fro"
type textarea "x"
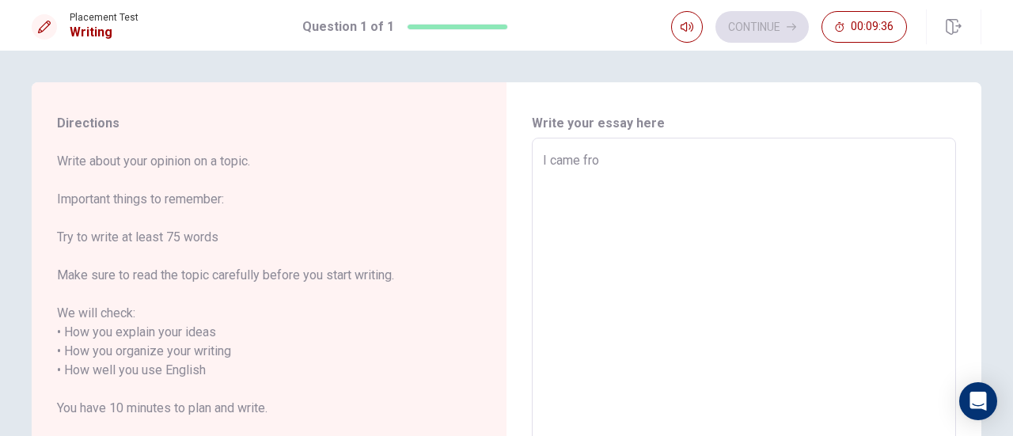
type textarea "I came fro"
type textarea "x"
type textarea "I came fro"
type textarea "x"
type textarea "I came from"
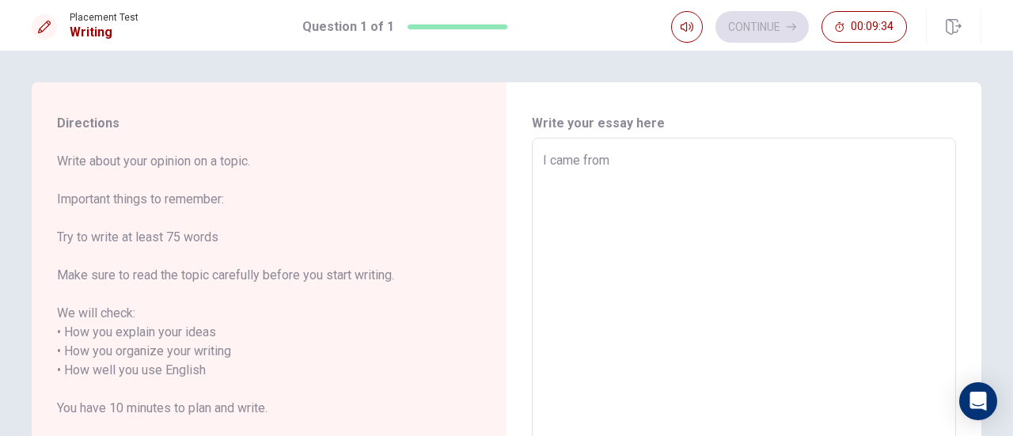
type textarea "x"
type textarea "I came from"
type textarea "x"
type textarea "I came from s"
type textarea "x"
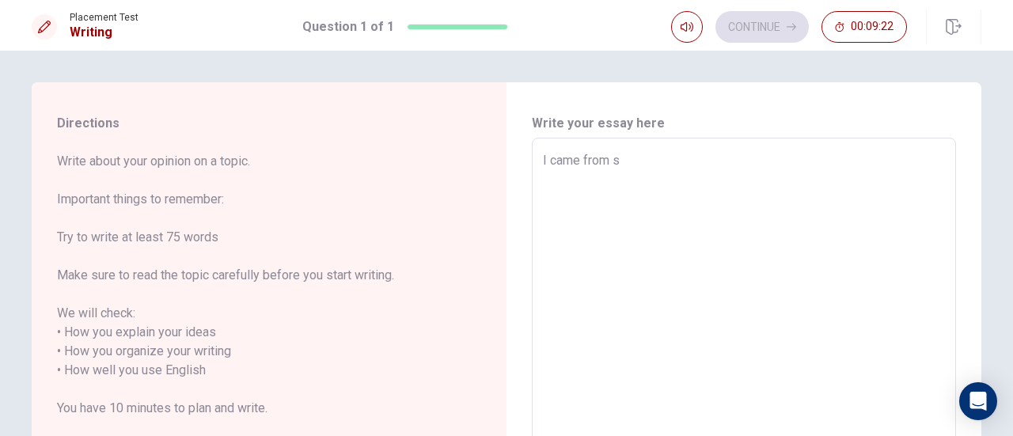
type textarea "I came from so"
type textarea "x"
type textarea "I came from sol"
type textarea "x"
type textarea "I came from sold"
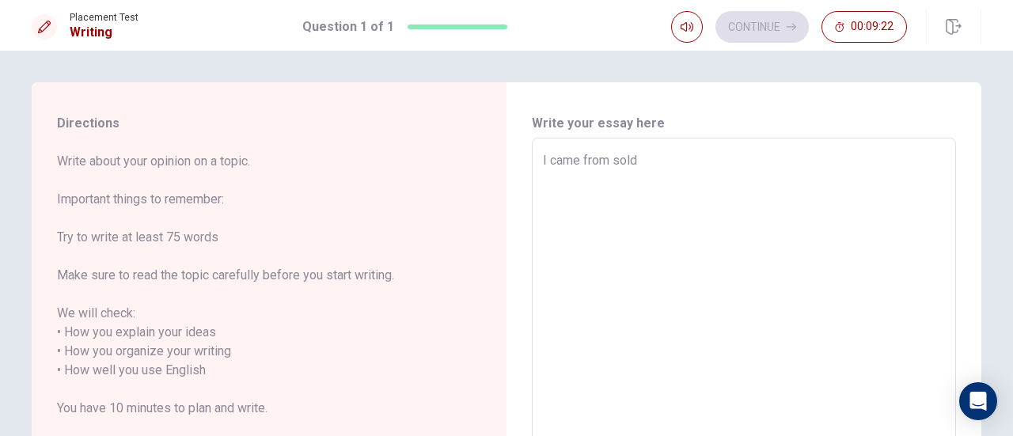
type textarea "x"
type textarea "I came from soldi"
type textarea "x"
type textarea "I came from [GEOGRAPHIC_DATA]"
type textarea "x"
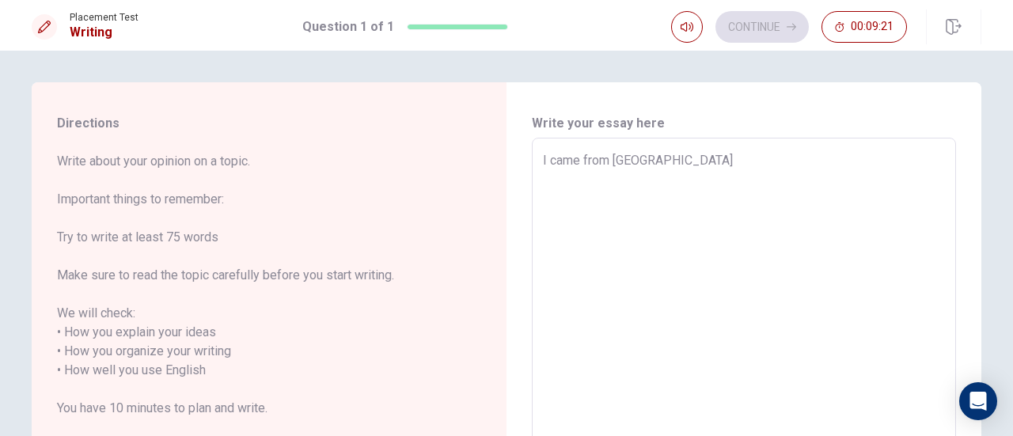
type textarea "I came from soldier"
type textarea "x"
type textarea "I came from soldier"
type textarea "x"
type textarea "I came from soldier f"
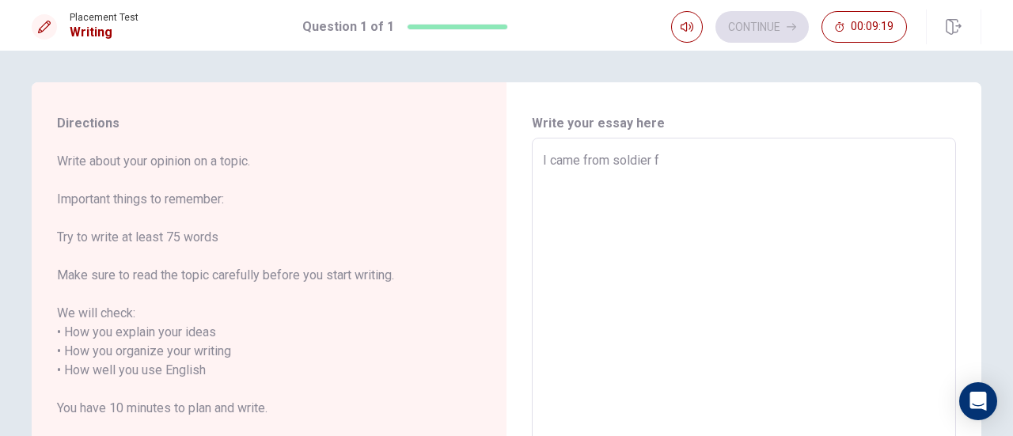
type textarea "x"
type textarea "I came from soldier fa"
type textarea "x"
type textarea "I came from soldier fam"
type textarea "x"
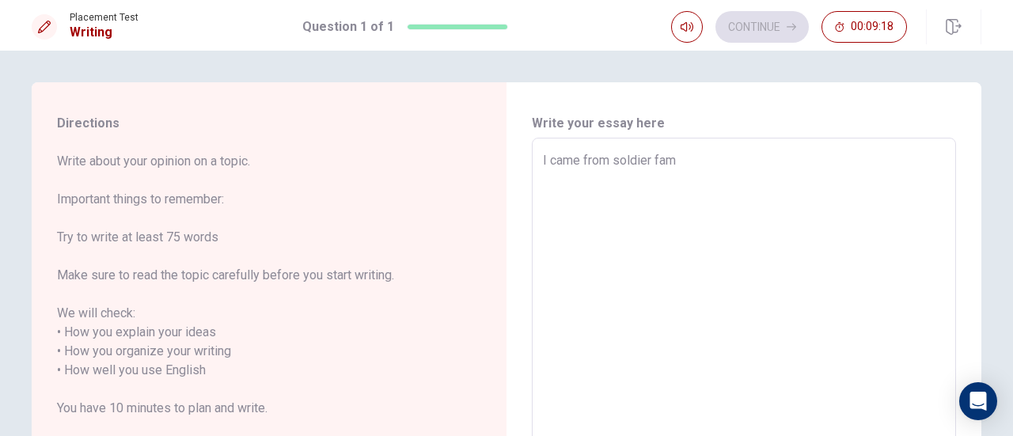
type textarea "I came from soldier fami"
type textarea "x"
type textarea "I came from soldier famil"
type textarea "x"
type textarea "I came from soldier family"
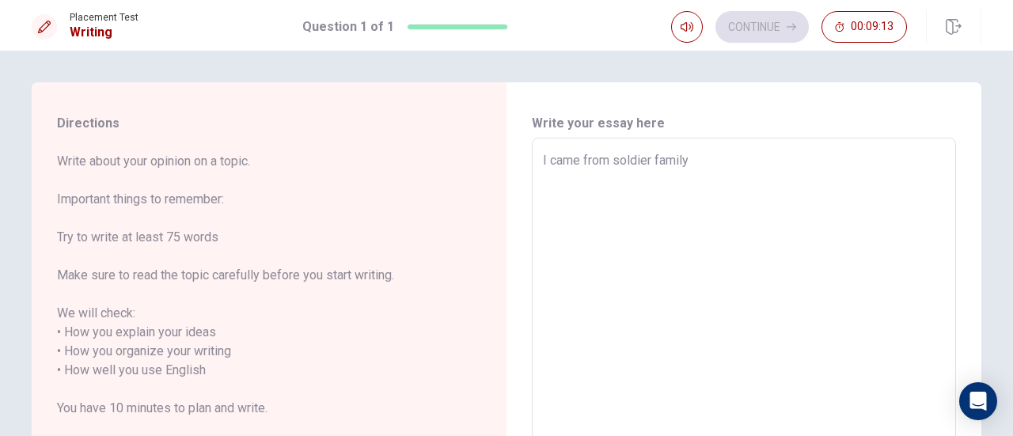
type textarea "x"
type textarea "I came from soldier family"
type textarea "x"
type textarea "I came from soldier family"
type textarea "x"
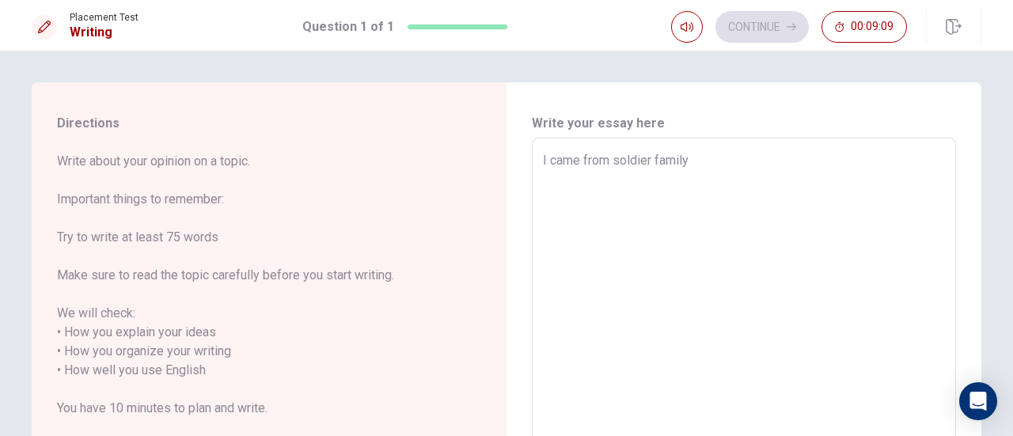
type textarea "I came from soldier family,"
type textarea "x"
type textarea "I came from soldier family,"
type textarea "x"
type textarea "I came from soldier family, m"
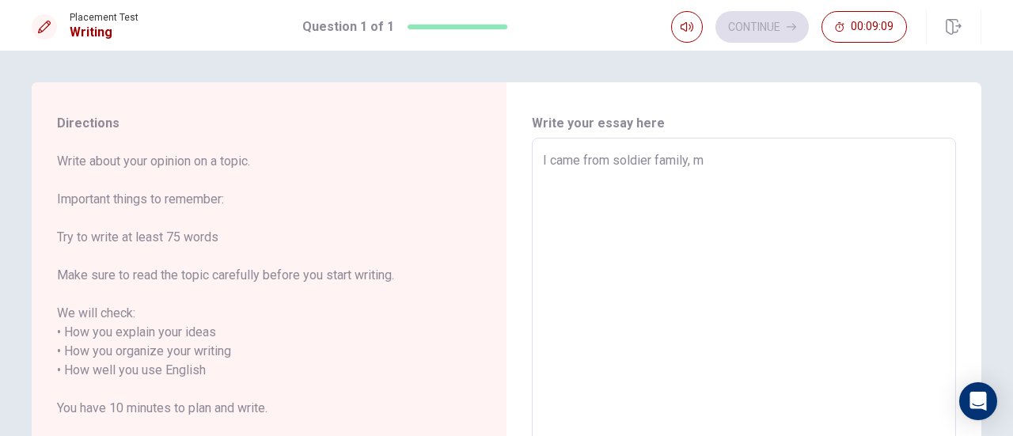
type textarea "x"
type textarea "I came from soldier family, my"
type textarea "x"
type textarea "I came from soldier family, my"
type textarea "x"
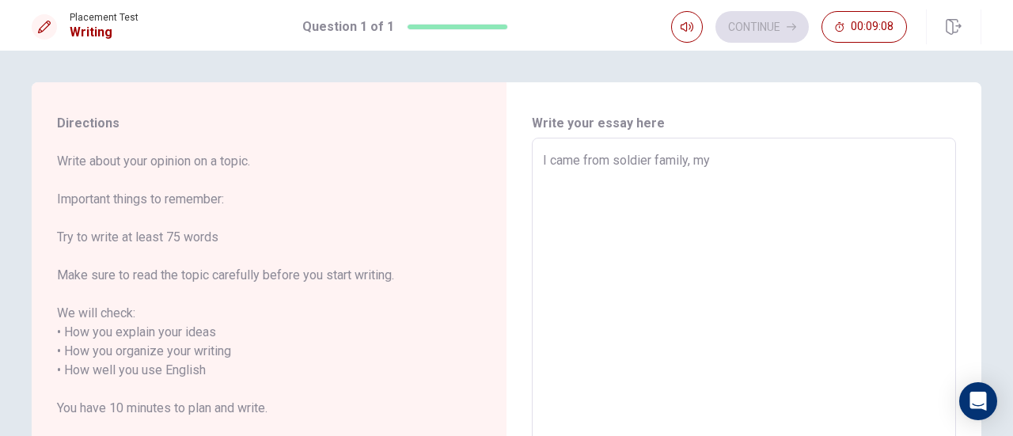
type textarea "I came from soldier family, my d"
type textarea "x"
type textarea "I came from soldier family, my da"
type textarea "x"
type textarea "I came from soldier family, my dad"
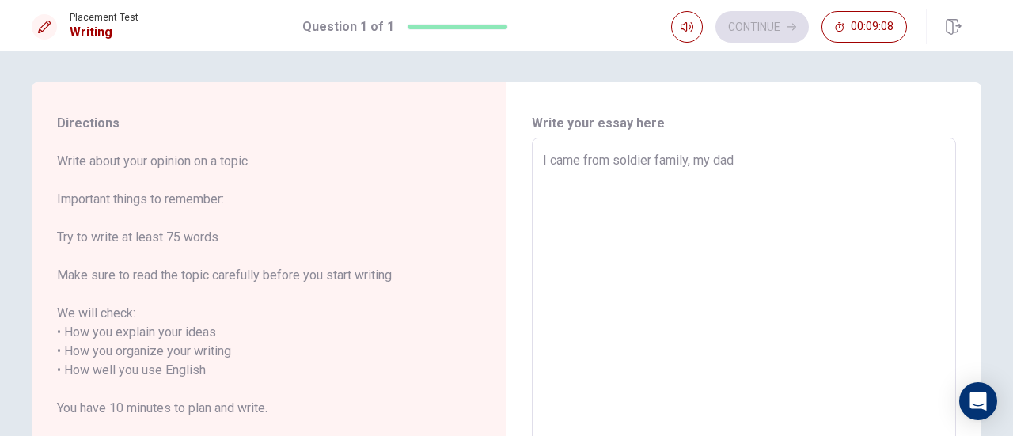
type textarea "x"
type textarea "I came from soldier family, my dad"
type textarea "x"
type textarea "I came from soldier family, my dad i"
type textarea "x"
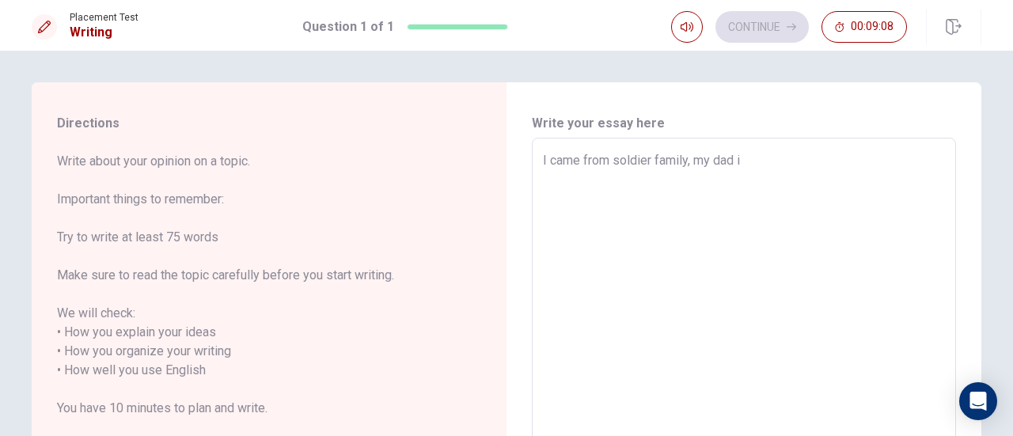
type textarea "I came from soldier family, my dad is"
type textarea "x"
type textarea "I came from soldier family, my dad is"
type textarea "x"
type textarea "I came from soldier family, my dad is e"
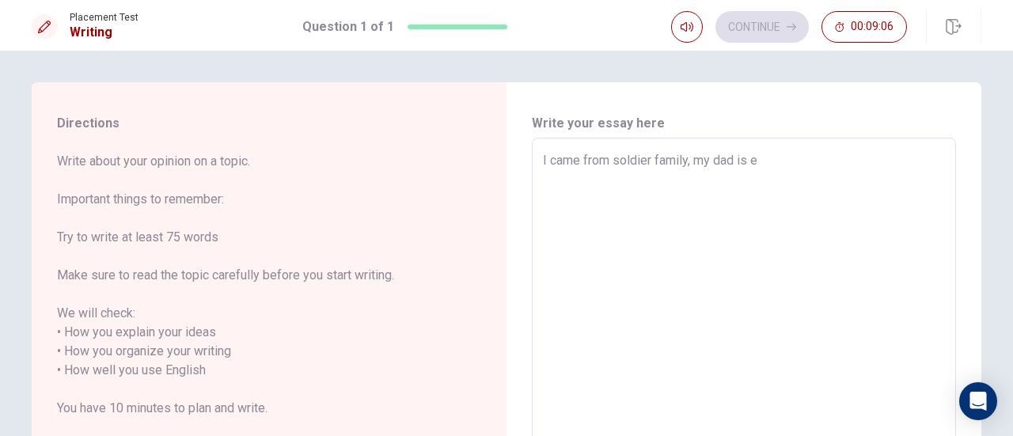
type textarea "x"
type textarea "I came from soldier family, my dad is"
type textarea "x"
type textarea "I came from soldier family, my dad is s"
type textarea "x"
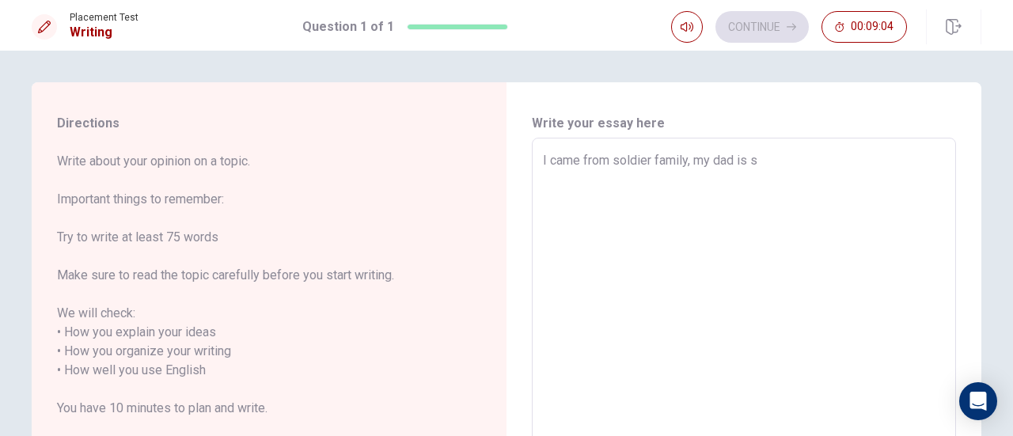
type textarea "I came from soldier family, my dad is so"
type textarea "x"
type textarea "I came from soldier family, my dad is sol"
type textarea "x"
type textarea "I came from soldier family, my dad is sold"
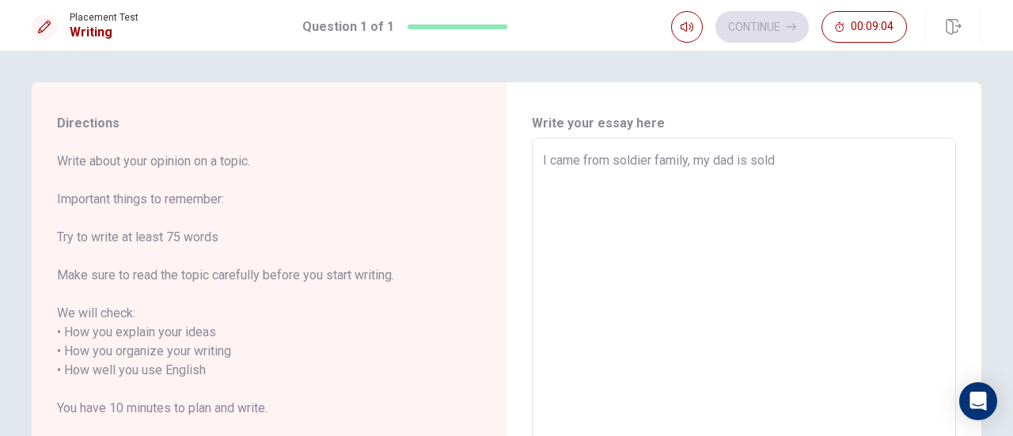
type textarea "x"
type textarea "I came from soldier family, my dad is soldi"
type textarea "x"
type textarea "I came from soldier family, my dad is soldie"
type textarea "x"
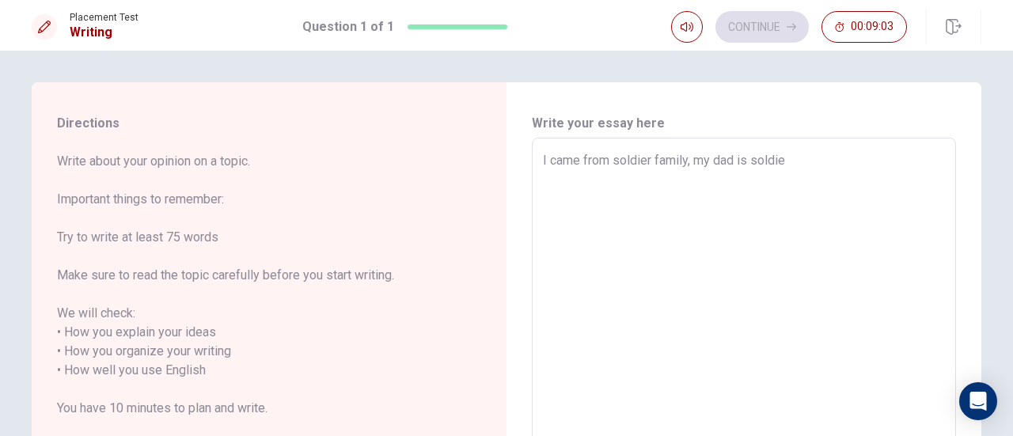
type textarea "I came from soldier family, my dad is soldier"
type textarea "x"
type textarea "I came from soldier family, my dad is soldier"
type textarea "x"
type textarea "I came from soldier family, my dad is soldier a"
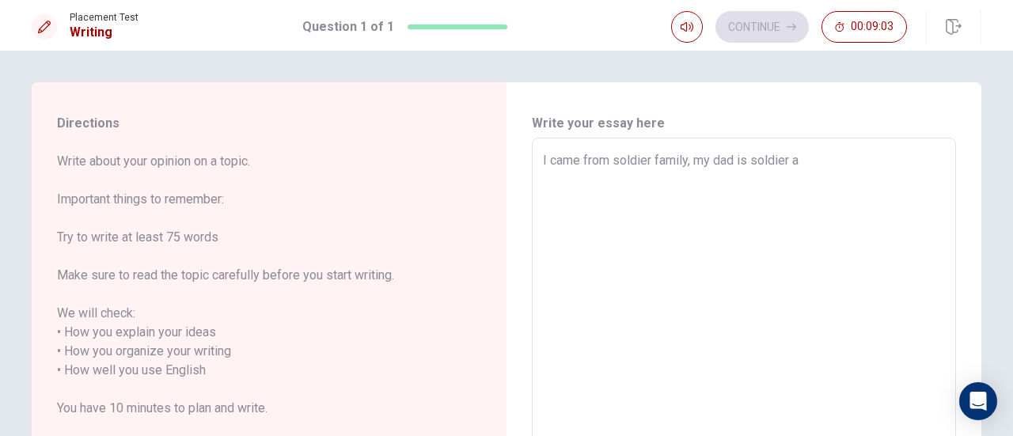
type textarea "x"
type textarea "I came from soldier family, my dad is soldier ad"
type textarea "x"
type textarea "I came from soldier family, my dad is soldier adn"
type textarea "x"
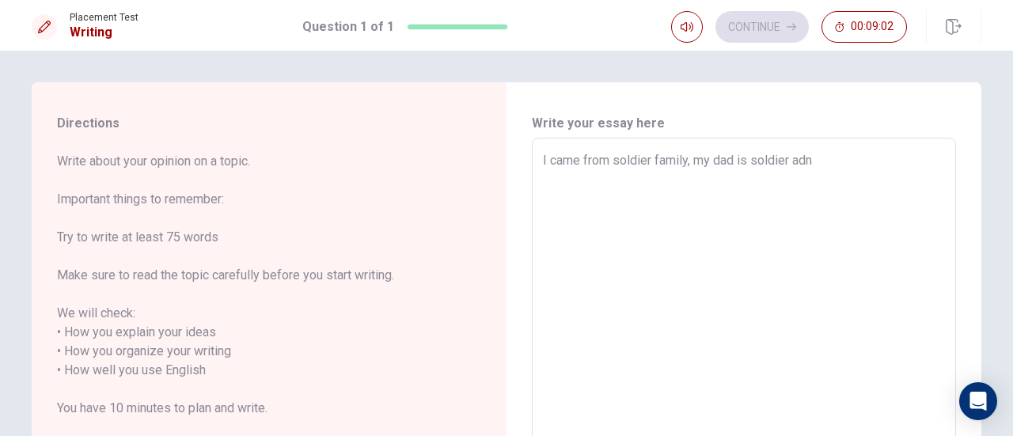
type textarea "I came from soldier family, my dad is soldier ad"
type textarea "x"
type textarea "I came from soldier family, my dad is soldier a"
type textarea "x"
type textarea "I came from soldier family, my dad is soldier an"
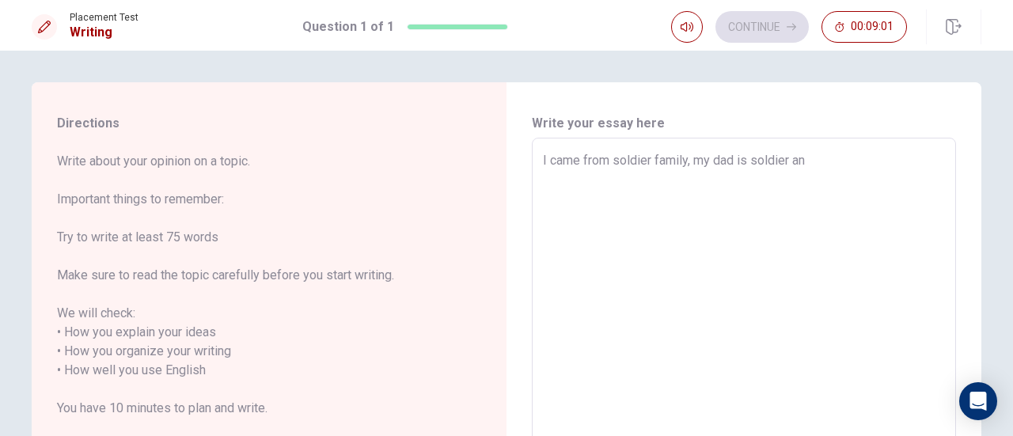
type textarea "x"
type textarea "I came from soldier family, my dad is soldier and"
type textarea "x"
type textarea "I came from soldier family, my dad is soldier and"
type textarea "x"
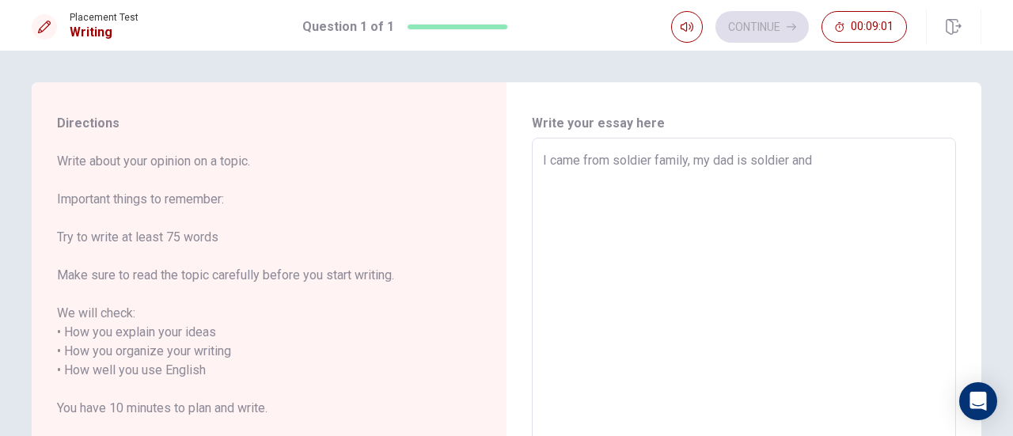
type textarea "I came from soldier family, my dad is soldier and m"
type textarea "x"
type textarea "I came from soldier family, my dad is soldier and my"
type textarea "x"
type textarea "I came from soldier family, my dad is soldier and my"
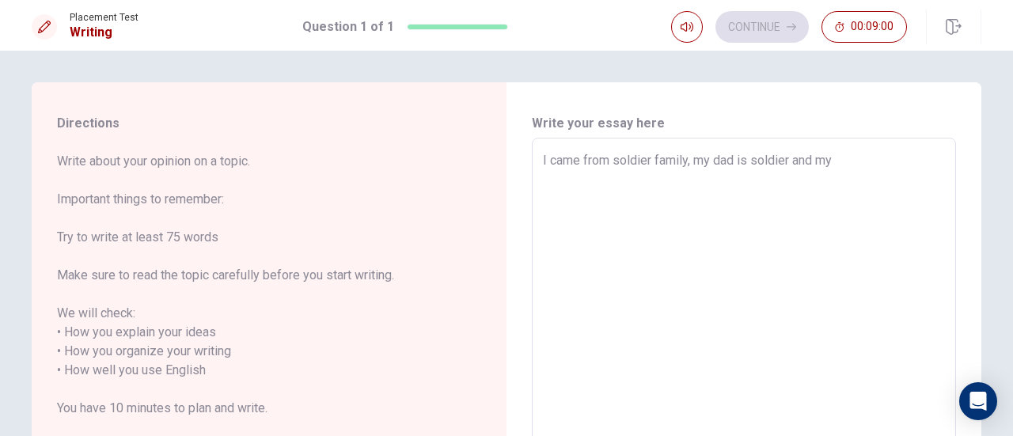
type textarea "x"
type textarea "I came from soldier family, my dad is soldier and my m"
type textarea "x"
type textarea "I came from soldier family, my dad is soldier and my mo"
type textarea "x"
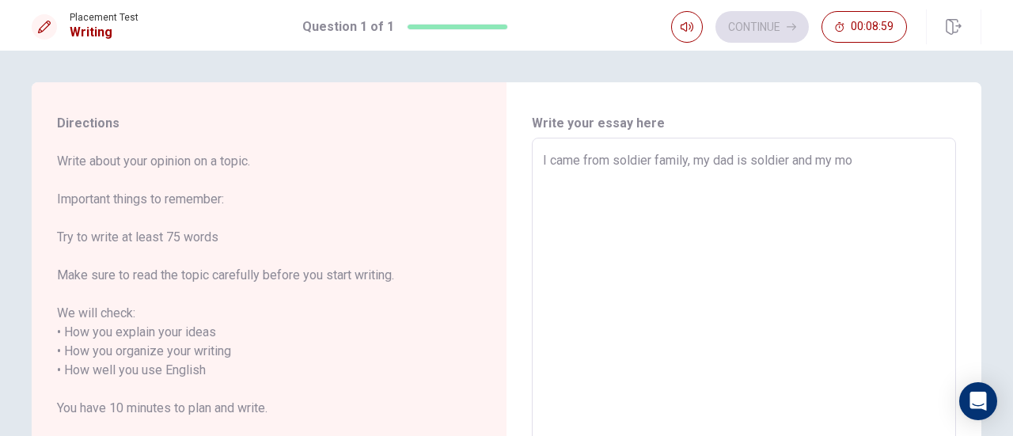
type textarea "I came from soldier family, my dad is soldier and my mom"
type textarea "x"
type textarea "I came from soldier family, my dad is soldier and my mom"
type textarea "x"
type textarea "I came from soldier family, my dad is soldier and my mom i"
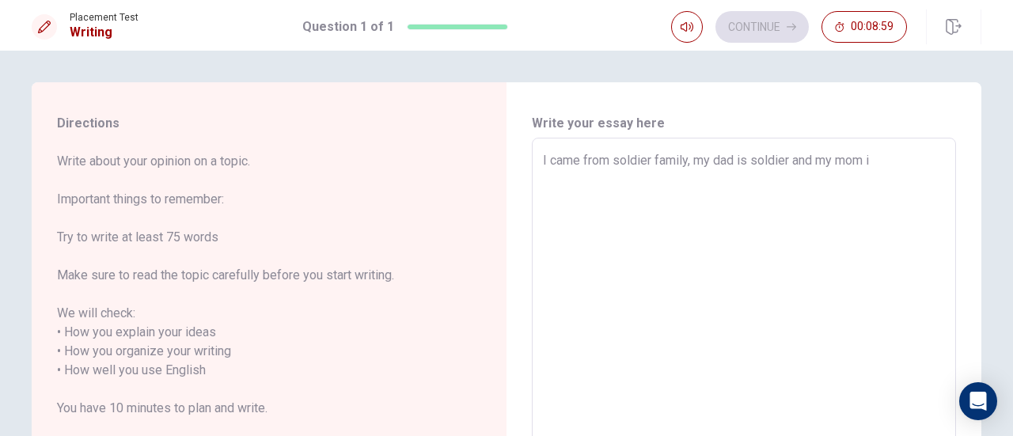
type textarea "x"
type textarea "I came from soldier family, my dad is soldier and my mom is"
type textarea "x"
type textarea "I came from soldier family, my dad is soldier and my mom is"
type textarea "x"
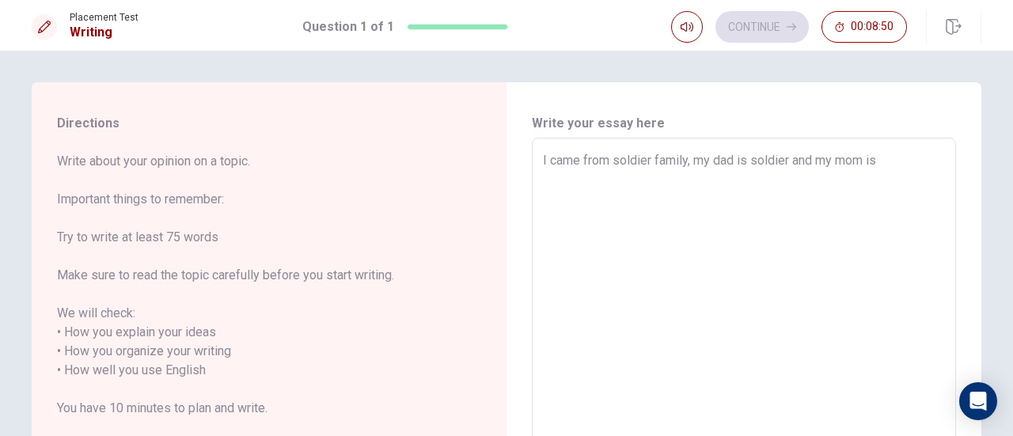
type textarea "I came from soldier family, my dad is soldier and my mom is g"
type textarea "x"
type textarea "I came from soldier family, my dad is soldier and my mom is go"
type textarea "x"
type textarea "I came from soldier family, my dad is soldier and my mom is gov"
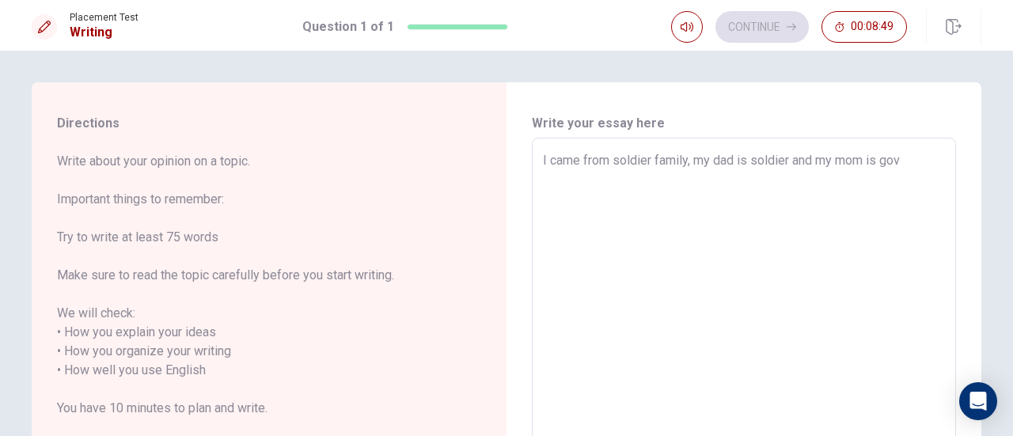
type textarea "x"
type textarea "I came from soldier family, my dad is soldier and my mom is [PERSON_NAME]"
type textarea "x"
type textarea "I came from soldier family, my dad is soldier and my mom is [PERSON_NAME]"
type textarea "x"
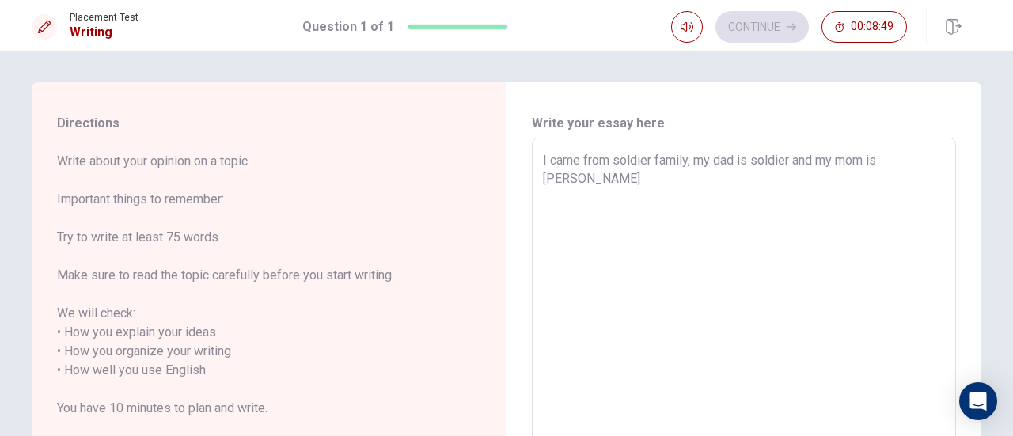
type textarea "I came from soldier family, my dad is soldier and my mom is govern"
type textarea "x"
type textarea "I came from soldier family, my dad is soldier and my mom is governm"
type textarea "x"
type textarea "I came from soldier family, my dad is soldier and my mom is governme"
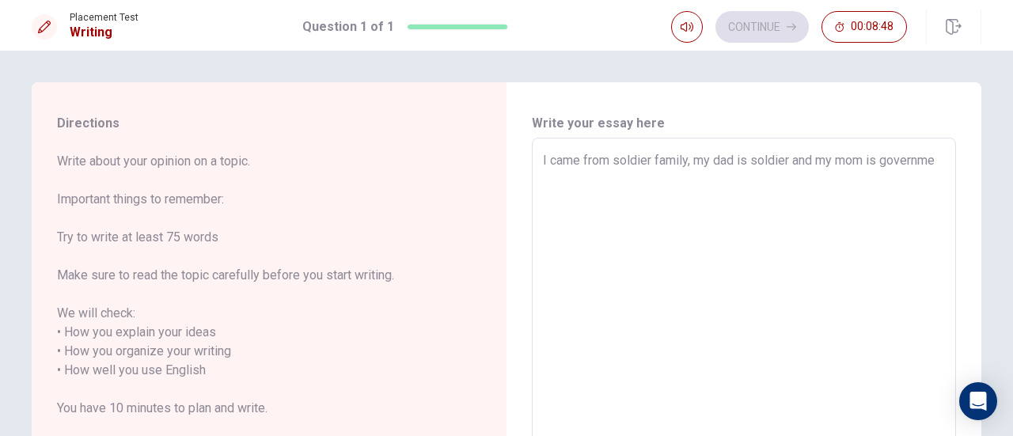
type textarea "x"
type textarea "I came from soldier family, my dad is soldier and my mom is governmen"
type textarea "x"
type textarea "I came from soldier family, my dad is soldier and my mom is government"
type textarea "x"
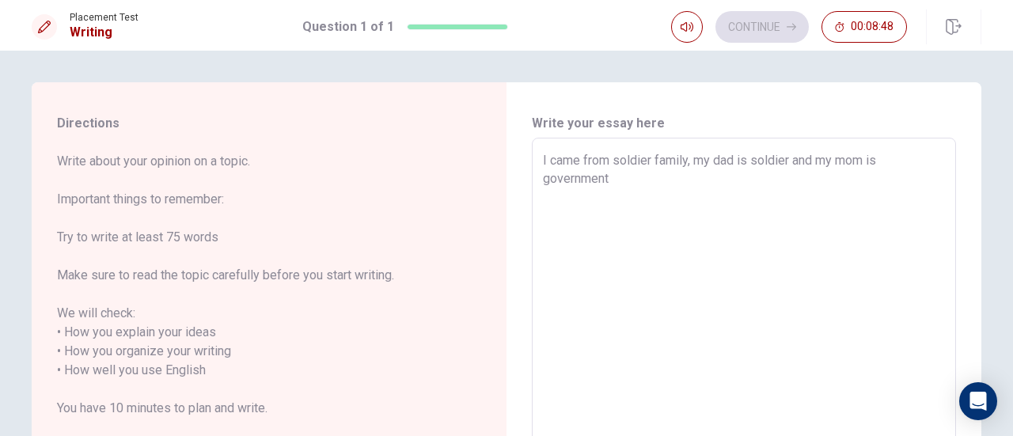
type textarea "I came from soldier family, my dad is soldier and my mom is government"
type textarea "x"
type textarea "I came from soldier family, my dad is soldier and my mom is government e"
type textarea "x"
type textarea "I came from soldier family, my dad is soldier and my mom is government em"
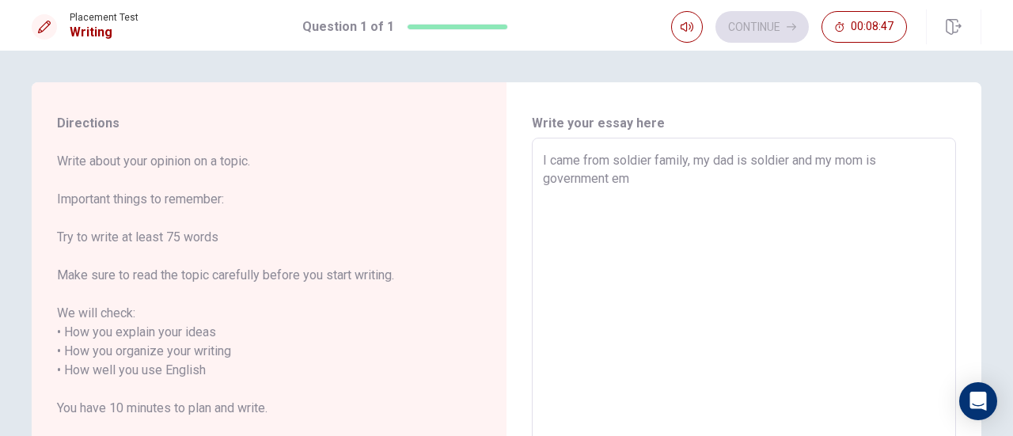
type textarea "x"
type textarea "I came from soldier family, my dad is soldier and my mom is government emp"
type textarea "x"
type textarea "I came from soldier family, my dad is soldier and my mom is government empl"
type textarea "x"
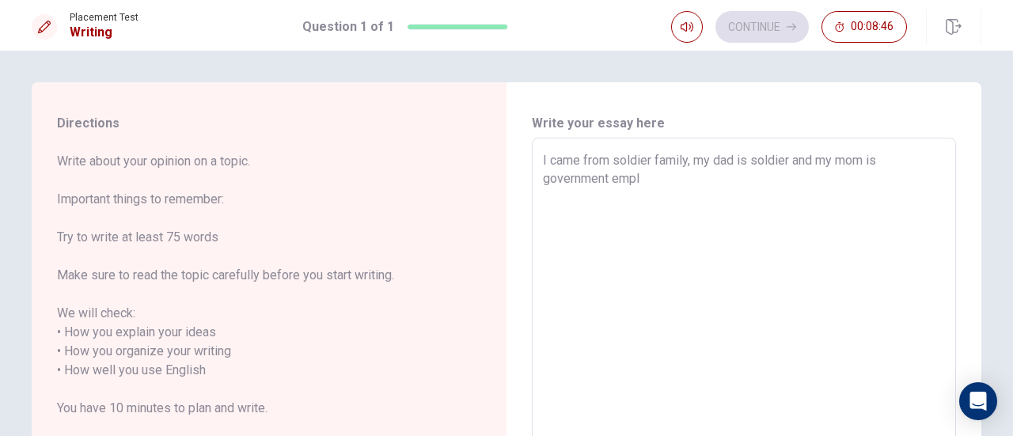
type textarea "I came from soldier family, my dad is soldier and my mom is government emplo"
type textarea "x"
type textarea "I came from soldier family, my dad is soldier and my mom is government employ"
type textarea "x"
type textarea "I came from soldier family, my dad is soldier and my mom is government employe"
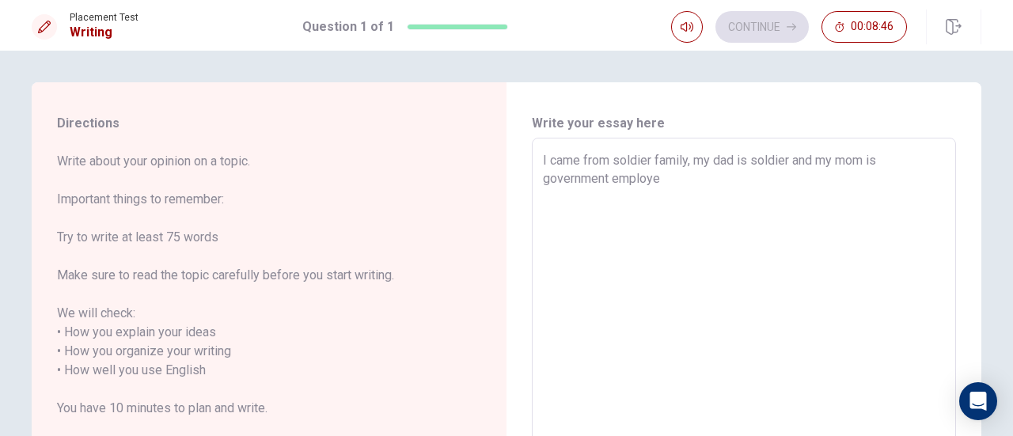
type textarea "x"
type textarea "I came from soldier family, my dad is soldier and my mom is government employee"
type textarea "x"
type textarea "I came from soldier family, my dad is soldier and my mom is government employee."
type textarea "x"
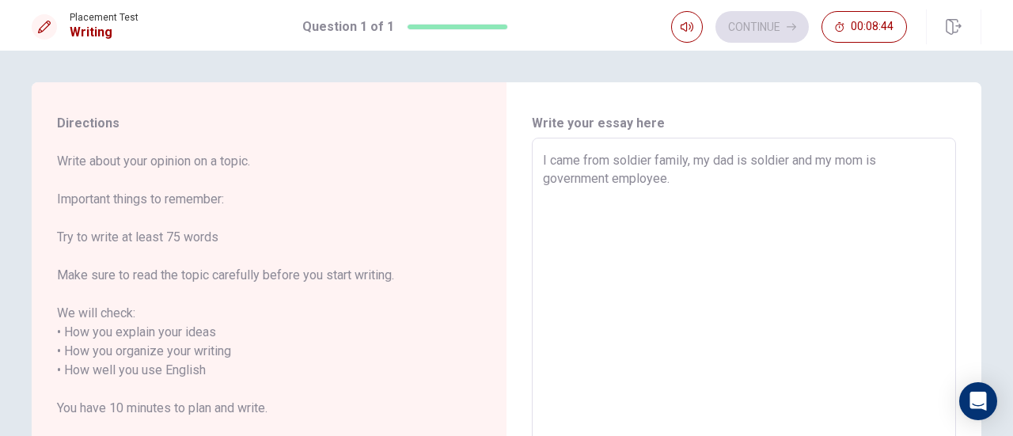
type textarea "I came from soldier family, my dad is soldier and my mom is government employee."
type textarea "x"
type textarea "I came from soldier family, my dad is soldier and my mom is government employee…"
type textarea "x"
type textarea "I came from soldier family, my dad is soldier and my mom is government employee…"
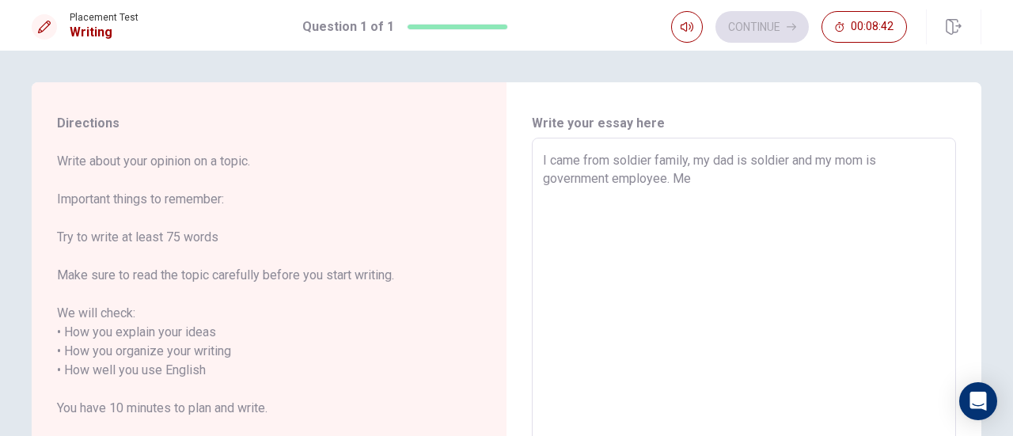
type textarea "x"
type textarea "I came from soldier family, my dad is soldier and my mom is government employee…"
type textarea "x"
type textarea "I came from soldier family, my dad is soldier and my mom is government employee…"
type textarea "x"
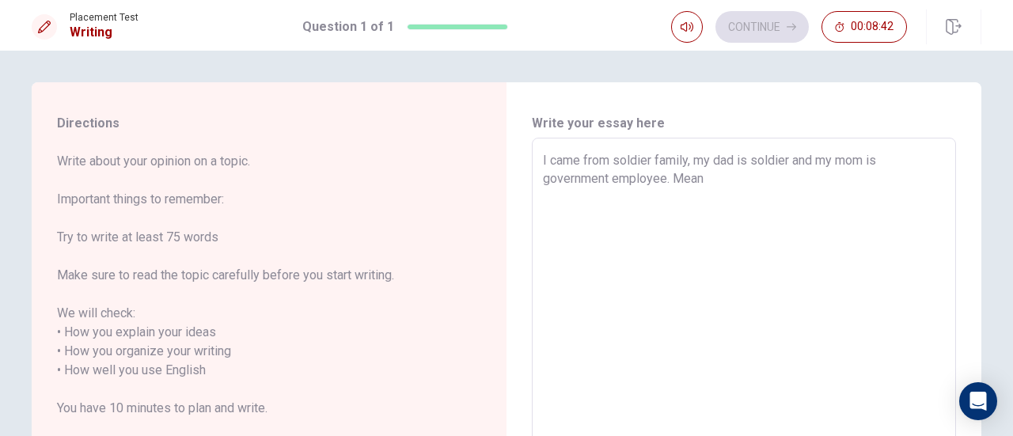
type textarea "I came from soldier family, my dad is soldier and my mom is government employee…"
type textarea "x"
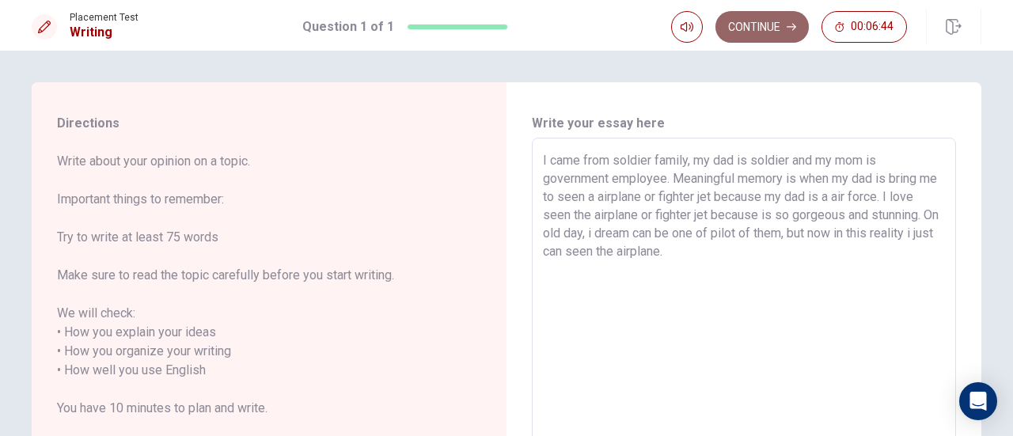
click at [759, 19] on button "Continue" at bounding box center [761, 27] width 93 height 32
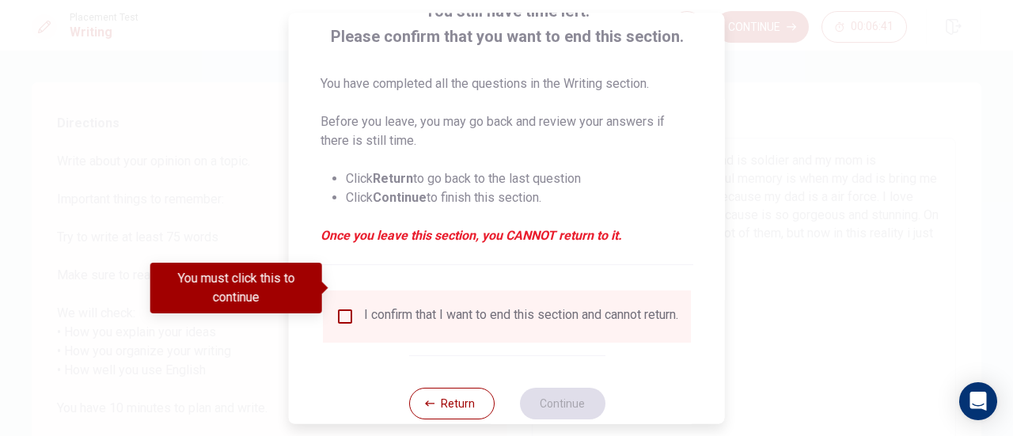
scroll to position [153, 0]
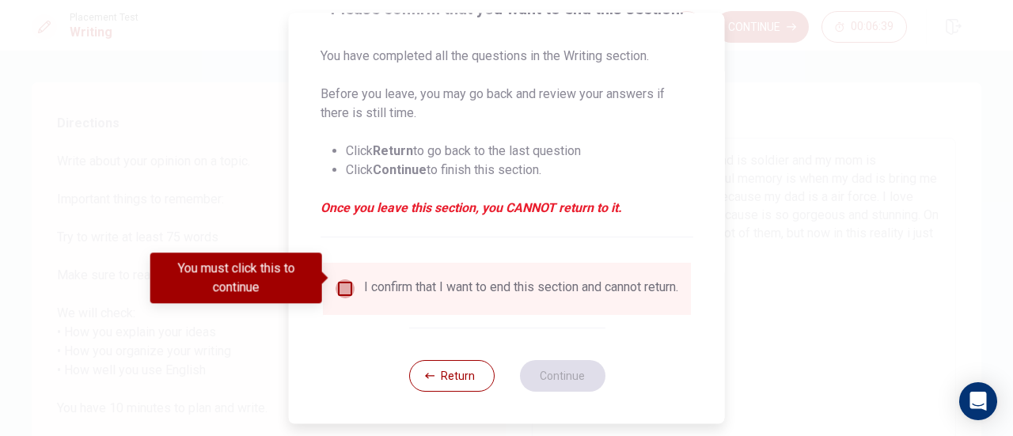
click at [345, 279] on input "You must click this to continue" at bounding box center [344, 288] width 19 height 19
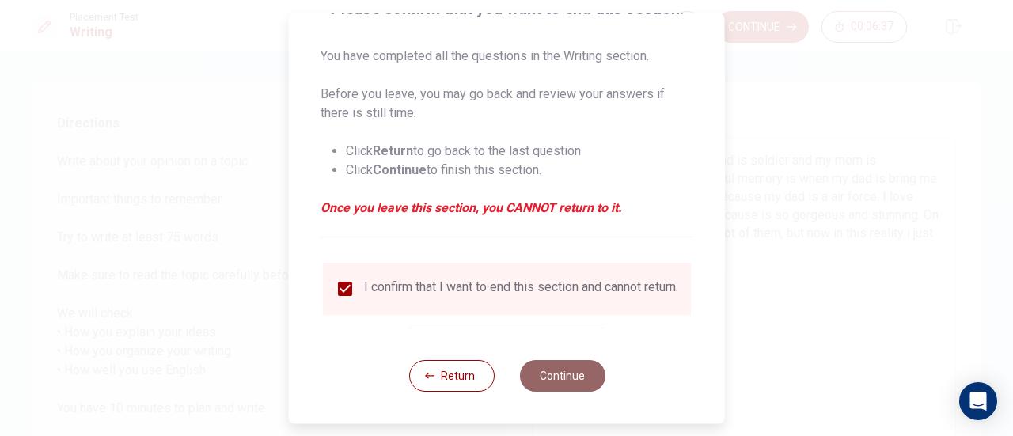
click at [553, 388] on button "Continue" at bounding box center [561, 376] width 85 height 32
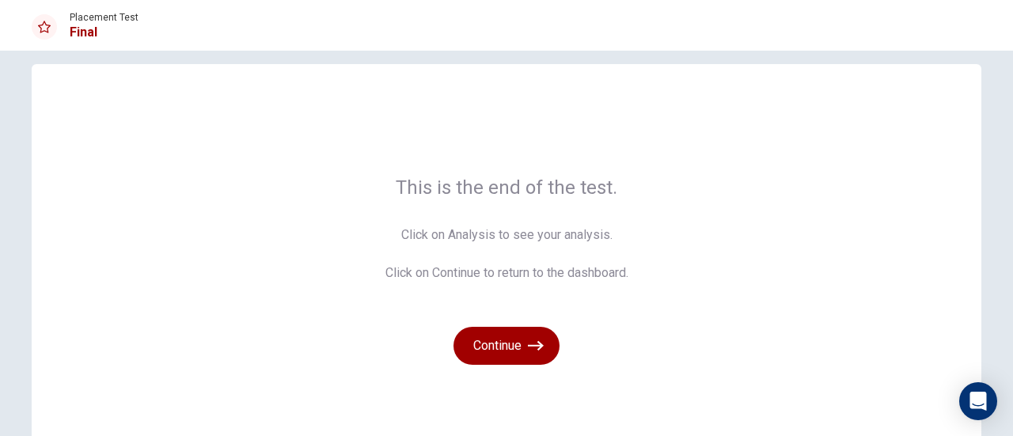
scroll to position [0, 0]
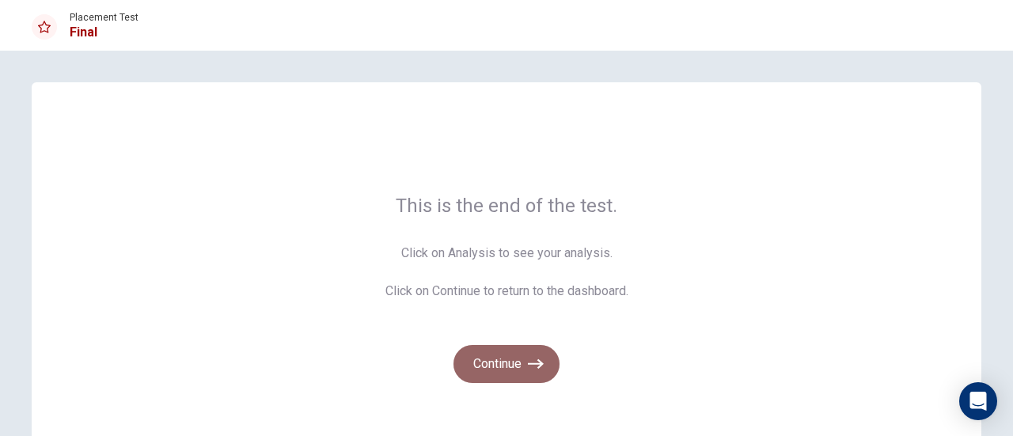
click at [508, 360] on button "Continue" at bounding box center [506, 364] width 106 height 38
